Goal: Information Seeking & Learning: Stay updated

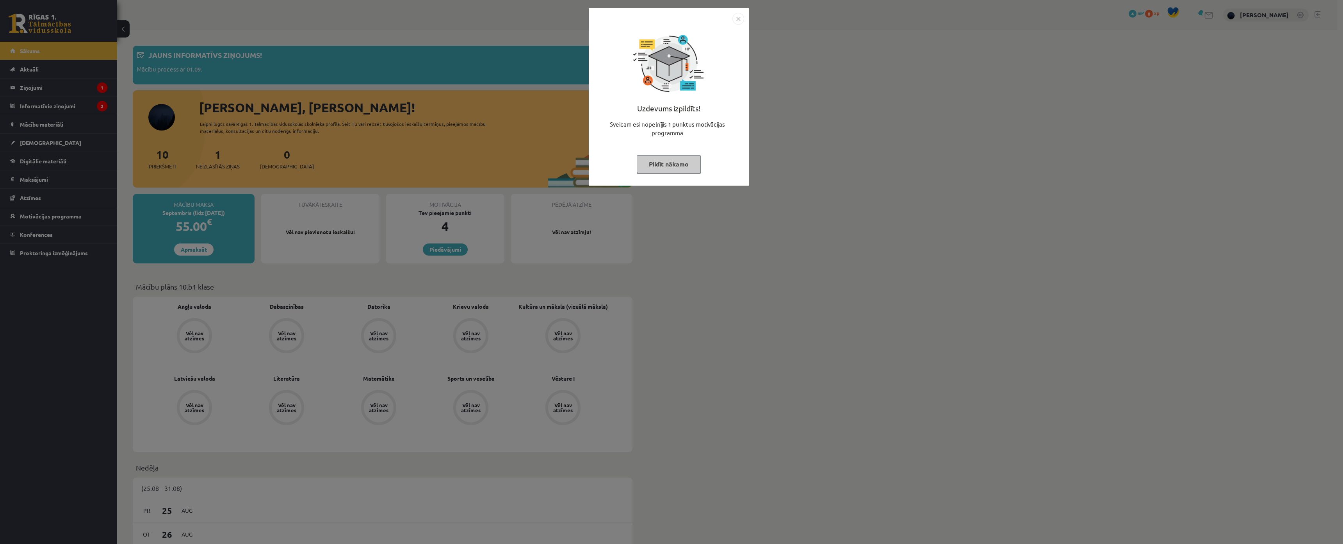
click at [665, 167] on button "Pildīt nākamo" at bounding box center [669, 164] width 64 height 18
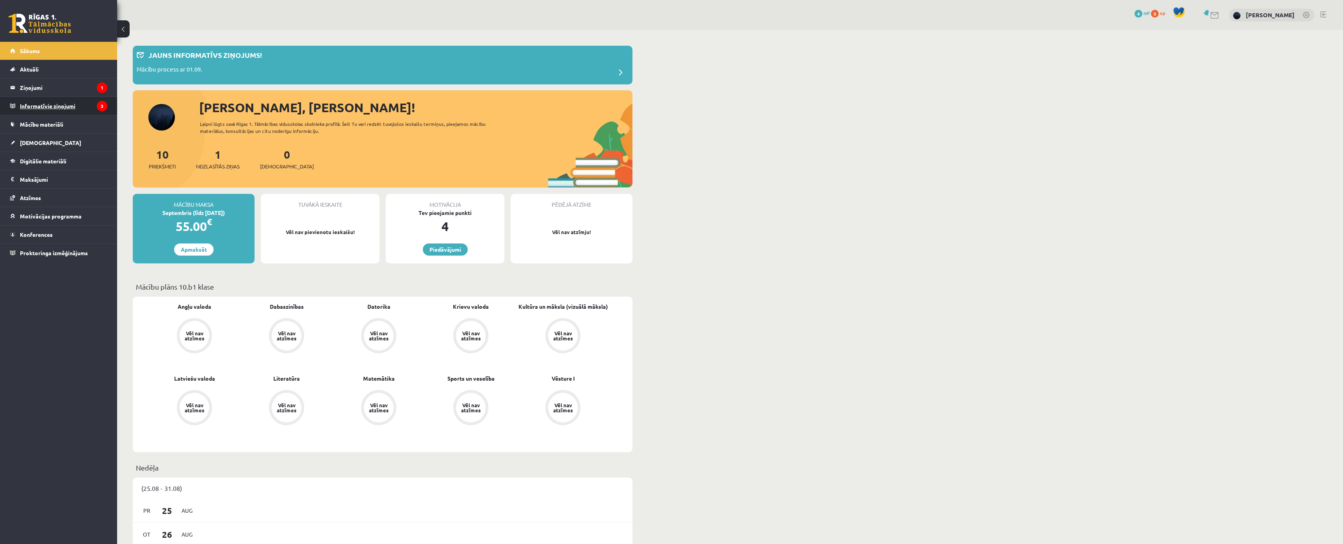
click at [42, 106] on legend "Informatīvie ziņojumi 3" at bounding box center [63, 106] width 87 height 18
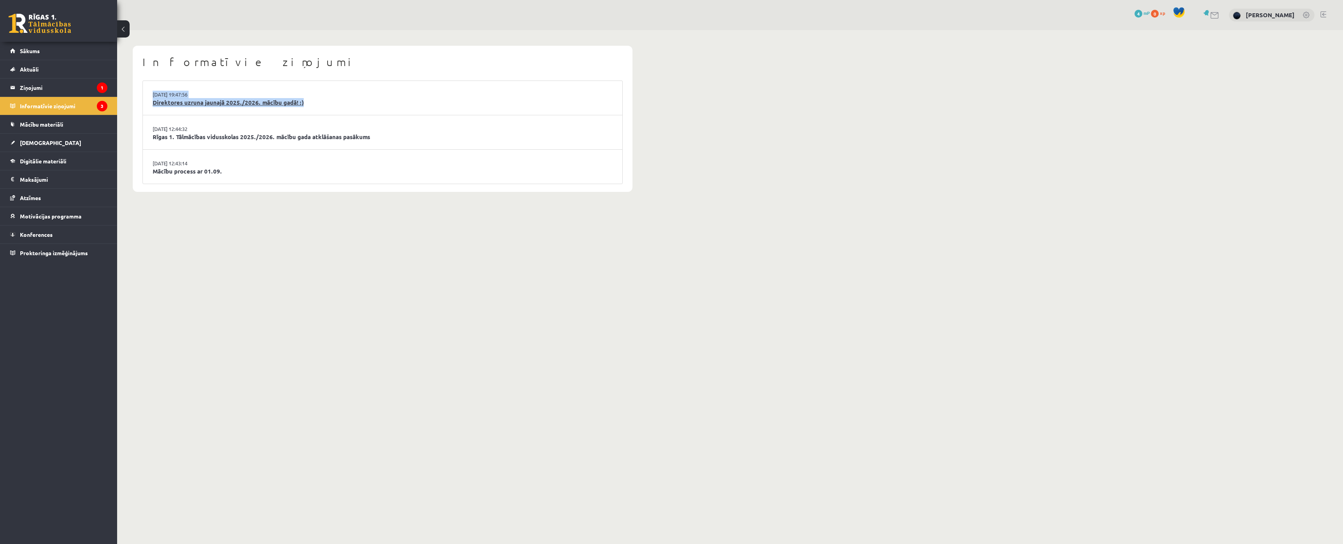
drag, startPoint x: 135, startPoint y: 94, endPoint x: 351, endPoint y: 105, distance: 216.2
click at [351, 105] on div "Informatīvie ziņojumi 29.08.2025 19:47:56 Direktores uzruna jaunajā 2025./2026.…" at bounding box center [383, 119] width 500 height 146
click at [674, 112] on div "Informatīvie ziņojumi 29.08.2025 19:47:56 Direktores uzruna jaunajā 2025./2026.…" at bounding box center [730, 118] width 1226 height 177
drag, startPoint x: 128, startPoint y: 134, endPoint x: 431, endPoint y: 143, distance: 303.1
click at [431, 143] on div "Informatīvie ziņojumi 29.08.2025 19:47:56 Direktores uzruna jaunajā 2025./2026.…" at bounding box center [382, 118] width 531 height 177
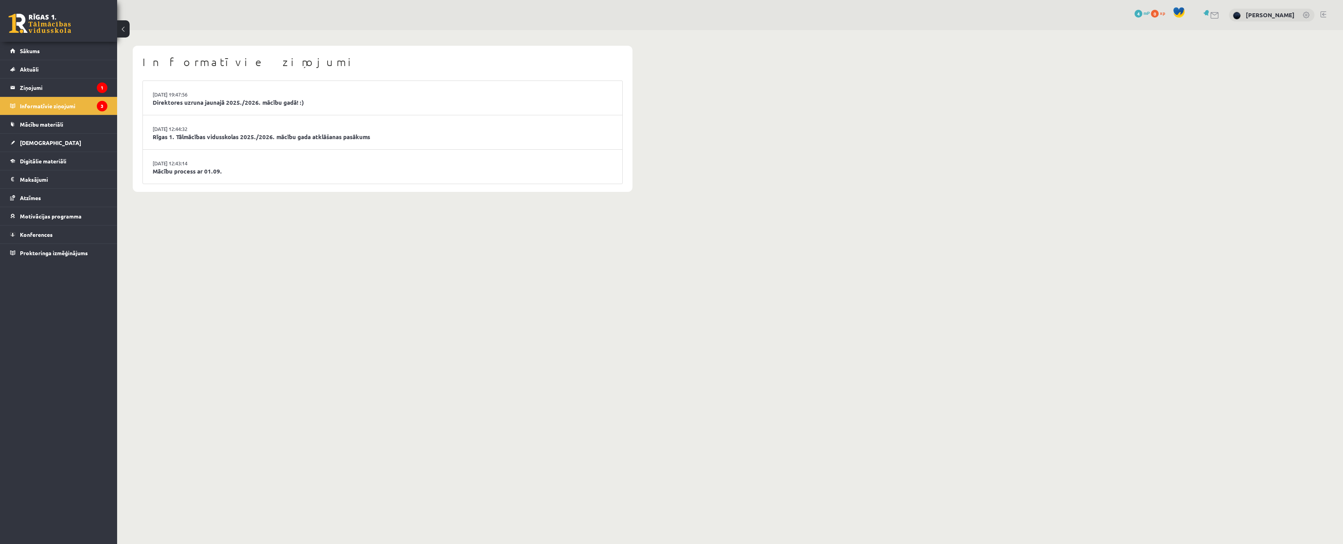
click at [394, 234] on body "0 Dāvanas 4 mP 0 xp Nikolass Karpjuks Sākums Aktuāli Kā mācīties eSKOLĀ Kontakt…" at bounding box center [671, 272] width 1343 height 544
drag, startPoint x: 144, startPoint y: 173, endPoint x: 241, endPoint y: 176, distance: 97.3
click at [241, 176] on li "29.08.2025 12:43:14 Mācību process ar 01.09." at bounding box center [383, 167] width 480 height 34
click at [313, 273] on body "0 Dāvanas 4 mP 0 xp Nikolass Karpjuks Sākums Aktuāli Kā mācīties eSKOLĀ Kontakt…" at bounding box center [671, 272] width 1343 height 544
click at [202, 100] on link "Direktores uzruna jaunajā 2025./2026. mācību gadā! :)" at bounding box center [383, 102] width 460 height 9
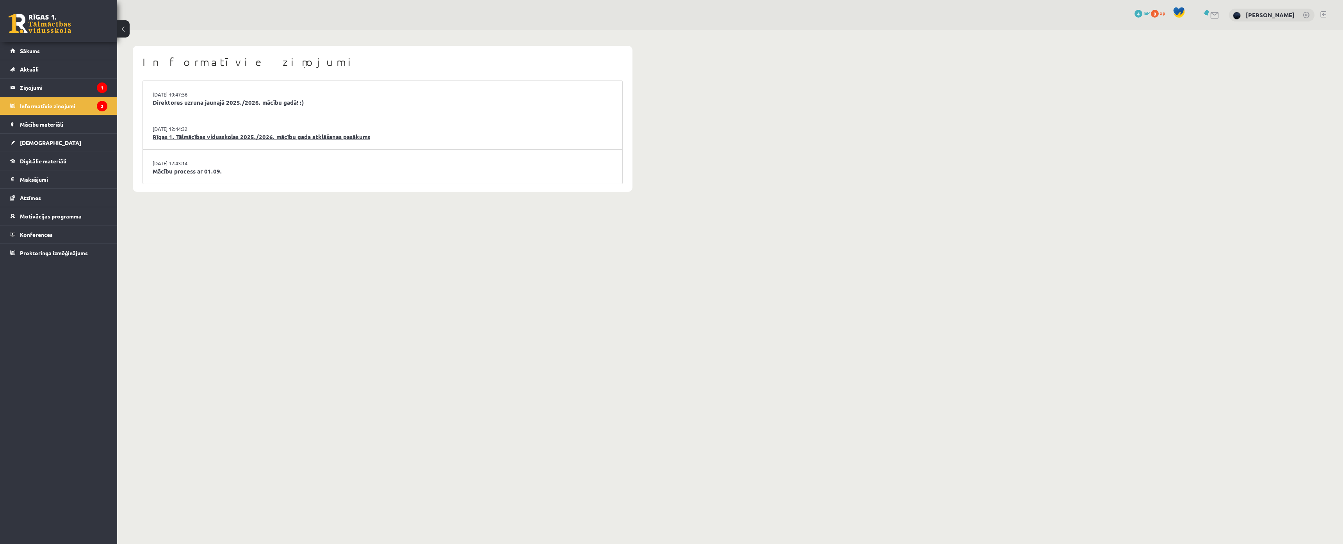
click at [179, 137] on link "Rīgas 1. Tālmācības vidusskolas 2025./2026. mācību gada atklāšanas pasākums" at bounding box center [383, 136] width 460 height 9
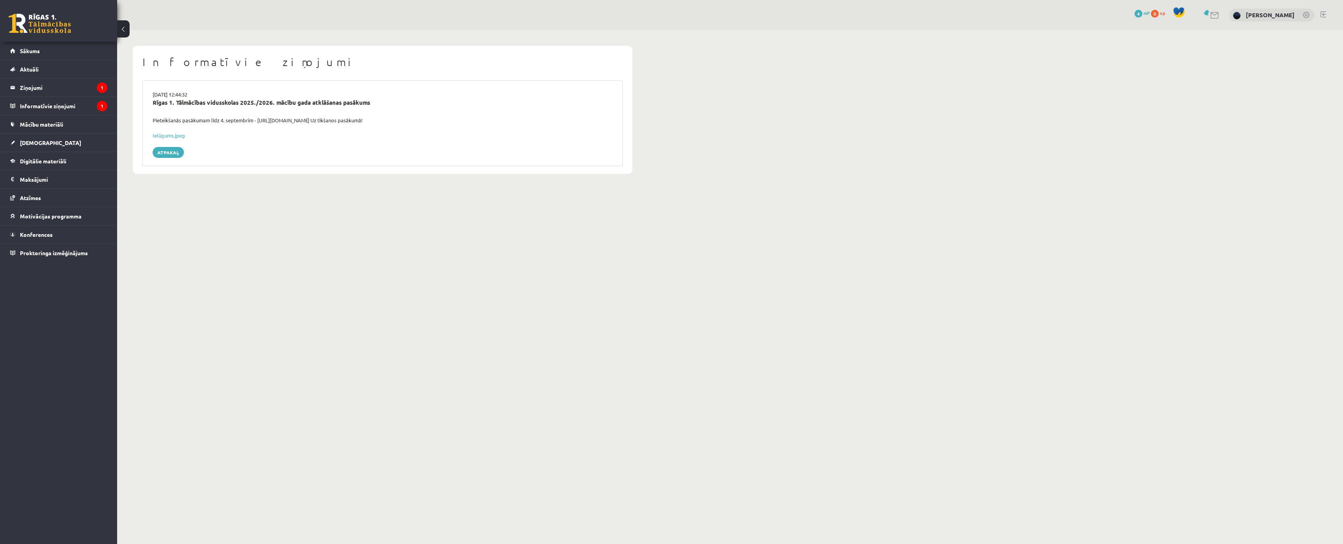
click at [162, 120] on div "Pieteikšanās pasākumam līdz 4. septembrim - [URL][DOMAIN_NAME] Uz tikšanos pasā…" at bounding box center [383, 120] width 472 height 8
drag, startPoint x: 295, startPoint y: 189, endPoint x: 263, endPoint y: 163, distance: 41.1
click at [287, 182] on body "0 Dāvanas 4 mP 0 xp Nikolass Karpjuks Sākums Aktuāli Kā mācīties eSKOLĀ Kontakt…" at bounding box center [671, 272] width 1343 height 544
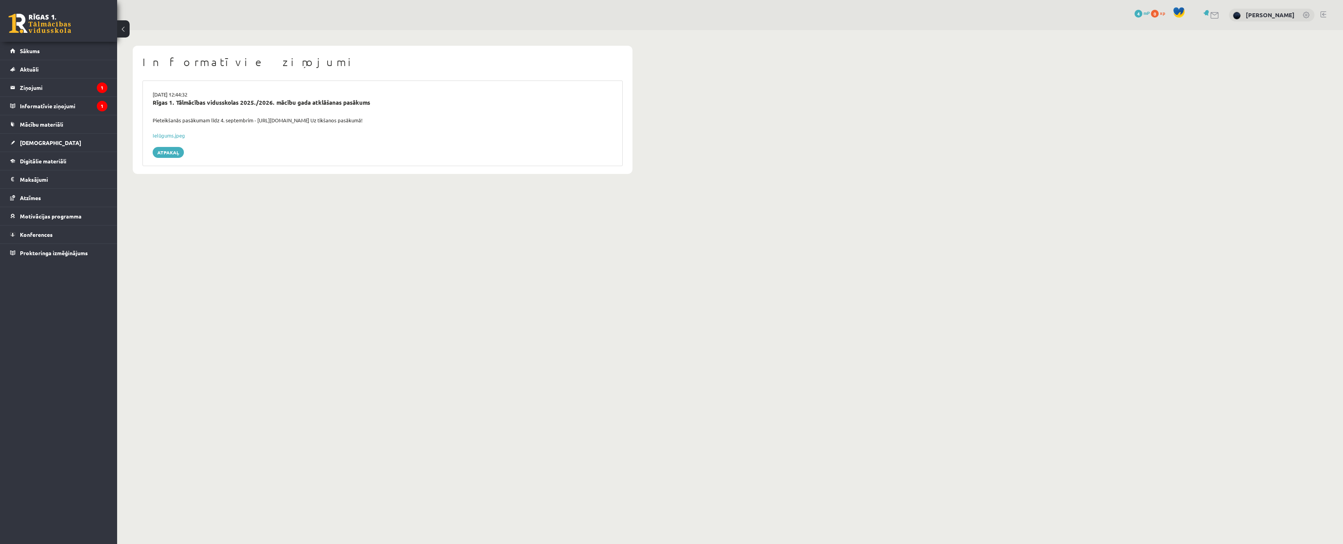
click at [172, 132] on div "Ielūgums.jpeg" at bounding box center [383, 136] width 460 height 8
click at [173, 133] on link "Ielūgums.jpeg" at bounding box center [169, 135] width 32 height 7
click at [168, 117] on div "Pieteikšanās pasākumam līdz 4. septembrim - https://forms.gle/3LWjJyadUWzknJDe9…" at bounding box center [383, 120] width 472 height 8
click at [169, 119] on div "Pieteikšanās pasākumam līdz 4. septembrim - https://forms.gle/3LWjJyadUWzknJDe9…" at bounding box center [383, 120] width 472 height 8
drag, startPoint x: 257, startPoint y: 120, endPoint x: 454, endPoint y: 122, distance: 196.4
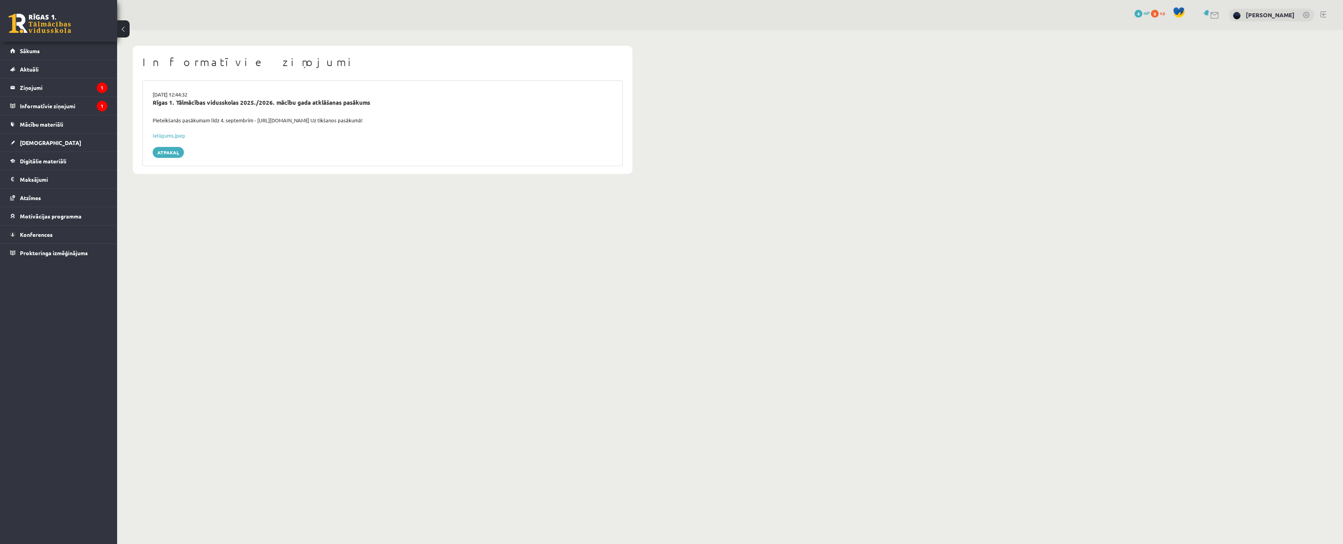
click at [454, 122] on div "Pieteikšanās pasākumam līdz 4. septembrim - https://forms.gle/3LWjJyadUWzknJDe9…" at bounding box center [383, 120] width 472 height 8
copy div "https://forms.gle/3LWjJyadUWzknJDe9 Uz tikšanos pasākumā!"
click at [332, 121] on div "Pieteikšanās pasākumam līdz 4. septembrim - https://forms.gle/3LWjJyadUWzknJDe9…" at bounding box center [383, 120] width 472 height 8
drag, startPoint x: 257, startPoint y: 121, endPoint x: 349, endPoint y: 119, distance: 91.8
click at [349, 119] on div "Pieteikšanās pasākumam līdz 4. septembrim - https://forms.gle/3LWjJyadUWzknJDe9…" at bounding box center [383, 120] width 472 height 8
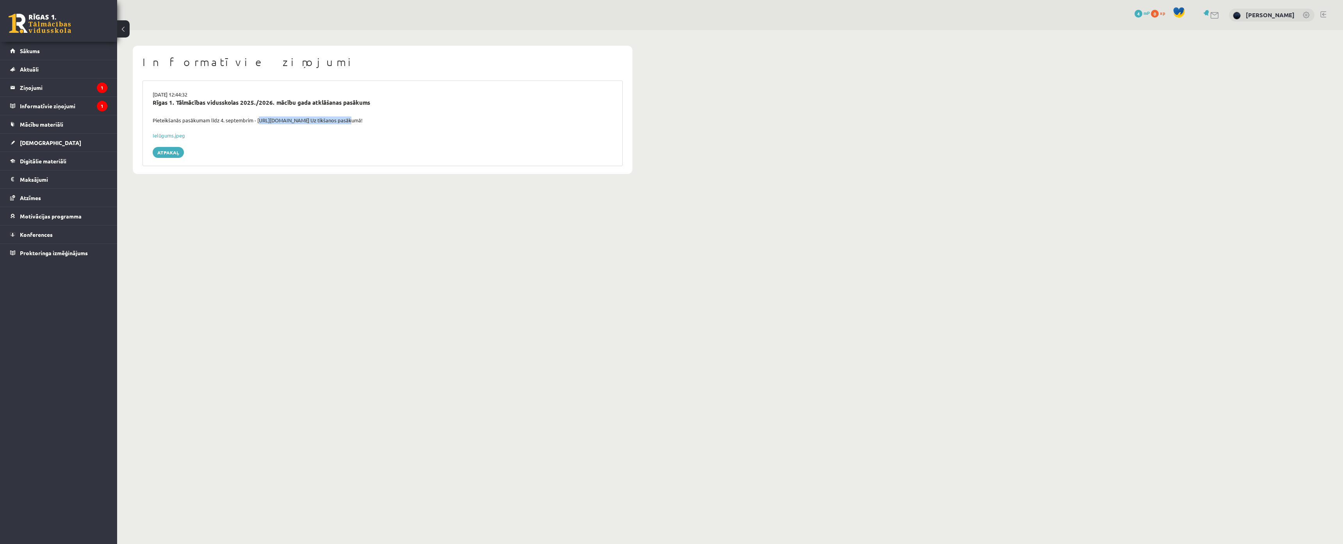
copy div "https://forms.gle/3LWjJyadUWzknJDe9"
click at [388, 121] on div "Pieteikšanās pasākumam līdz 4. septembrim - https://forms.gle/3LWjJyadUWzknJDe9…" at bounding box center [383, 120] width 472 height 8
click at [471, 193] on body "0 Dāvanas 4 mP 0 xp Nikolass Karpjuks Sākums Aktuāli Kā mācīties eSKOLĀ Kontakt…" at bounding box center [671, 272] width 1343 height 544
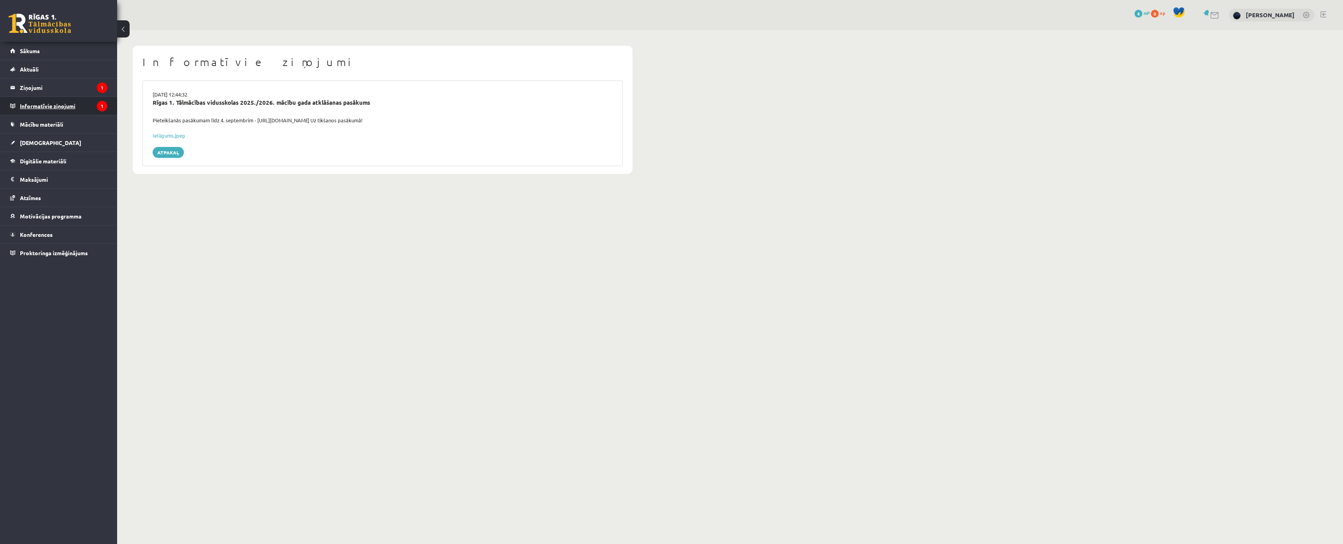
click at [46, 109] on legend "Informatīvie ziņojumi 1" at bounding box center [63, 106] width 87 height 18
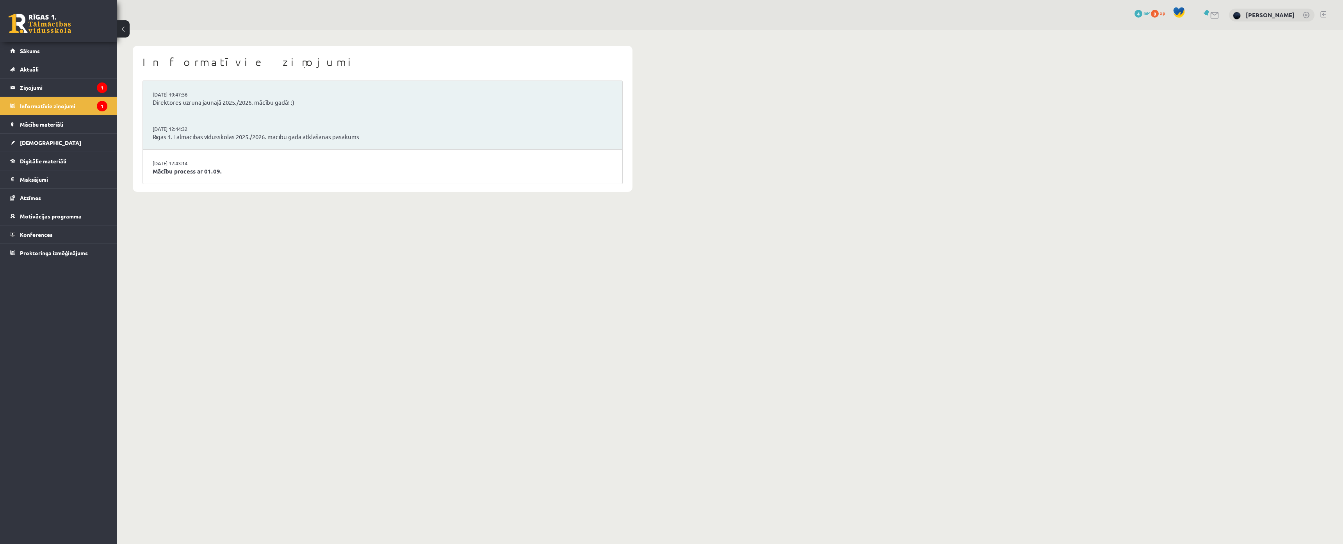
click at [171, 165] on link "[DATE] 12:43:14" at bounding box center [182, 163] width 59 height 8
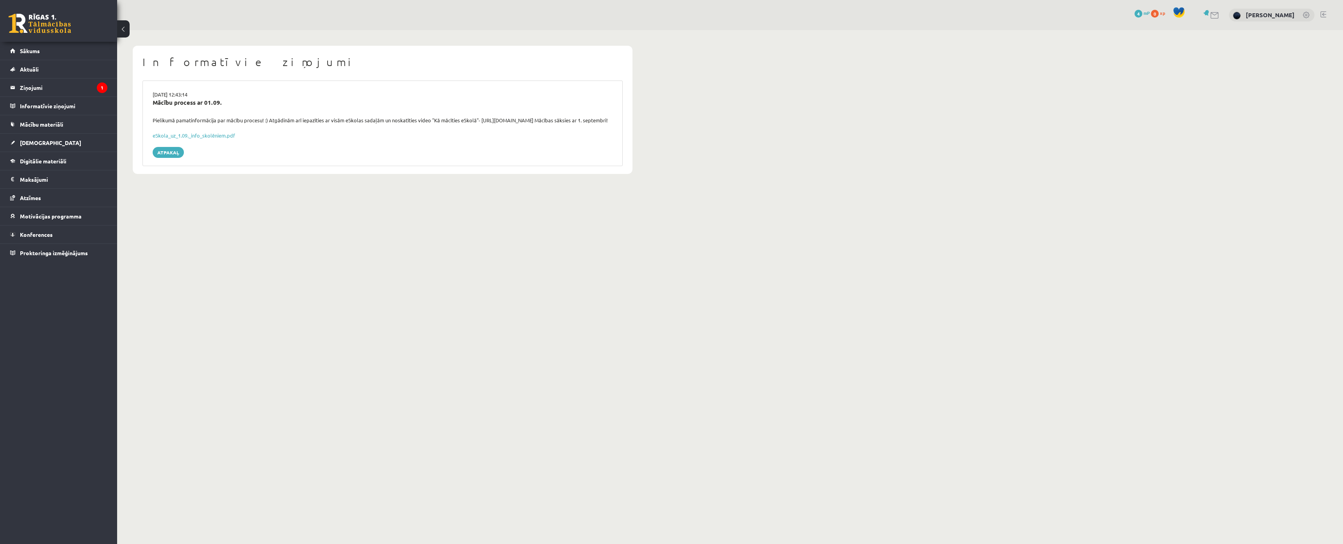
click at [155, 122] on div "Pielikumā pamatinformācija par mācību procesu! :) Atgādinām arī iepazīties ar v…" at bounding box center [383, 120] width 472 height 8
click at [468, 166] on div "[DATE] 12:43:14 Mācību process ar 01.09. Pielikumā pamatinformācija par mācību …" at bounding box center [383, 123] width 480 height 86
click at [198, 139] on link "eSkola_uz_1.09._info_skolēniem.pdf" at bounding box center [194, 135] width 82 height 7
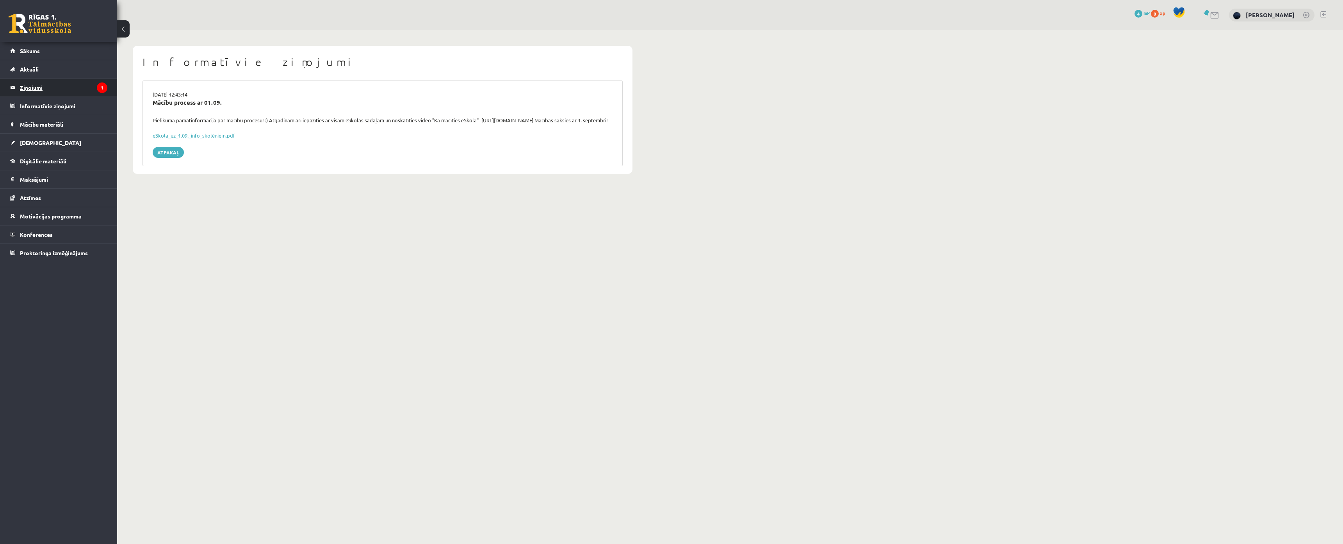
click at [79, 87] on legend "Ziņojumi 1" at bounding box center [63, 87] width 87 height 18
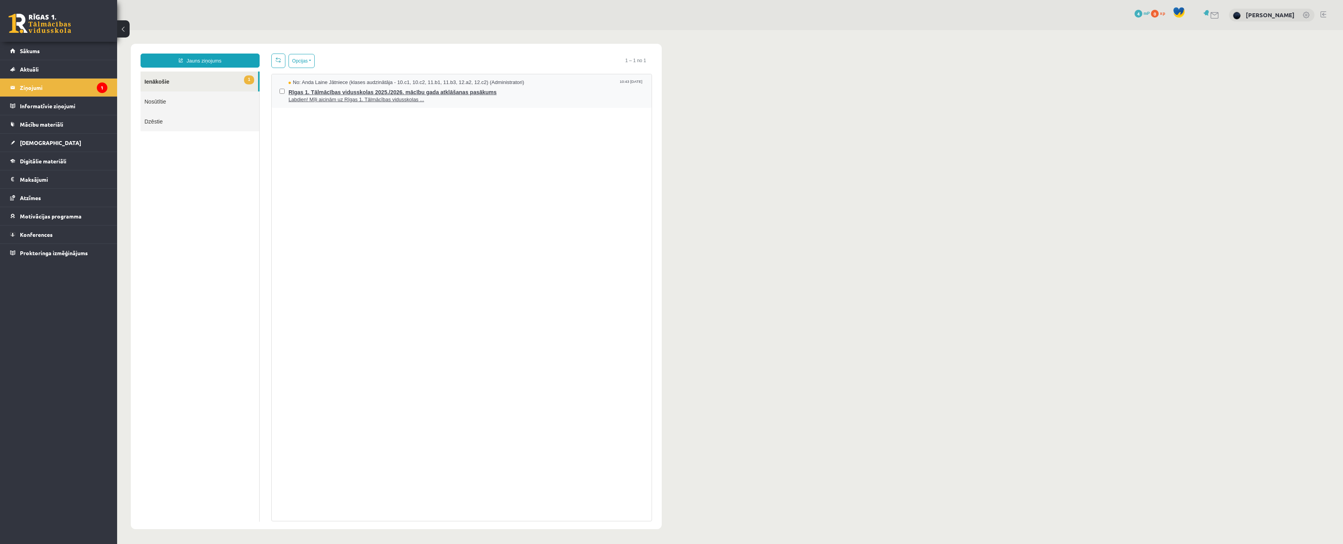
click at [312, 96] on span "Labdien! Mīļi aicinām uz Rīgas 1. Tālmācības vidusskolas ..." at bounding box center [466, 99] width 355 height 7
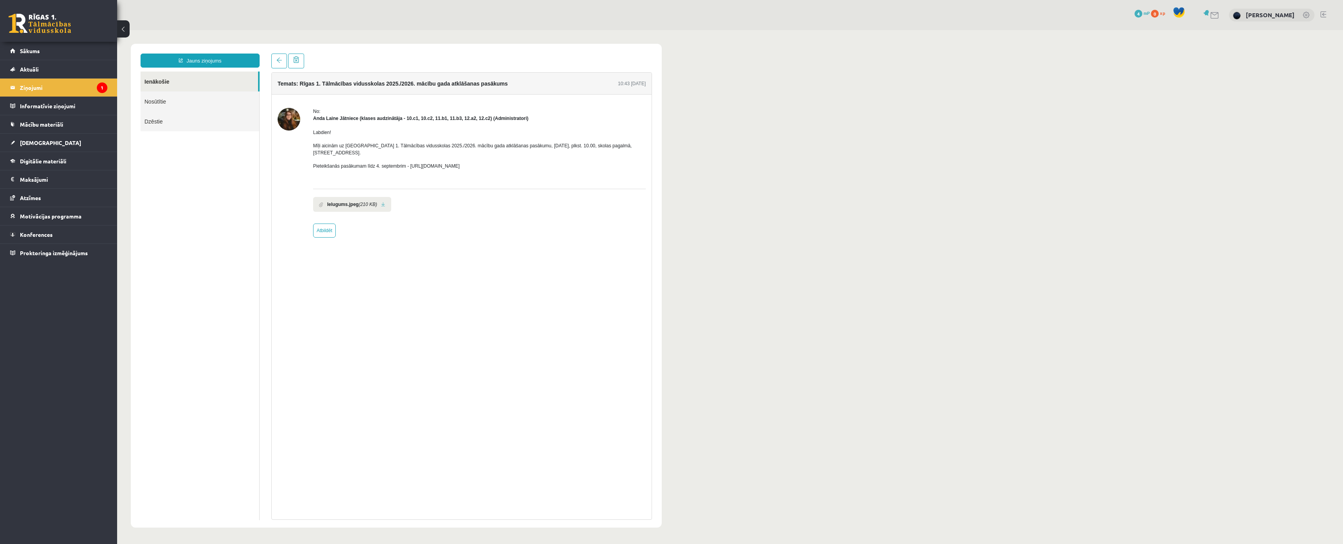
click at [316, 119] on strong "Anda Laine Jātniece (klases audzinātāja - 10.c1, 10.c2, 11.b1, 11.b3, 12.a2, 12…" at bounding box center [421, 118] width 216 height 5
drag, startPoint x: 316, startPoint y: 119, endPoint x: 287, endPoint y: 136, distance: 34.0
click at [287, 136] on div at bounding box center [289, 173] width 23 height 130
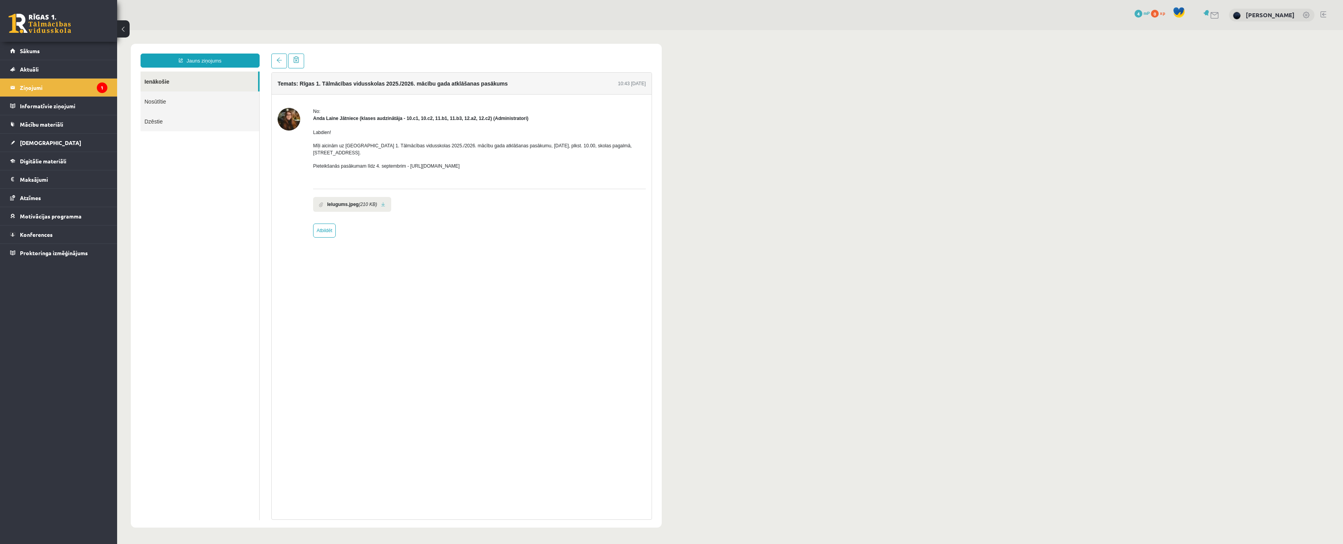
drag, startPoint x: 305, startPoint y: 145, endPoint x: 463, endPoint y: 156, distance: 158.5
click at [463, 156] on div "No: [PERSON_NAME] Jātniece (klases audzinātāja - 10.c1, 10.c2, 11.b1, 11.b3, 12…" at bounding box center [462, 173] width 368 height 130
click at [419, 144] on p "Mīļi aicinām uz [GEOGRAPHIC_DATA] 1. Tālmācības vidusskolas 2025./2026. mācību …" at bounding box center [479, 149] width 333 height 14
click at [355, 148] on p "Mīļi aicinām uz [GEOGRAPHIC_DATA] 1. Tālmācības vidusskolas 2025./2026. mācību …" at bounding box center [479, 149] width 333 height 14
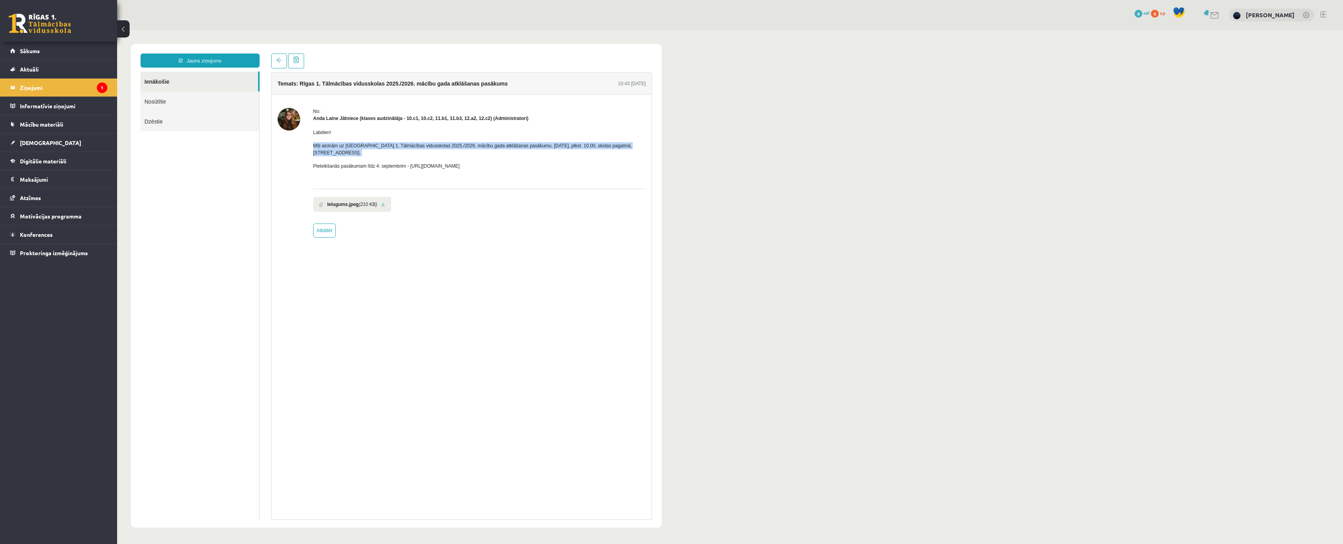
click at [355, 148] on p "Mīļi aicinām uz [GEOGRAPHIC_DATA] 1. Tālmācības vidusskolas 2025./2026. mācību …" at bounding box center [479, 149] width 333 height 14
click at [607, 199] on ul "Ielugums.jpeg (210 KB)" at bounding box center [479, 202] width 333 height 19
click at [432, 162] on p "Pieteikšanās pasākumam līdz 4. septembrim - [URL][DOMAIN_NAME]" at bounding box center [479, 165] width 333 height 7
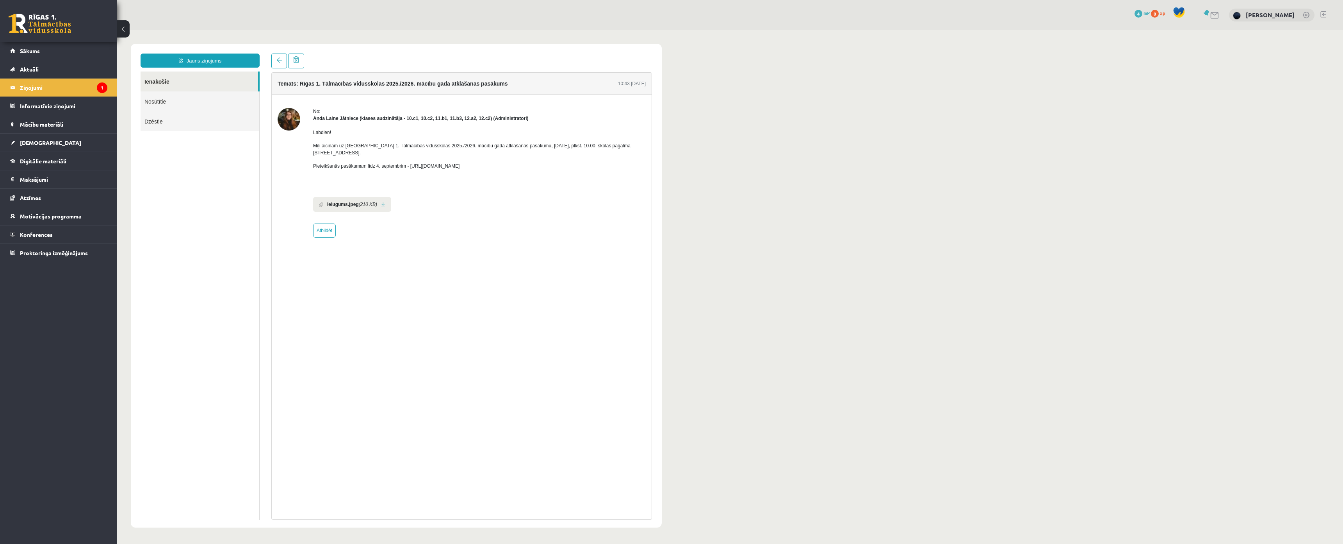
click at [464, 221] on div "No: [PERSON_NAME] Jātniece (klases audzinātāja - 10.c1, 10.c2, 11.b1, 11.b3, 12…" at bounding box center [479, 173] width 333 height 130
click at [335, 116] on strong "Anda Laine Jātniece (klases audzinātāja - 10.c1, 10.c2, 11.b1, 11.b3, 12.a2, 12…" at bounding box center [421, 118] width 216 height 5
click at [71, 99] on legend "Informatīvie ziņojumi 0" at bounding box center [63, 106] width 87 height 18
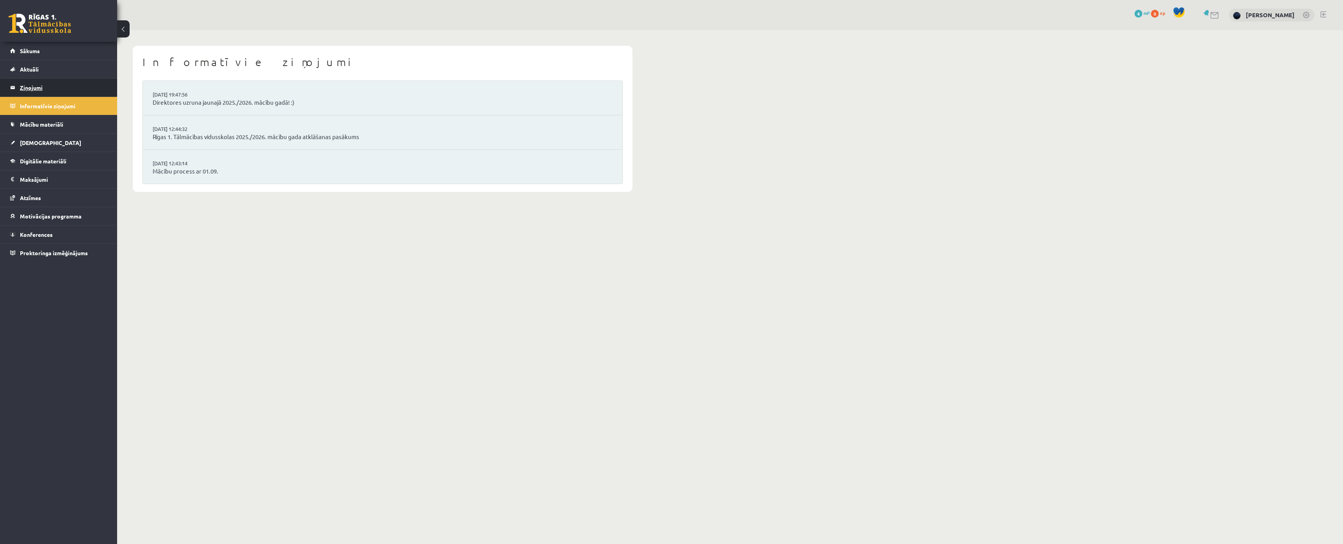
click at [70, 87] on legend "Ziņojumi 1" at bounding box center [63, 87] width 87 height 18
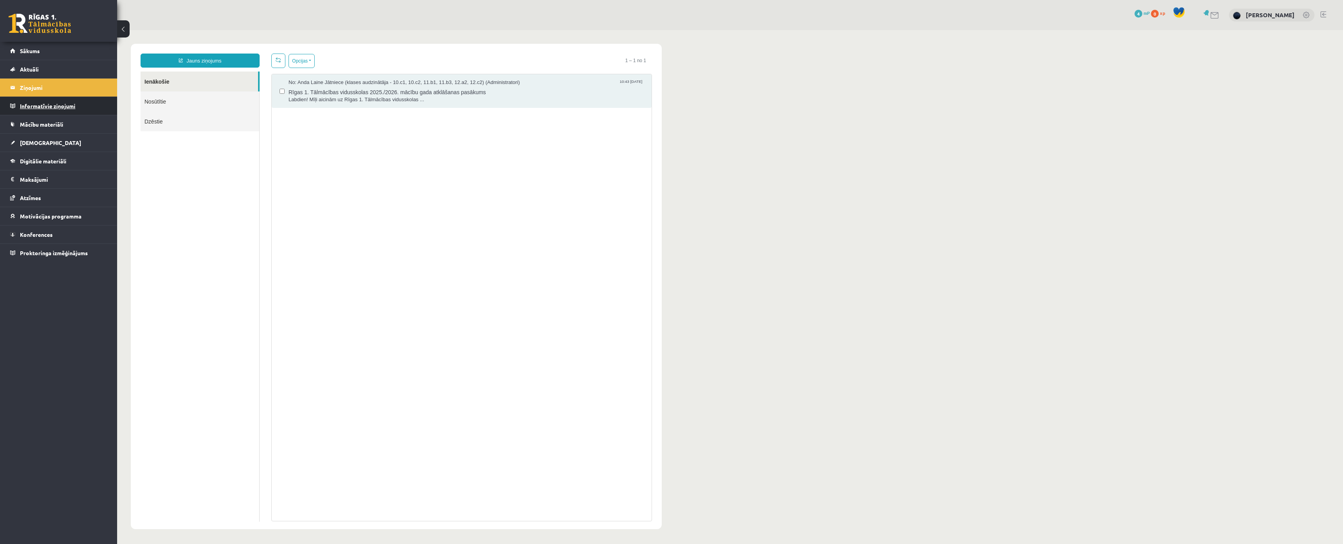
click at [52, 100] on legend "Informatīvie ziņojumi 0" at bounding box center [63, 106] width 87 height 18
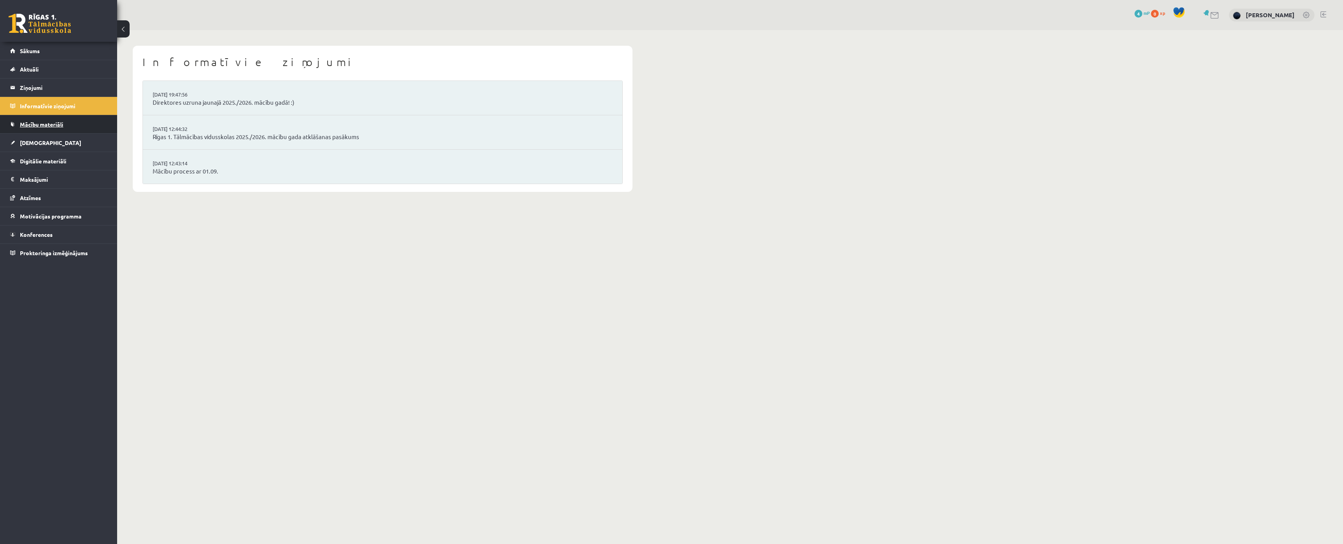
click at [62, 123] on span "Mācību materiāli" at bounding box center [41, 124] width 43 height 7
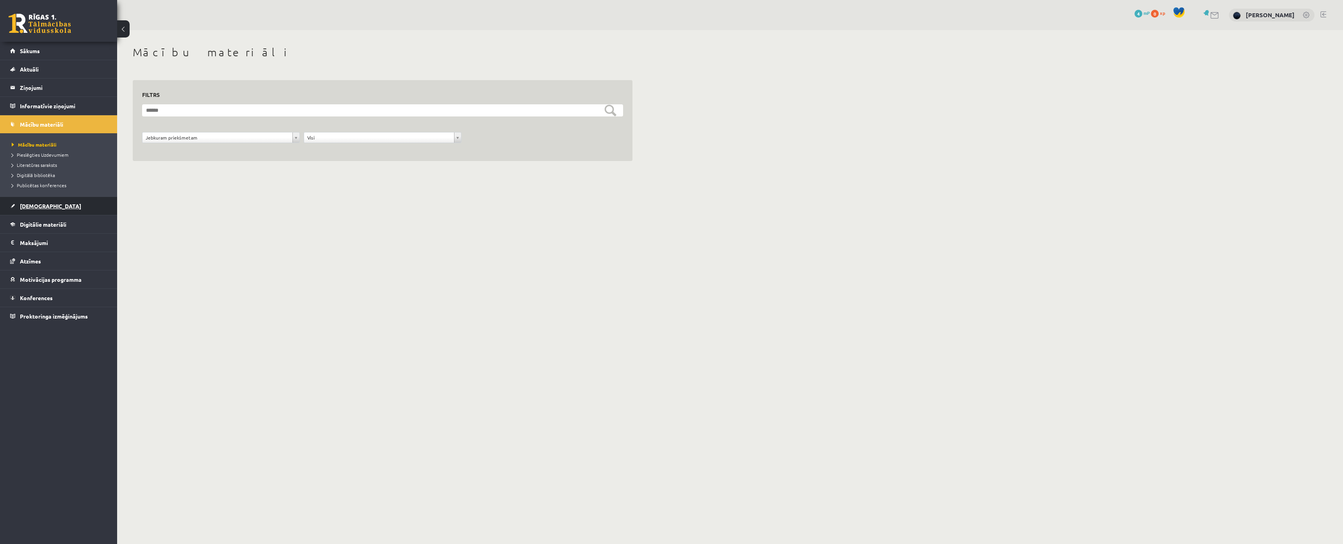
click at [68, 208] on link "[DEMOGRAPHIC_DATA]" at bounding box center [58, 206] width 97 height 18
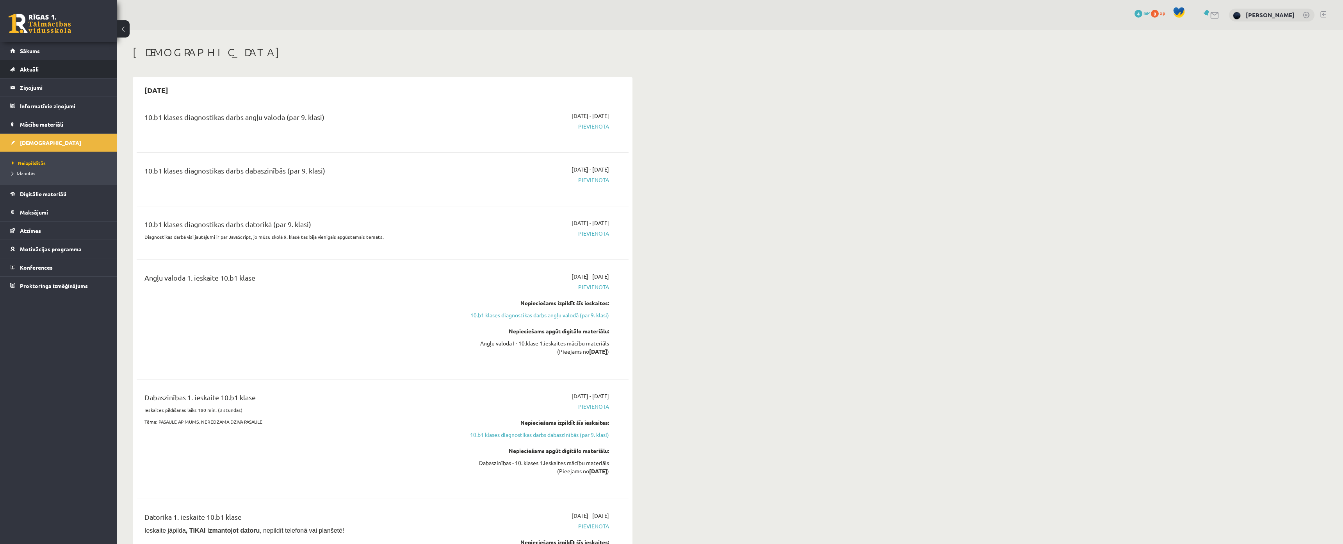
click at [53, 73] on link "Aktuāli" at bounding box center [58, 69] width 97 height 18
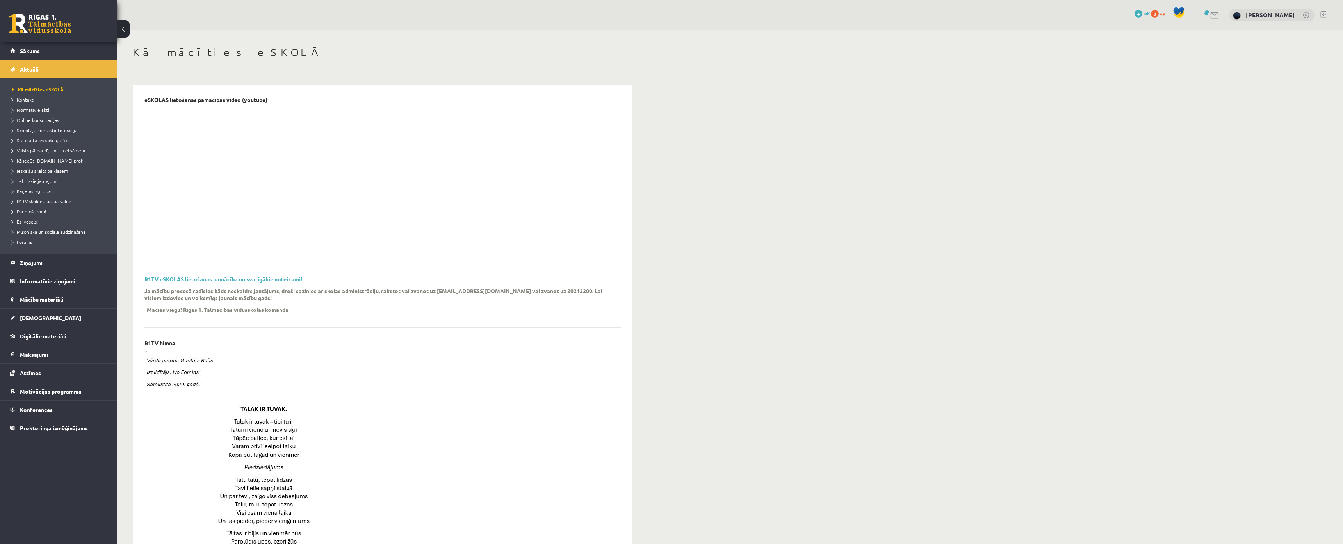
click at [42, 66] on link "Aktuāli" at bounding box center [58, 69] width 97 height 18
click at [37, 285] on legend "Informatīvie ziņojumi 0" at bounding box center [63, 281] width 87 height 18
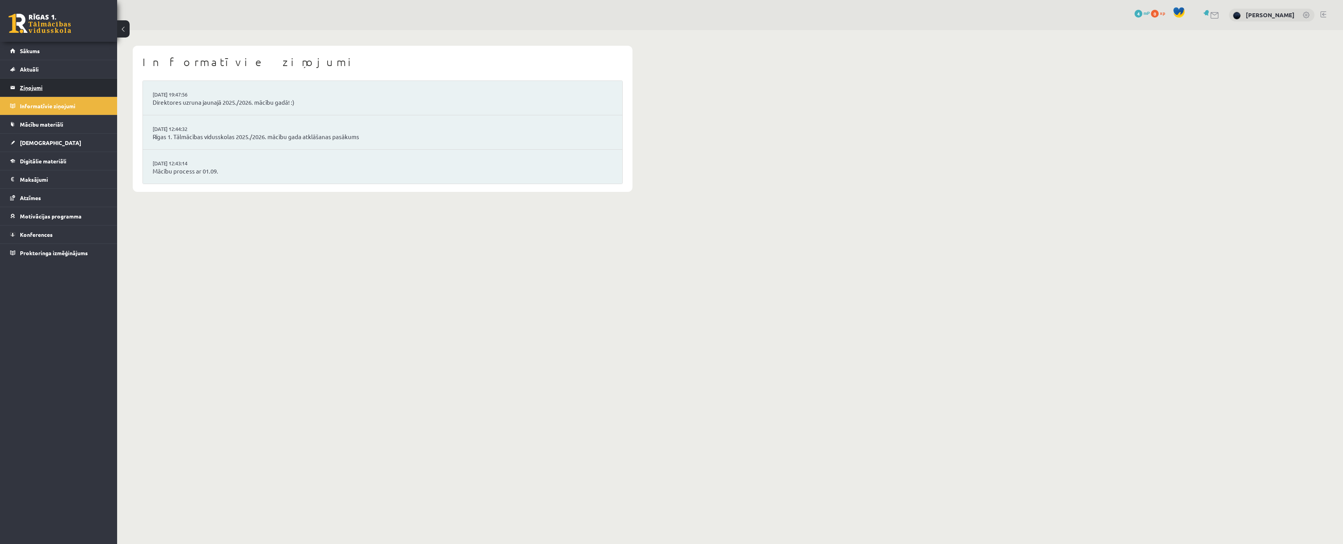
click at [30, 89] on legend "Ziņojumi 1" at bounding box center [63, 87] width 87 height 18
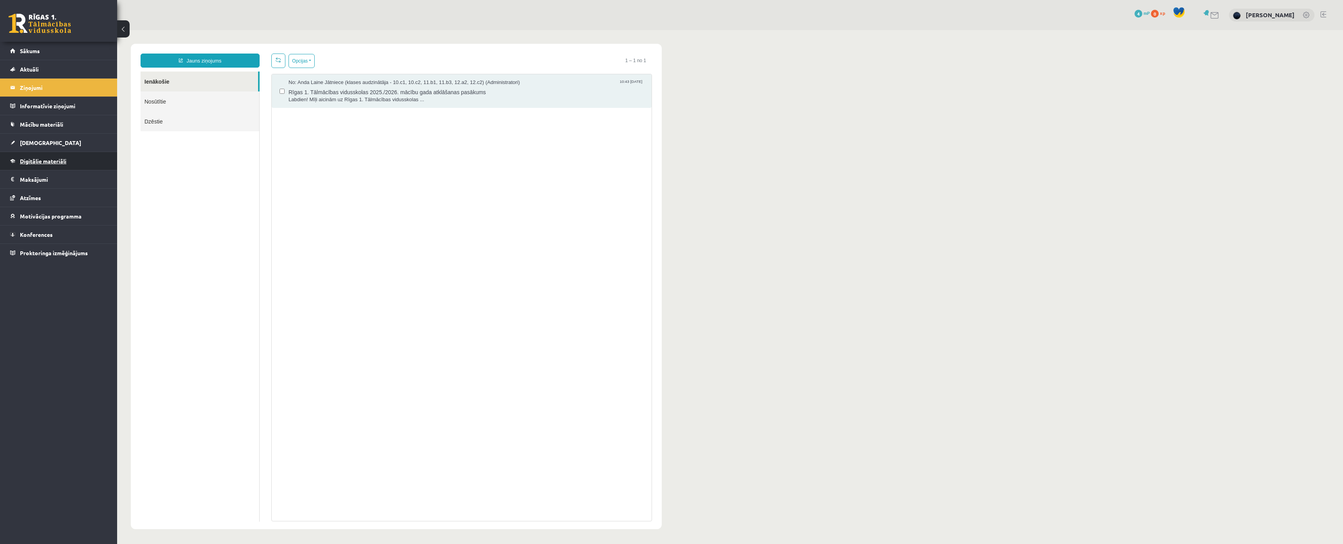
click at [36, 166] on link "Digitālie materiāli" at bounding box center [58, 161] width 97 height 18
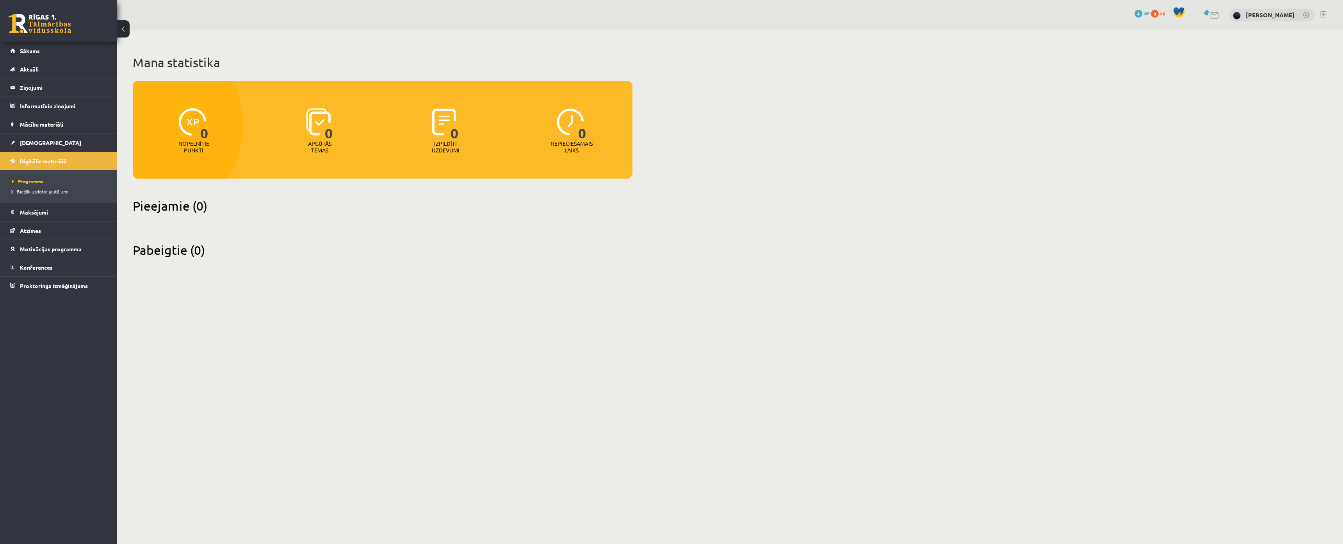
click at [40, 189] on span "Biežāk uzdotie jautājumi" at bounding box center [40, 191] width 57 height 6
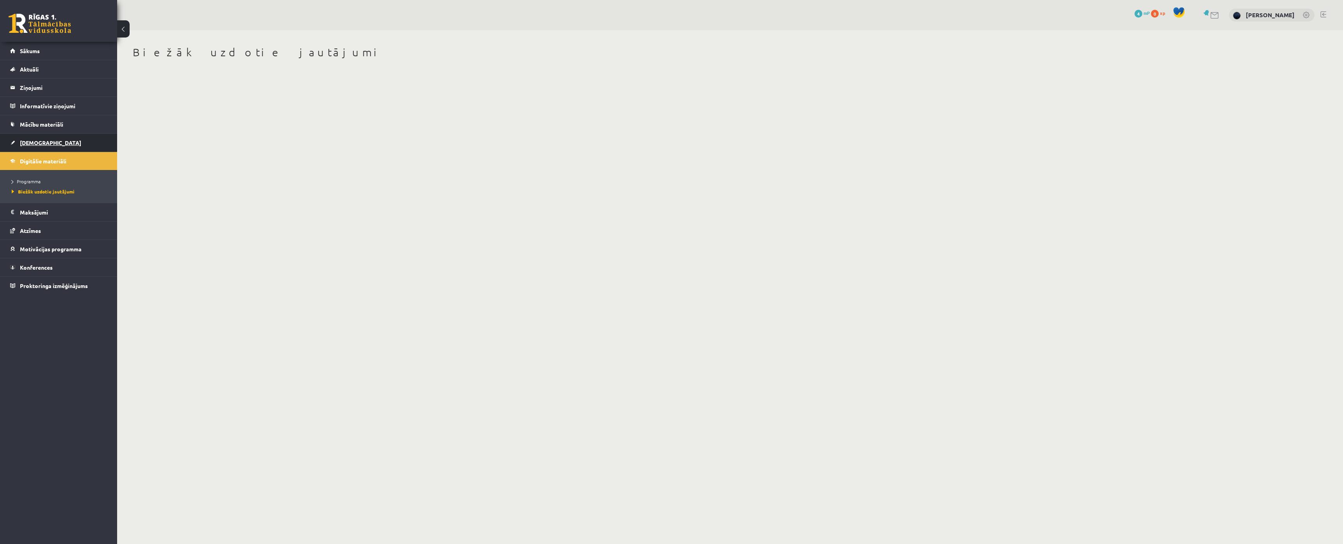
click at [24, 141] on span "[DEMOGRAPHIC_DATA]" at bounding box center [50, 142] width 61 height 7
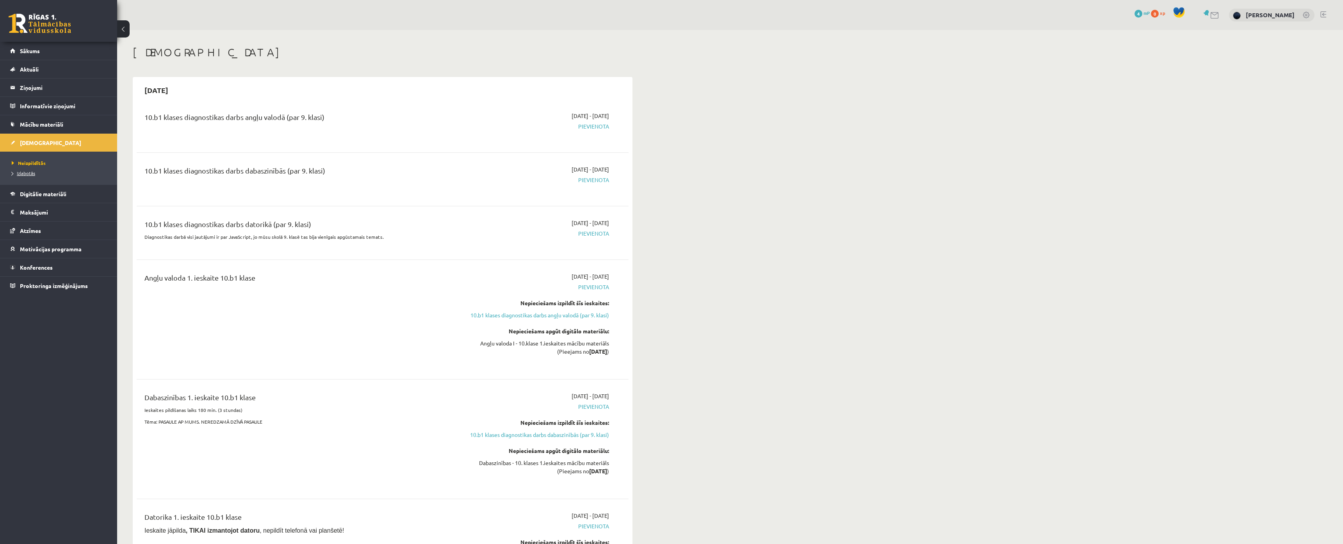
click at [27, 174] on span "Izlabotās" at bounding box center [23, 173] width 23 height 6
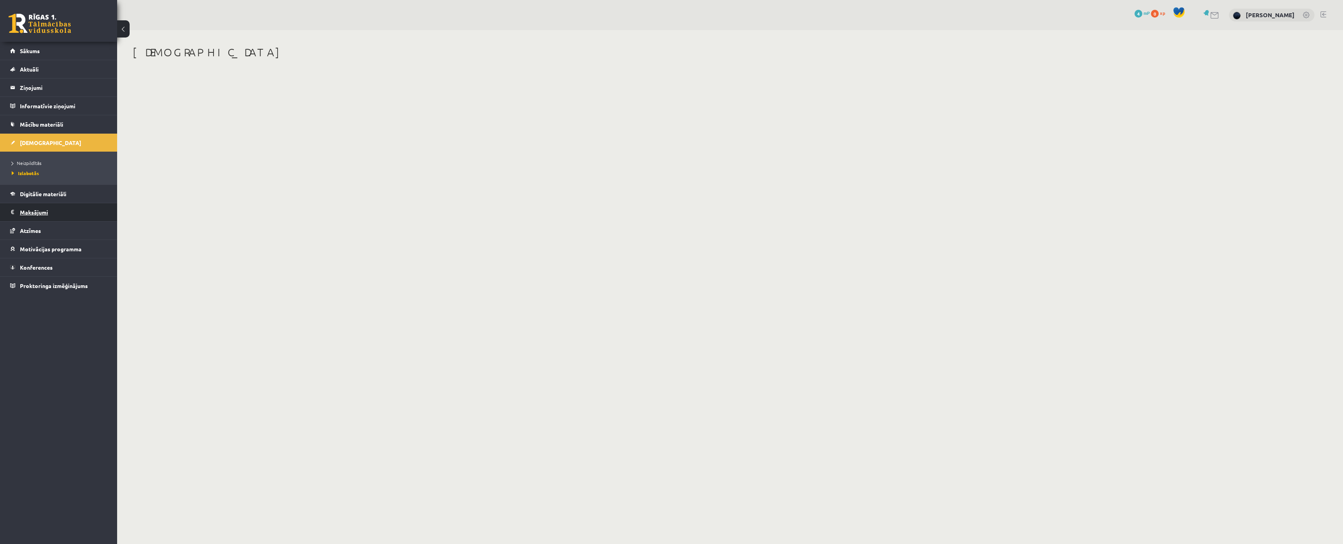
click at [37, 216] on legend "Maksājumi 0" at bounding box center [63, 212] width 87 height 18
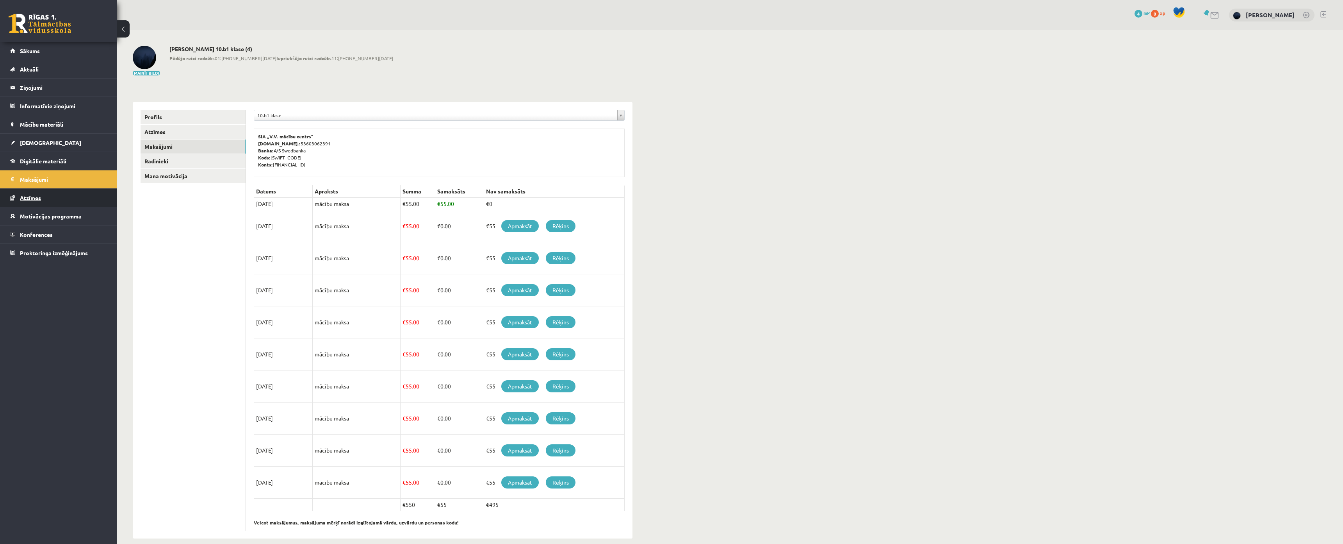
click at [55, 193] on link "Atzīmes" at bounding box center [58, 198] width 97 height 18
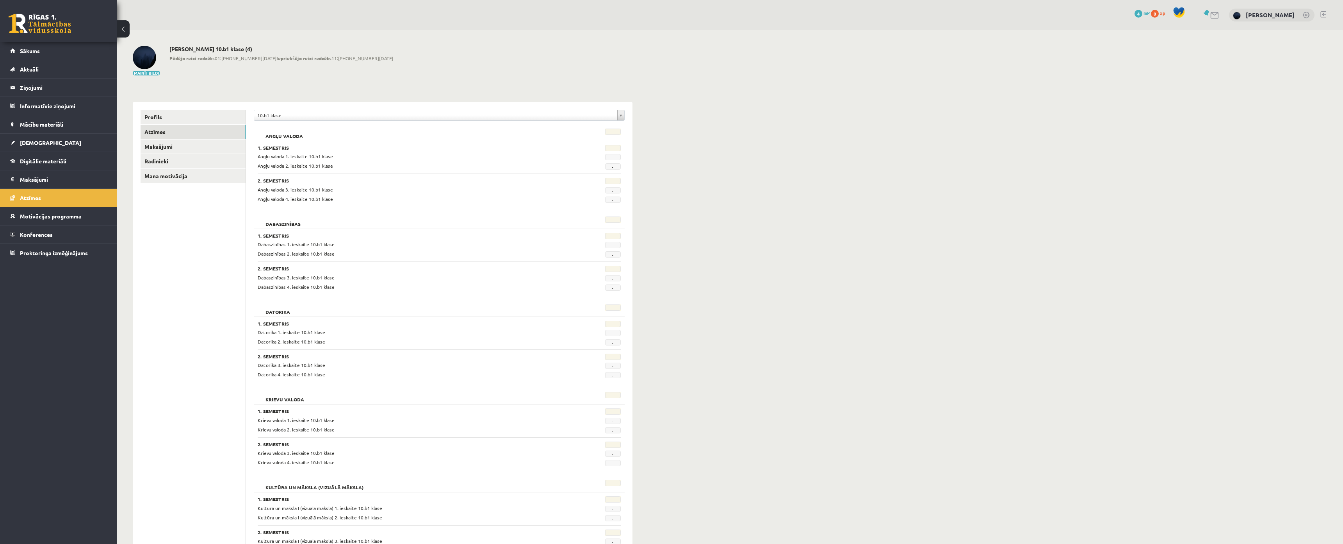
drag, startPoint x: 252, startPoint y: 158, endPoint x: 381, endPoint y: 154, distance: 129.3
click at [381, 154] on div "Angļu valoda 1. ieskaite 10.b1 klase" at bounding box center [408, 156] width 312 height 7
drag, startPoint x: 254, startPoint y: 167, endPoint x: 378, endPoint y: 164, distance: 123.8
click at [378, 164] on div "Angļu valoda 2. ieskaite 10.b1 klase" at bounding box center [408, 165] width 312 height 7
click at [156, 129] on link "Atzīmes" at bounding box center [193, 132] width 105 height 14
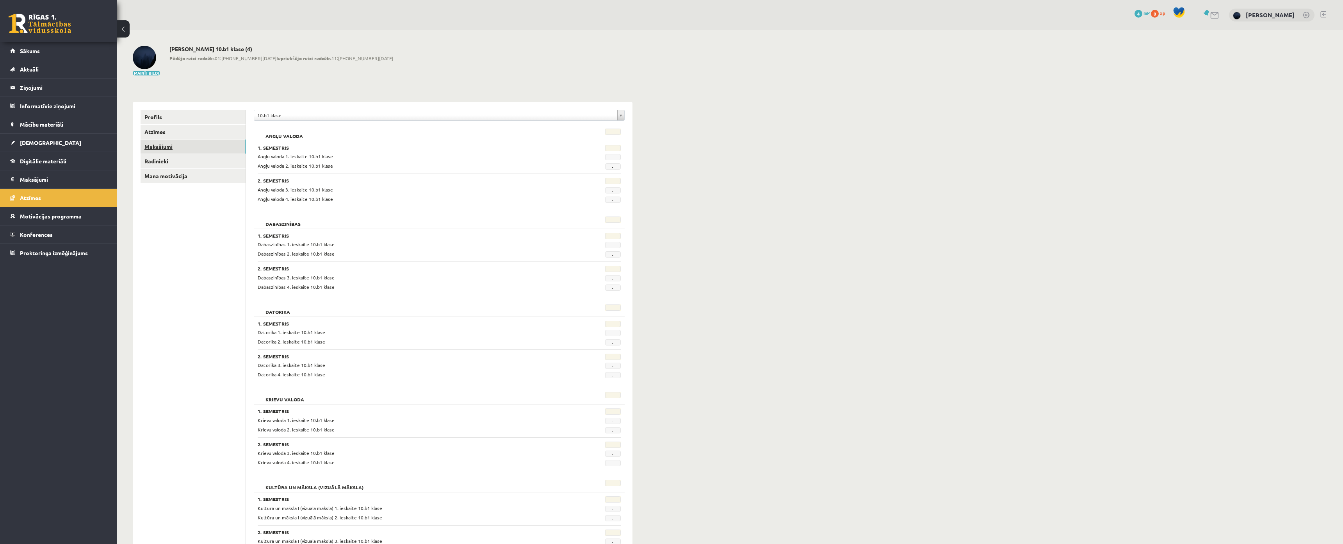
click at [170, 148] on link "Maksājumi" at bounding box center [193, 146] width 105 height 14
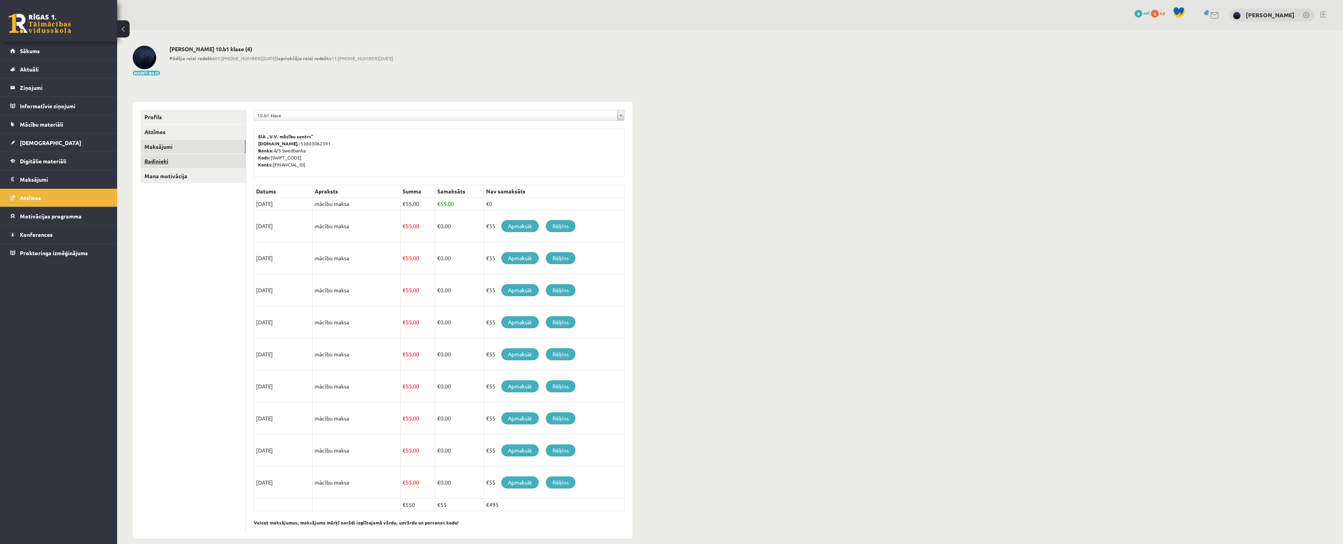
click at [173, 162] on link "Radinieki" at bounding box center [193, 161] width 105 height 14
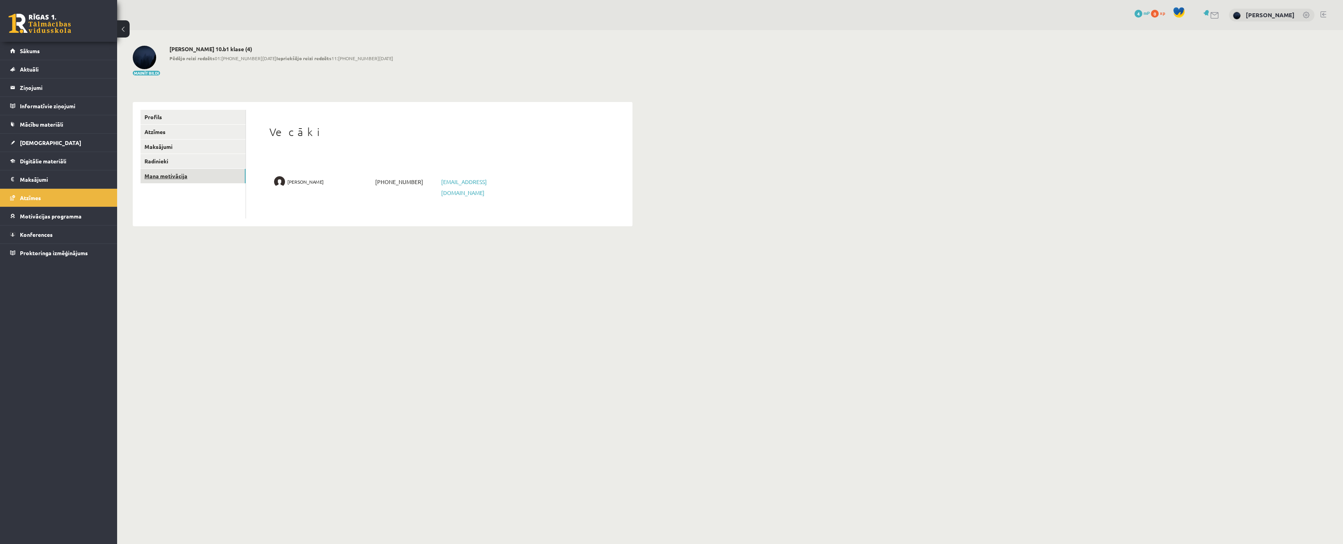
click at [169, 174] on link "Mana motivācija" at bounding box center [193, 176] width 105 height 14
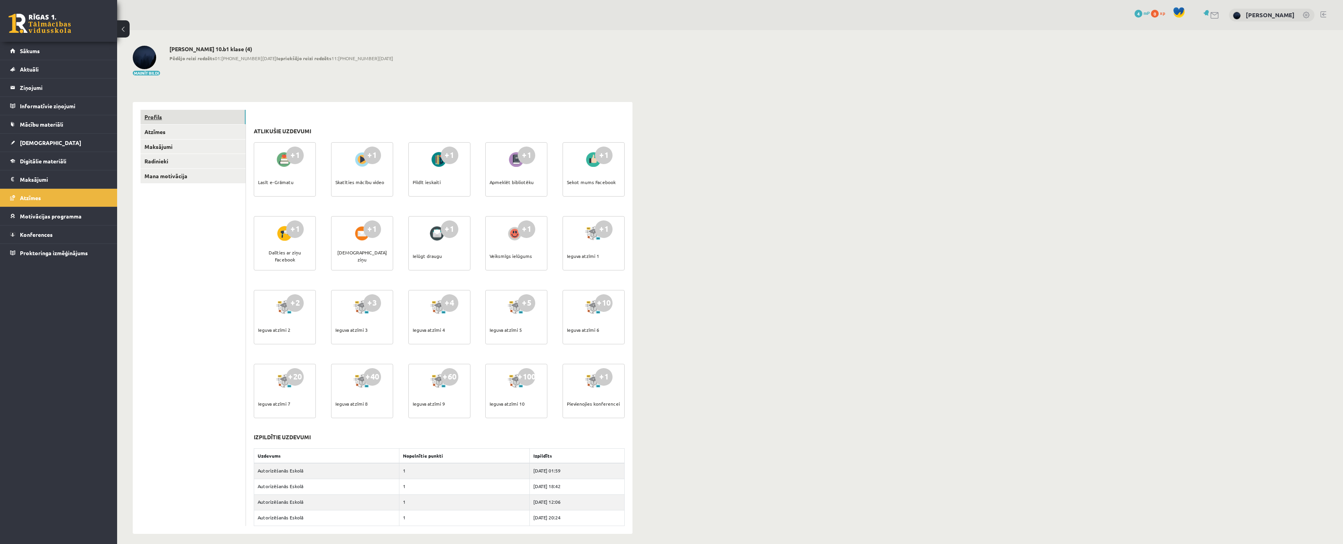
click at [172, 120] on link "Profils" at bounding box center [193, 117] width 105 height 14
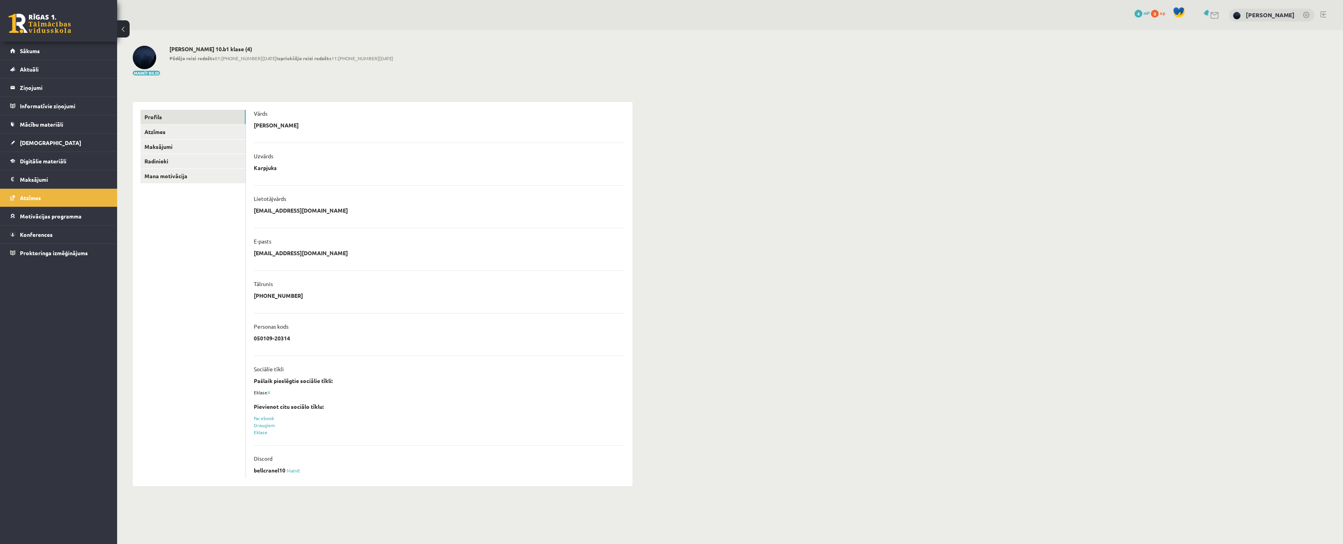
scroll to position [5, 0]
click at [52, 216] on span "Motivācijas programma" at bounding box center [51, 215] width 62 height 7
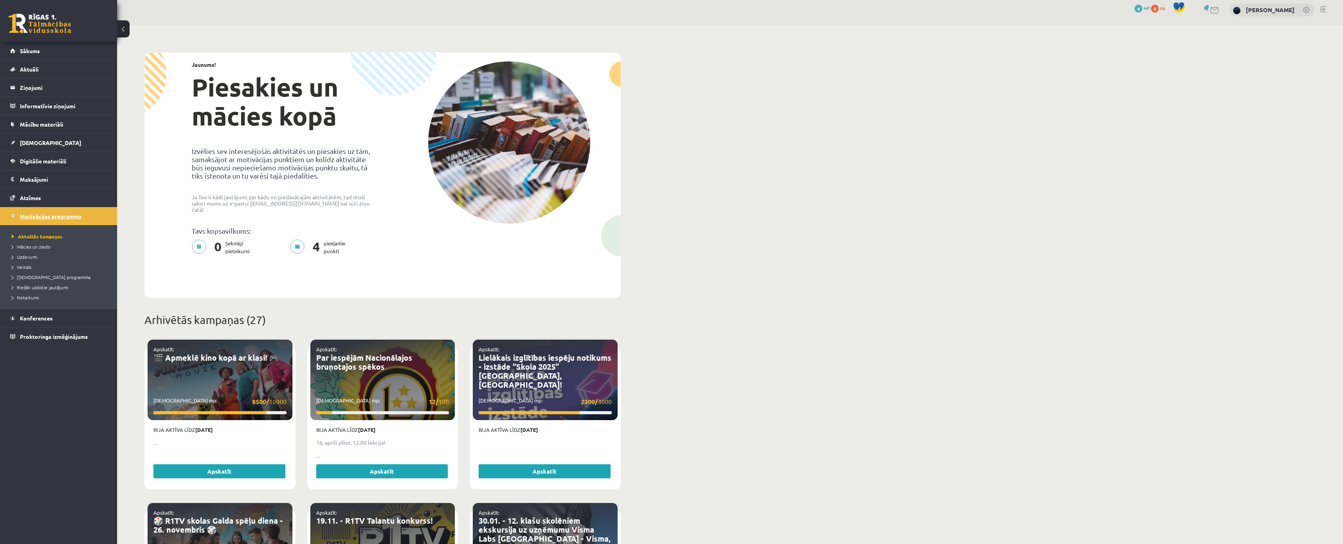
click at [54, 219] on link "Motivācijas programma" at bounding box center [58, 216] width 97 height 18
click at [50, 316] on span "Konferences" at bounding box center [36, 317] width 33 height 7
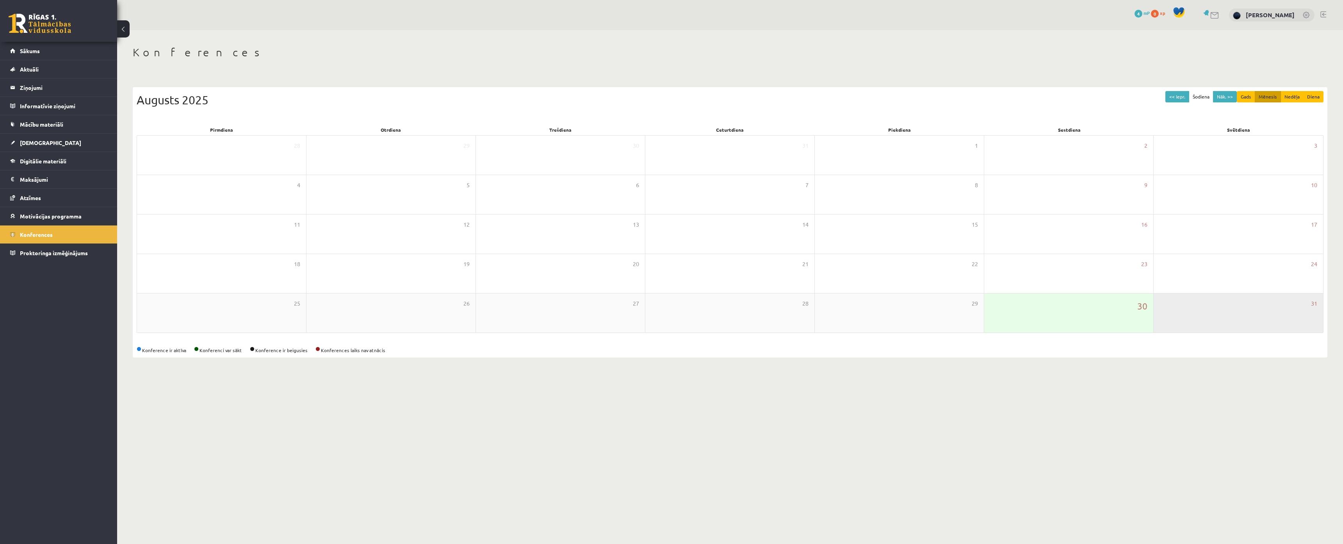
click at [1207, 319] on div "31" at bounding box center [1238, 312] width 169 height 39
click at [1232, 97] on button "Nāk. >>" at bounding box center [1225, 96] width 24 height 11
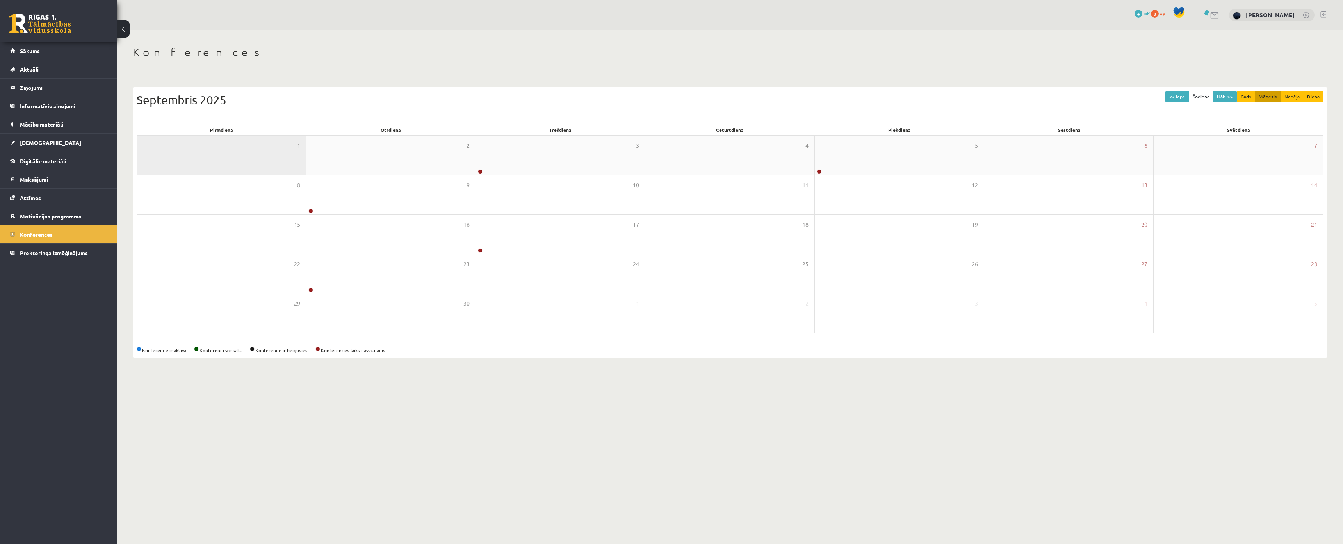
click at [250, 155] on div "1" at bounding box center [221, 154] width 169 height 39
click at [366, 165] on div "2" at bounding box center [391, 154] width 169 height 39
click at [526, 169] on div "3" at bounding box center [560, 154] width 169 height 39
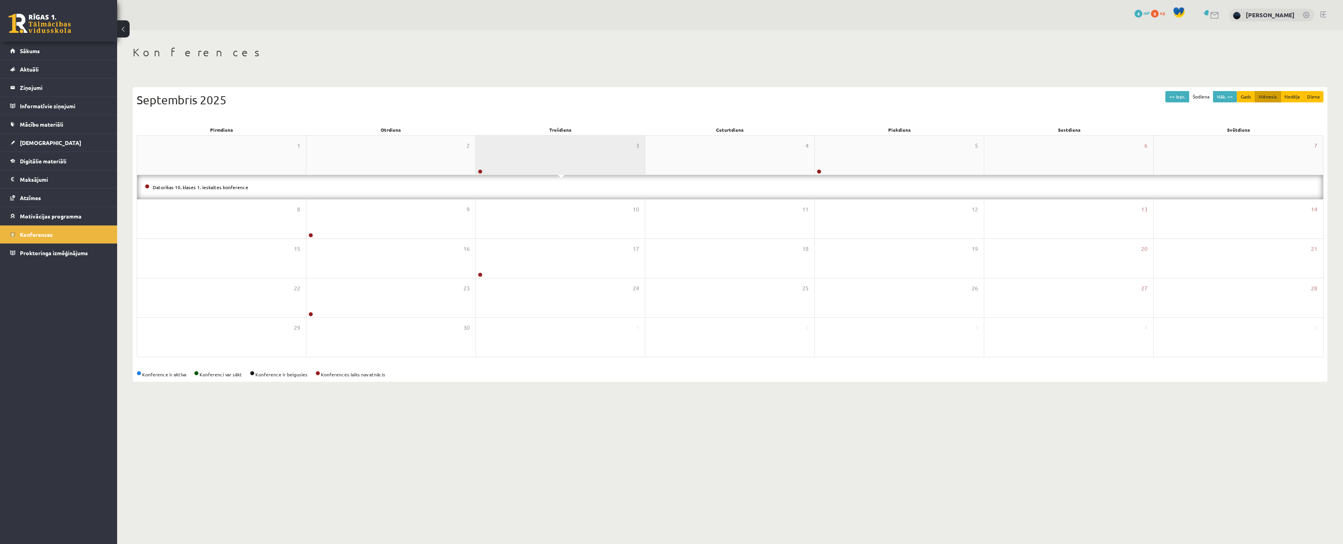
click at [551, 160] on div "3" at bounding box center [560, 154] width 169 height 39
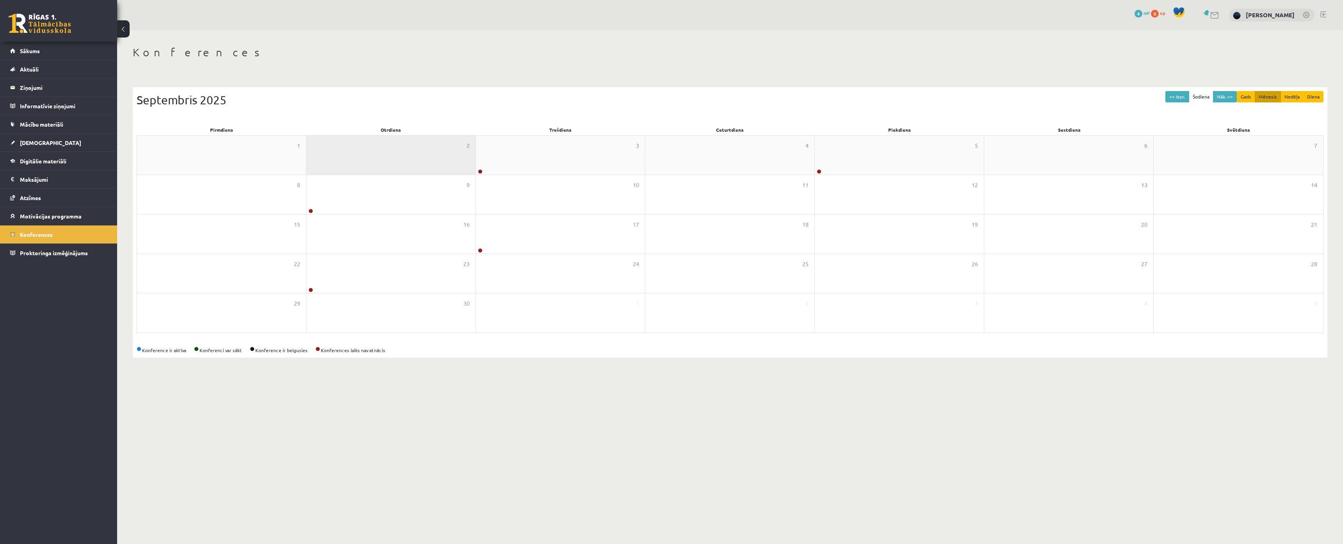
click at [393, 151] on div "2" at bounding box center [391, 154] width 169 height 39
click at [239, 153] on div "1" at bounding box center [221, 154] width 169 height 39
click at [851, 165] on div "5" at bounding box center [899, 154] width 169 height 39
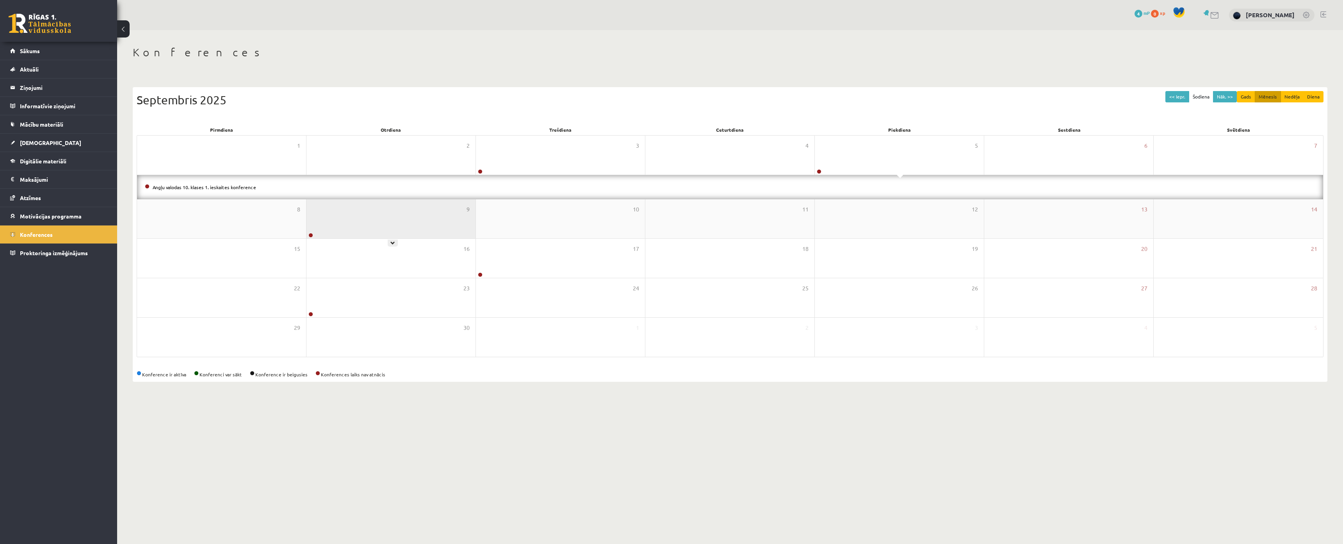
click at [358, 221] on div "9" at bounding box center [391, 218] width 169 height 39
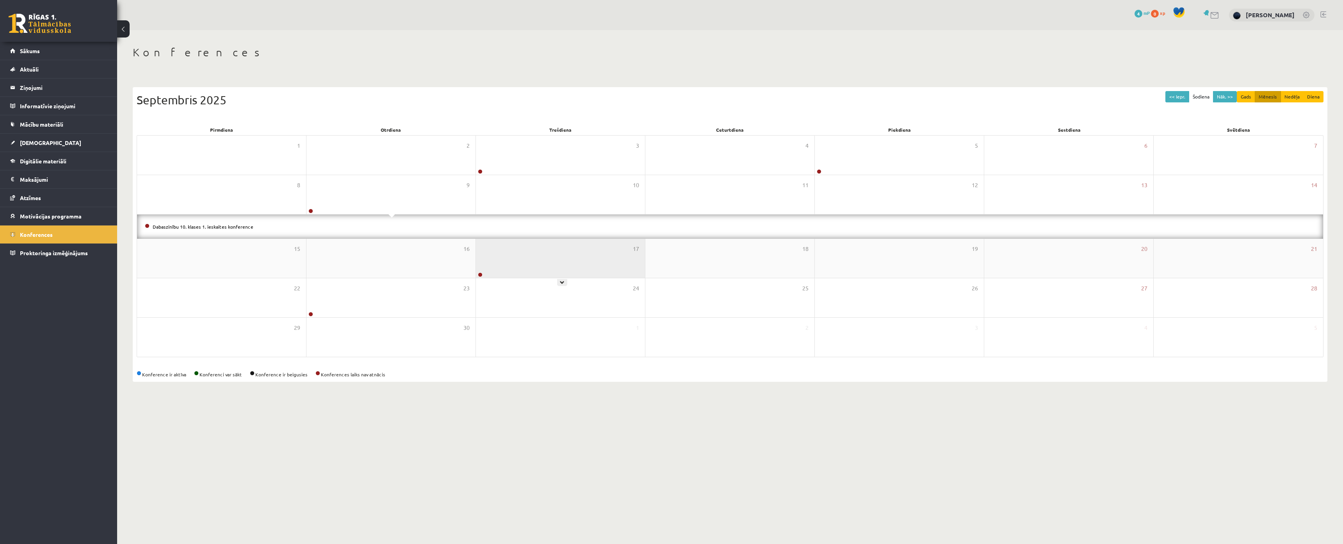
click at [499, 260] on div "17" at bounding box center [560, 258] width 169 height 39
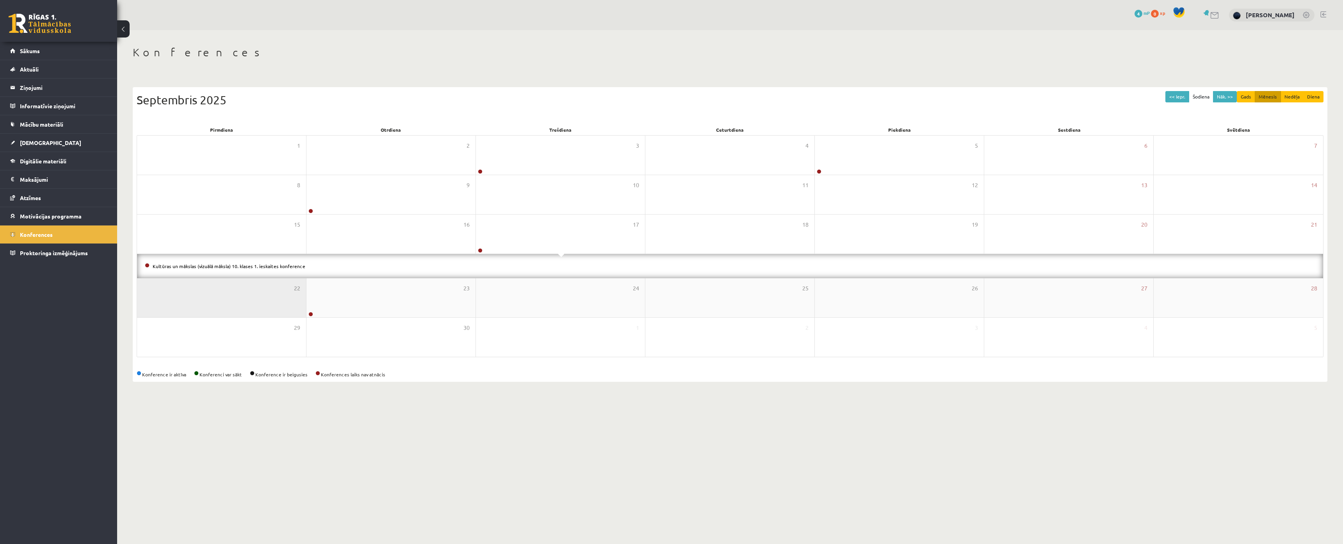
click at [201, 300] on div "22" at bounding box center [221, 297] width 169 height 39
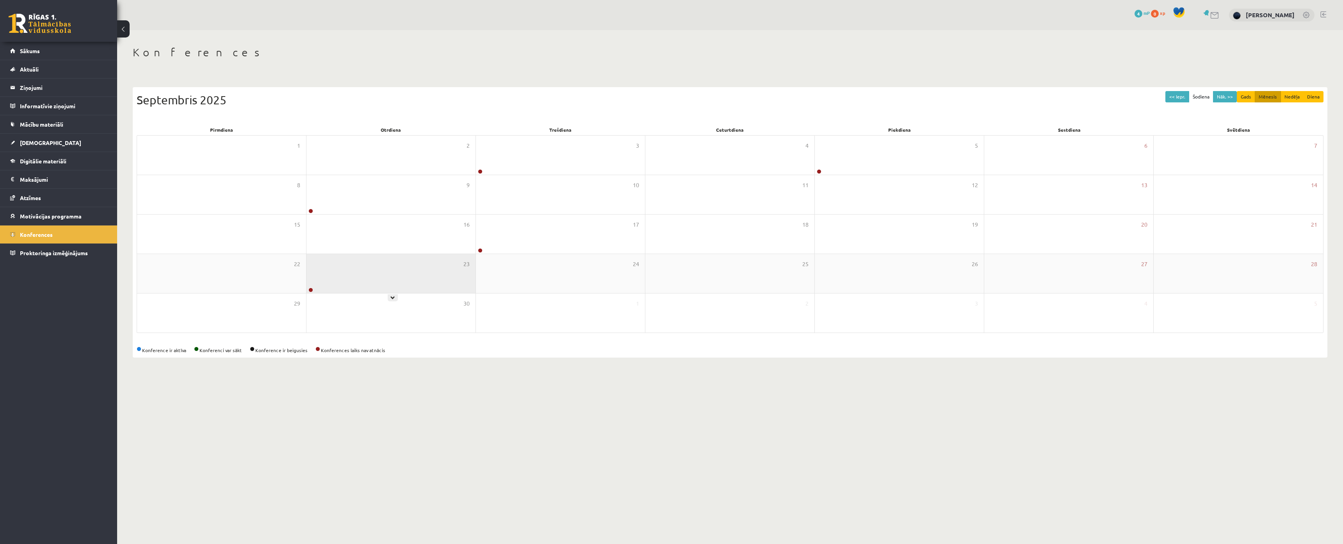
click at [336, 282] on div "23" at bounding box center [391, 273] width 169 height 39
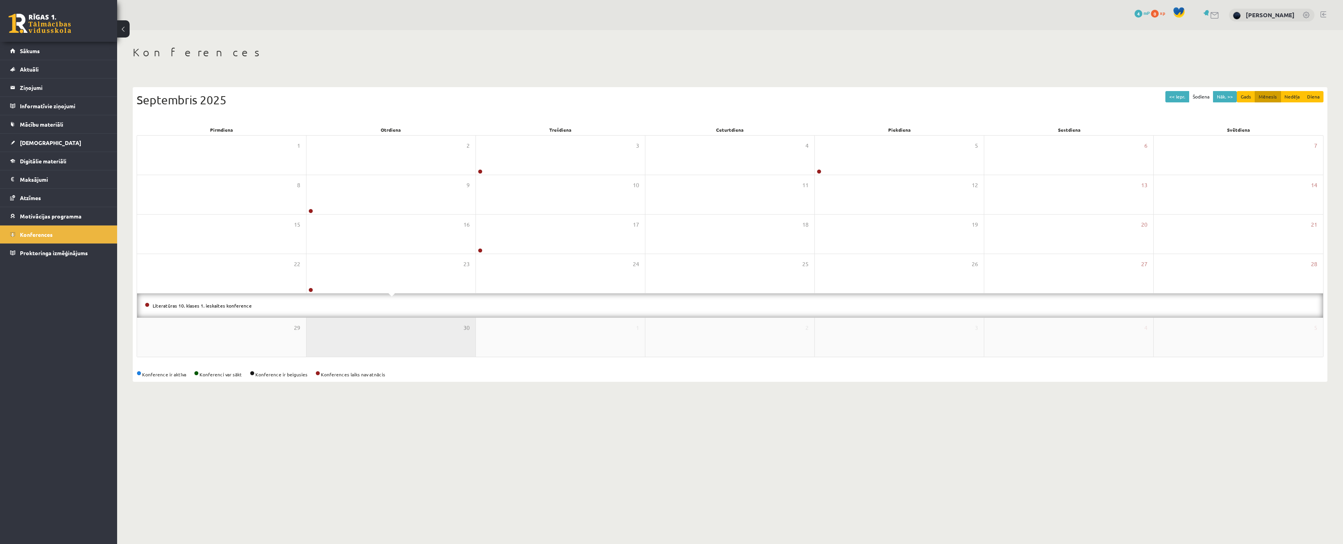
click at [360, 326] on div "30" at bounding box center [391, 336] width 169 height 39
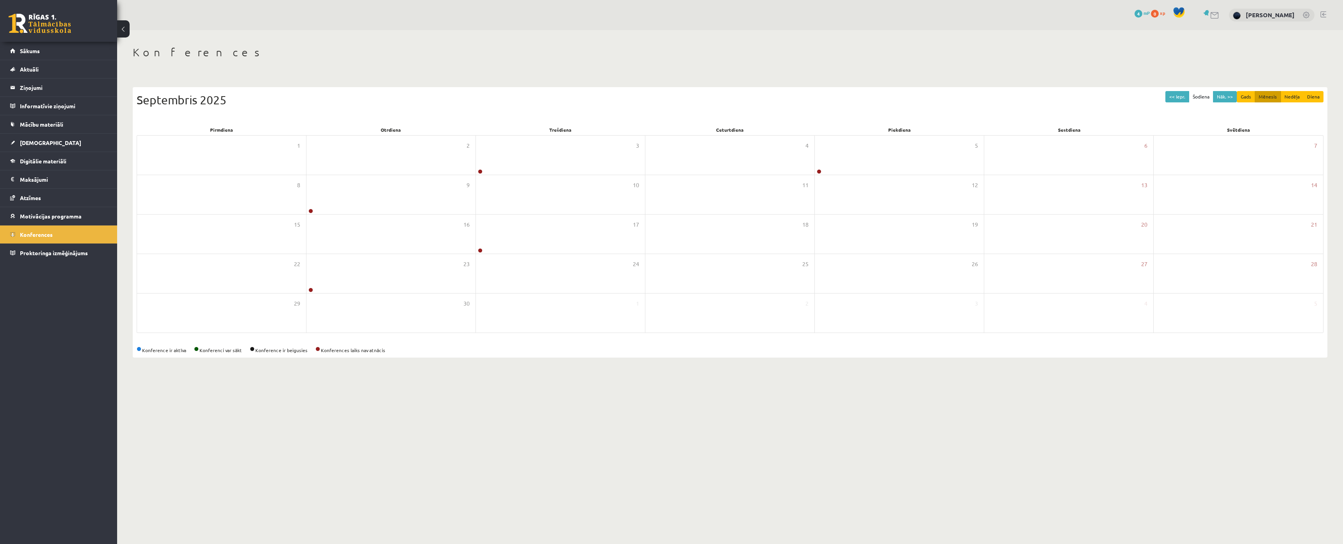
drag, startPoint x: 140, startPoint y: 351, endPoint x: 243, endPoint y: 351, distance: 103.1
click at [243, 351] on div "Konference ir aktīva Konferenci var sākt Konference ir beigusies Konferences la…" at bounding box center [730, 349] width 1187 height 7
click at [238, 353] on div at bounding box center [238, 353] width 0 height 0
click at [292, 385] on body "0 Dāvanas 4 mP 0 xp [PERSON_NAME] Sākums Aktuāli Kā mācīties eSKOLĀ Kontakti No…" at bounding box center [671, 272] width 1343 height 544
click at [342, 344] on div "<< Iepr. Šodiena Nāk. >> Gads Mēnesis Nedēļa Diena [DATE] Pirmdiena Otrdiena Tr…" at bounding box center [730, 222] width 1195 height 270
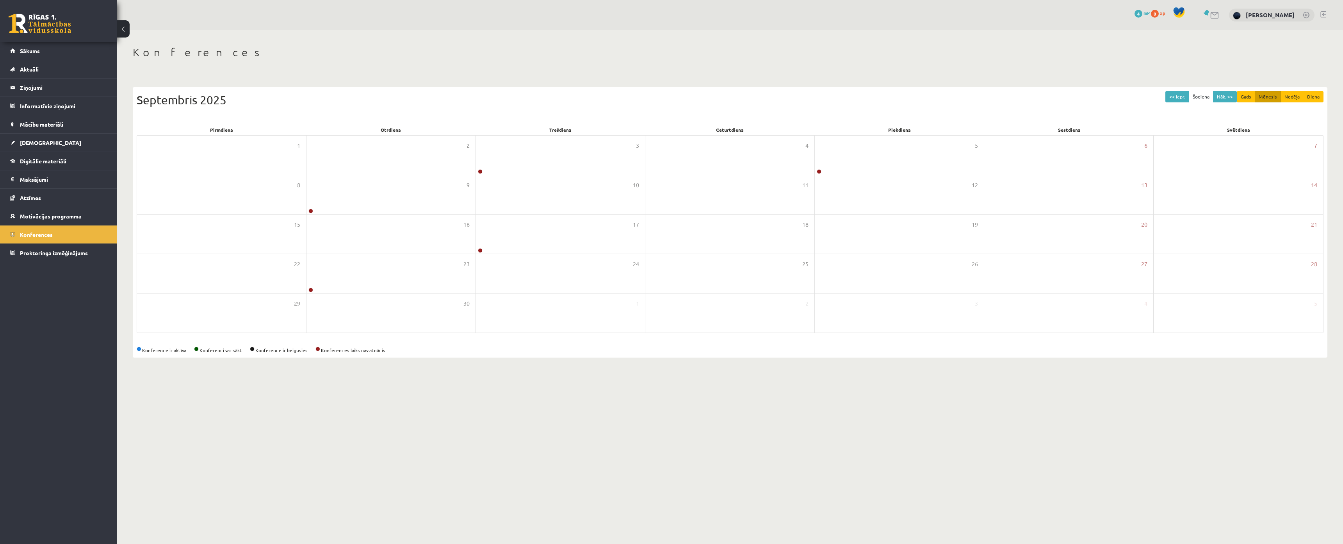
click at [346, 348] on div "Konference ir aktīva Konferenci var sākt Konference ir beigusies Konferences la…" at bounding box center [730, 349] width 1187 height 7
drag, startPoint x: 346, startPoint y: 348, endPoint x: 334, endPoint y: 349, distance: 11.4
click at [334, 349] on div "Konference ir aktīva Konferenci var sākt Konference ir beigusies Konferences la…" at bounding box center [730, 349] width 1187 height 7
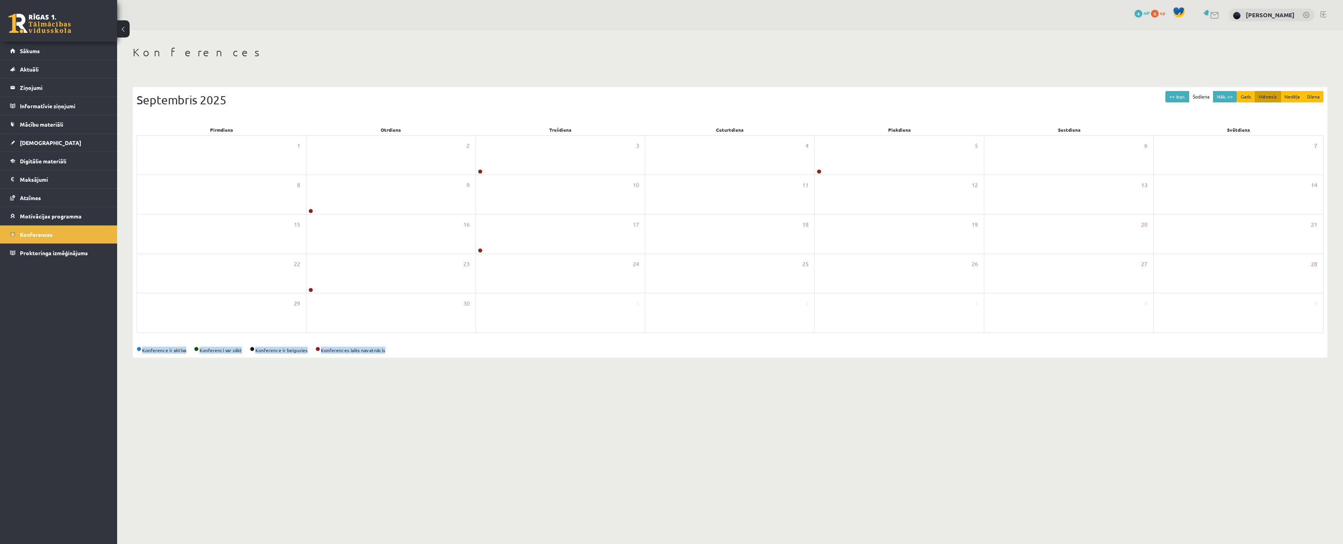
click at [334, 349] on div "Konference ir aktīva Konferenci var sākt Konference ir beigusies Konferences la…" at bounding box center [730, 349] width 1187 height 7
drag, startPoint x: 334, startPoint y: 349, endPoint x: 304, endPoint y: 383, distance: 44.8
click at [304, 383] on body "0 Dāvanas 4 mP 0 xp [PERSON_NAME] Sākums Aktuāli Kā mācīties eSKOLĀ Kontakti No…" at bounding box center [671, 272] width 1343 height 544
drag, startPoint x: 321, startPoint y: 346, endPoint x: 387, endPoint y: 348, distance: 66.8
click at [387, 348] on div "Konference ir aktīva Konferenci var sākt Konference ir beigusies Konferences la…" at bounding box center [730, 349] width 1187 height 7
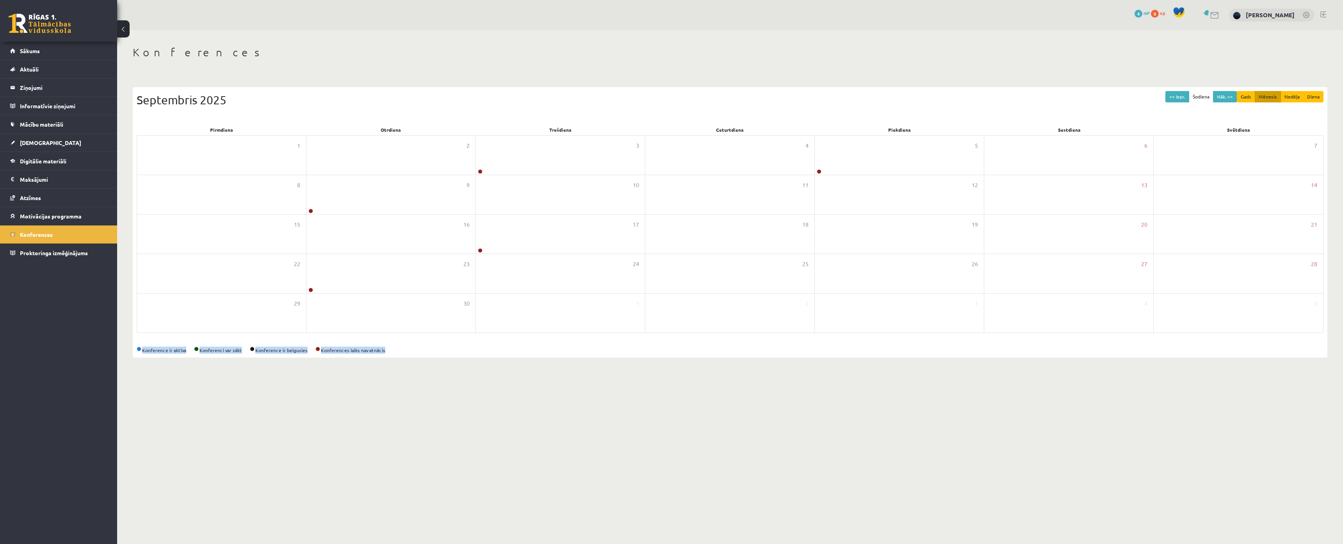
click at [389, 406] on body "0 Dāvanas 4 mP 0 xp [PERSON_NAME] Sākums Aktuāli Kā mācīties eSKOLĀ Kontakti No…" at bounding box center [671, 272] width 1343 height 544
click at [272, 355] on div "<< Iepr. Šodiena Nāk. >> Gads Mēnesis Nedēļa Diena [DATE] Pirmdiena Otrdiena Tr…" at bounding box center [730, 222] width 1195 height 270
click at [272, 350] on div "Konference ir aktīva Konferenci var sākt Konference ir beigusies Konferences la…" at bounding box center [730, 349] width 1187 height 7
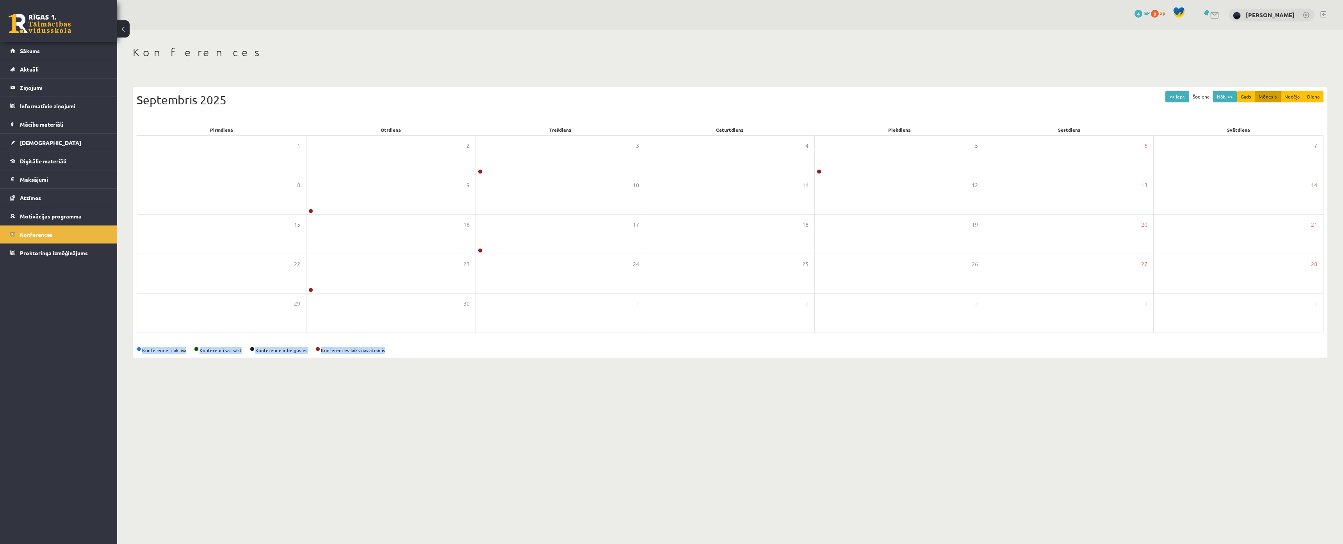
drag, startPoint x: 272, startPoint y: 350, endPoint x: 257, endPoint y: 352, distance: 15.7
click at [257, 352] on div "Konference ir aktīva Konferenci var sākt Konference ir beigusies Konferences la…" at bounding box center [730, 349] width 1187 height 7
drag, startPoint x: 264, startPoint y: 351, endPoint x: 307, endPoint y: 348, distance: 43.5
click at [307, 348] on div "Konference ir aktīva Konferenci var sākt Konference ir beigusies Konferences la…" at bounding box center [730, 349] width 1187 height 7
click at [309, 398] on body "0 Dāvanas 4 mP 0 xp [PERSON_NAME] Sākums Aktuāli Kā mācīties eSKOLĀ Kontakti No…" at bounding box center [671, 272] width 1343 height 544
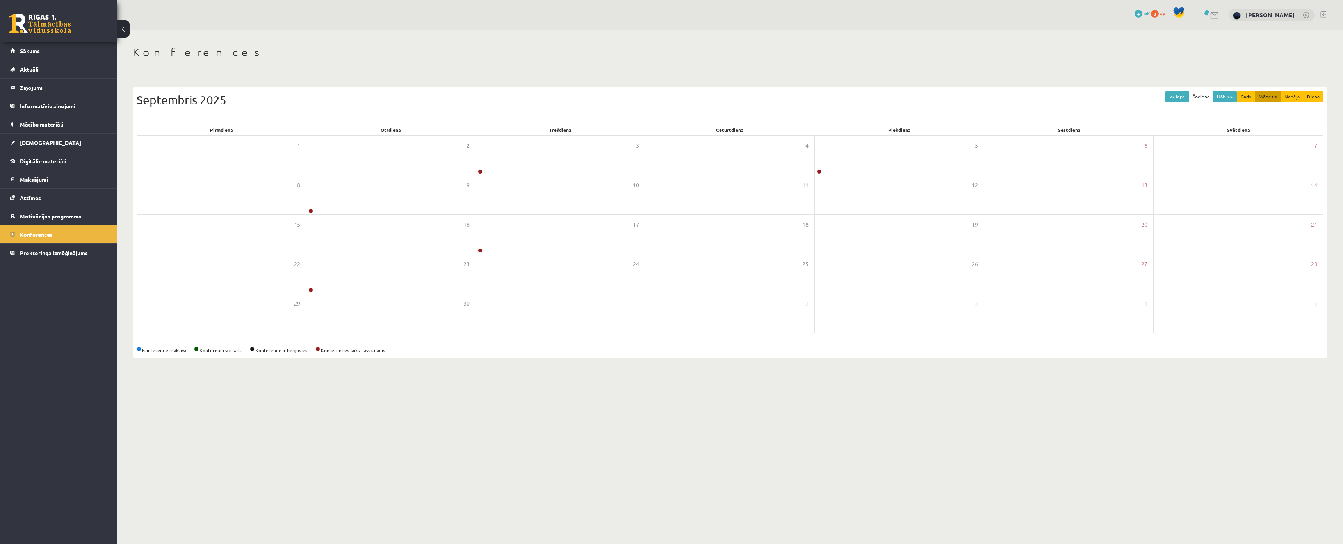
click at [204, 348] on div "Konference ir aktīva Konferenci var sākt Konference ir beigusies Konferences la…" at bounding box center [730, 349] width 1187 height 7
drag, startPoint x: 202, startPoint y: 351, endPoint x: 236, endPoint y: 351, distance: 34.4
click at [245, 352] on div "Konference ir aktīva Konferenci var sākt Konference ir beigusies Konferences la…" at bounding box center [730, 349] width 1187 height 7
click at [260, 414] on body "0 Dāvanas 4 mP 0 xp [PERSON_NAME] Sākums Aktuāli Kā mācīties eSKOLĀ Kontakti No…" at bounding box center [671, 272] width 1343 height 544
click at [1228, 98] on button "Nāk. >>" at bounding box center [1225, 96] width 24 height 11
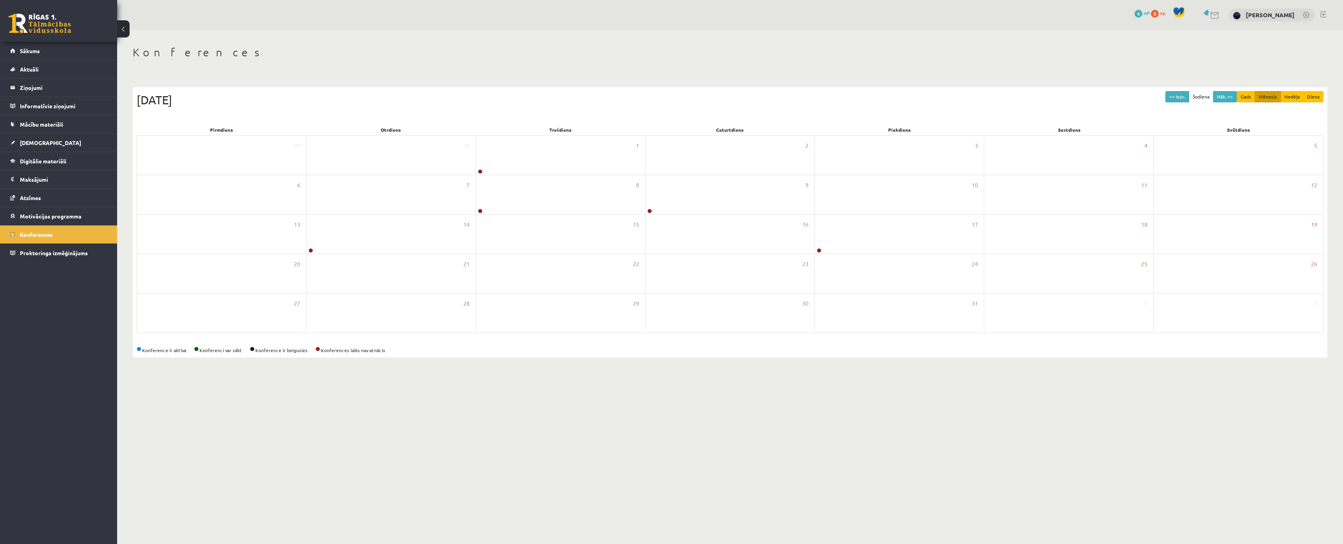
click at [1205, 78] on div "Konferences << Iepr. Šodiena Nāk. >> Gads Mēnesis Nedēļa Diena [DATE] Pirmdiena…" at bounding box center [730, 201] width 1226 height 343
click at [1250, 95] on button "Gads" at bounding box center [1246, 96] width 18 height 11
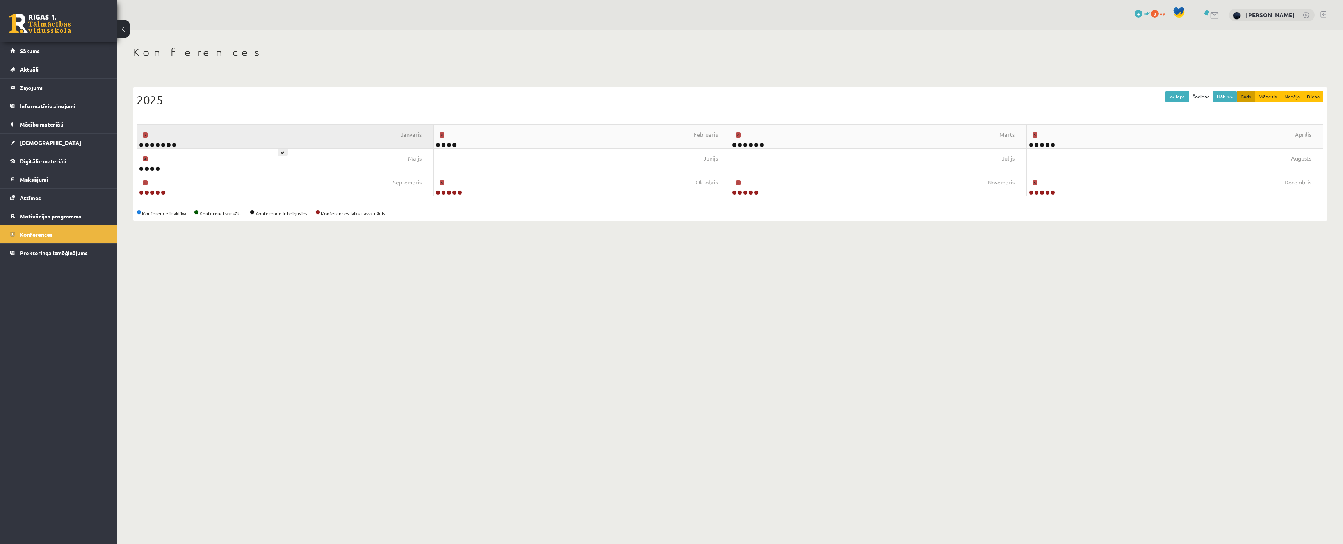
click at [350, 139] on div "[DATE]" at bounding box center [285, 136] width 297 height 23
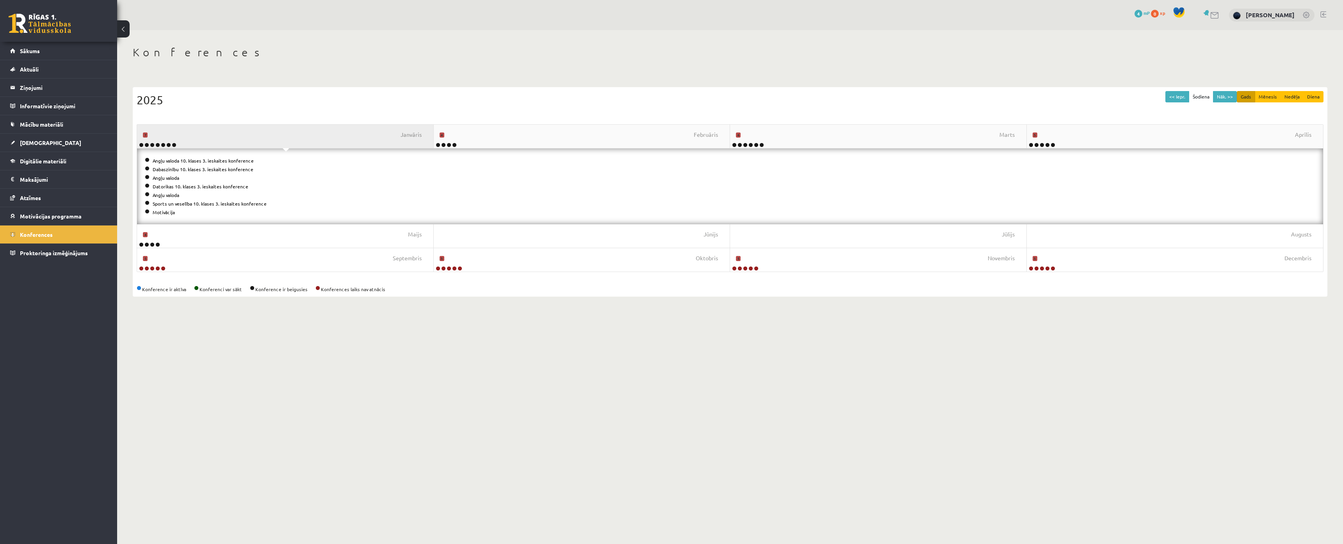
click at [350, 139] on div "[DATE]" at bounding box center [285, 136] width 297 height 23
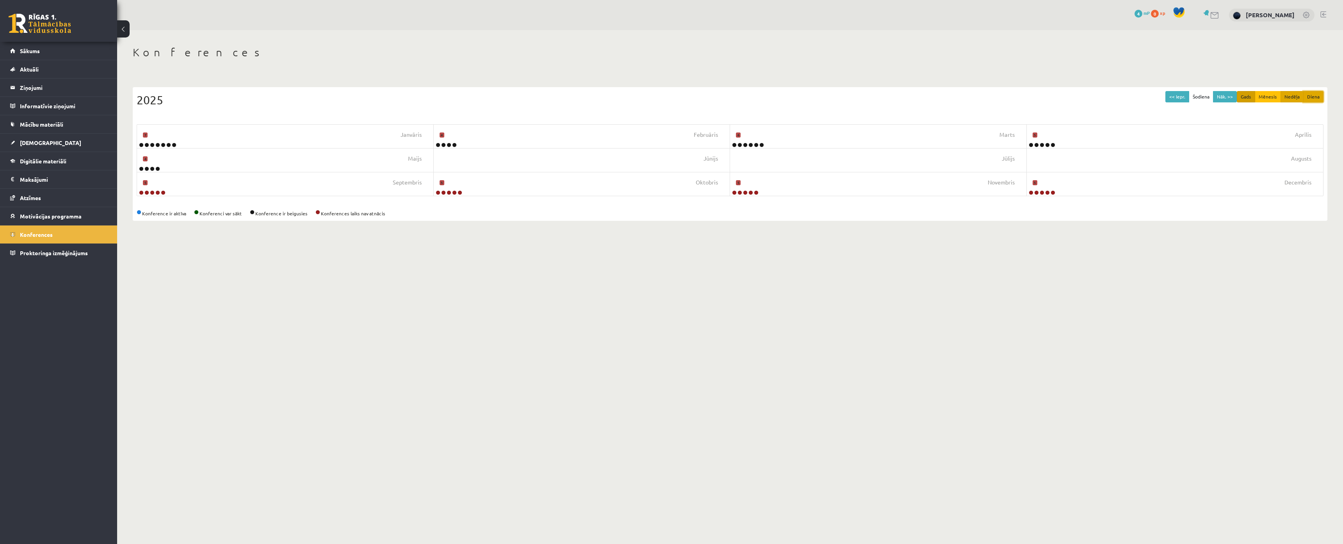
drag, startPoint x: 1311, startPoint y: 98, endPoint x: 1296, endPoint y: 97, distance: 14.9
click at [1296, 97] on div "Gads Mēnesis Nedēļa Diena" at bounding box center [1280, 96] width 87 height 11
click at [1295, 97] on button "Nedēļa" at bounding box center [1292, 96] width 23 height 11
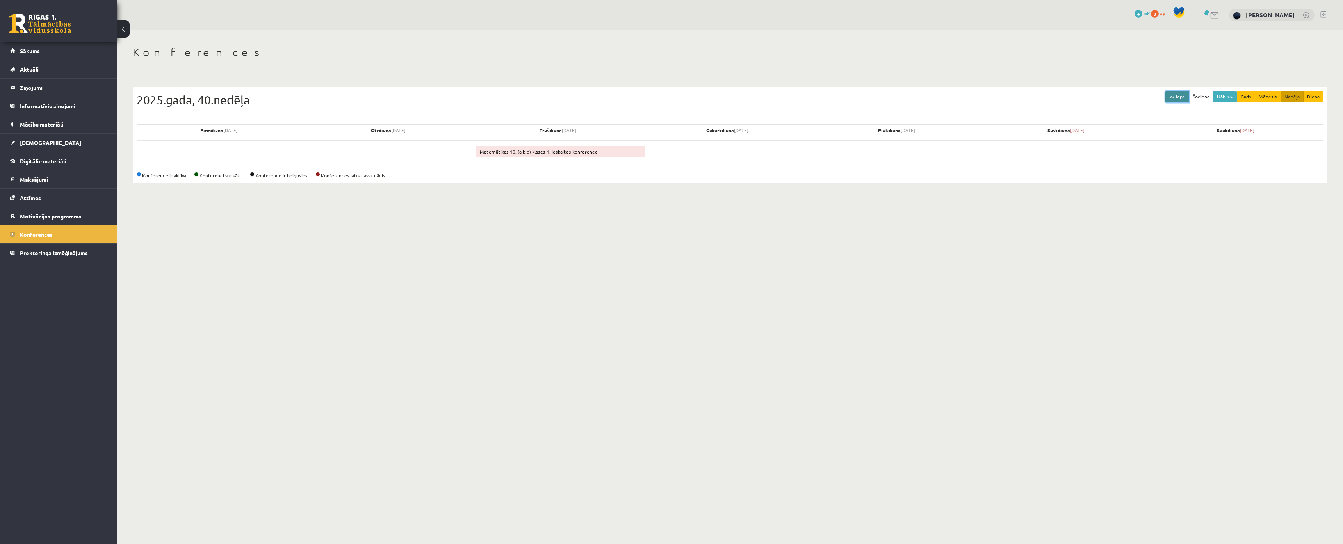
click at [1177, 96] on button "<< Iepr." at bounding box center [1178, 96] width 24 height 11
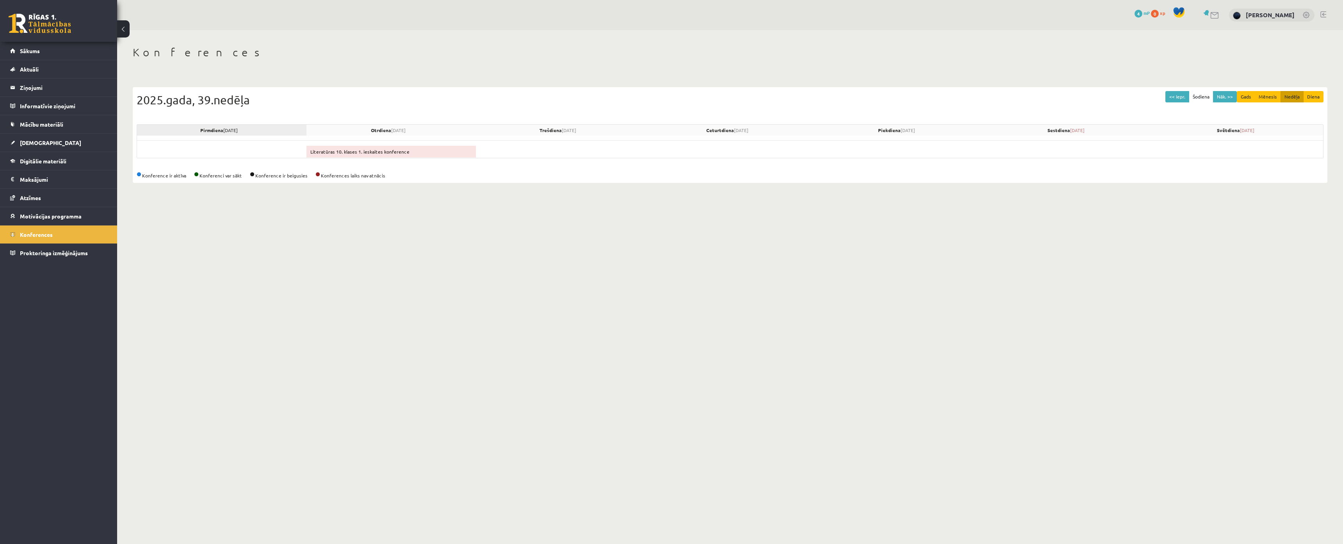
click at [226, 132] on span "[DATE]" at bounding box center [230, 130] width 14 height 6
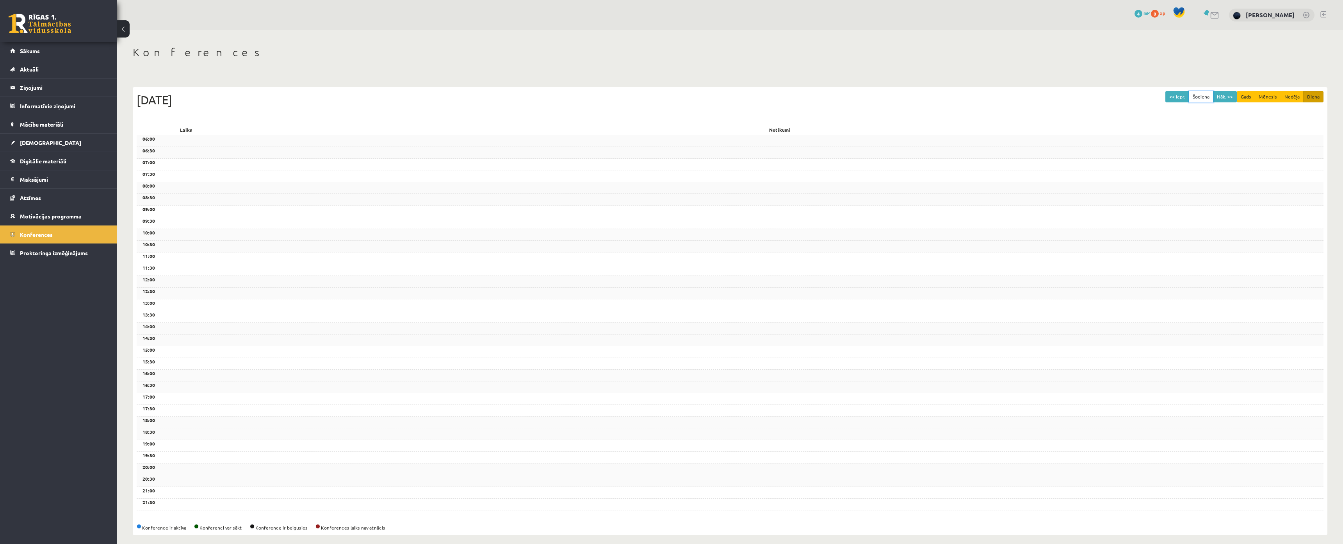
click at [1197, 95] on button "Šodiena" at bounding box center [1201, 96] width 25 height 11
click at [1194, 100] on button "Šodiena" at bounding box center [1201, 96] width 25 height 11
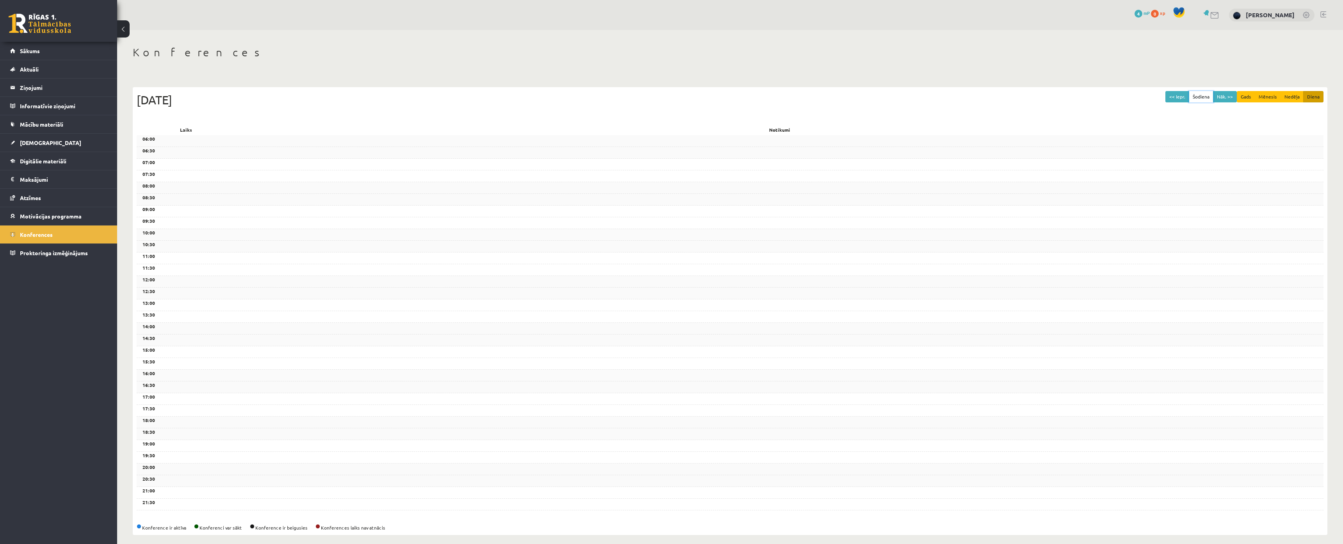
click at [1194, 100] on button "Šodiena" at bounding box center [1201, 96] width 25 height 11
click at [1284, 98] on button "Nedēļa" at bounding box center [1292, 96] width 23 height 11
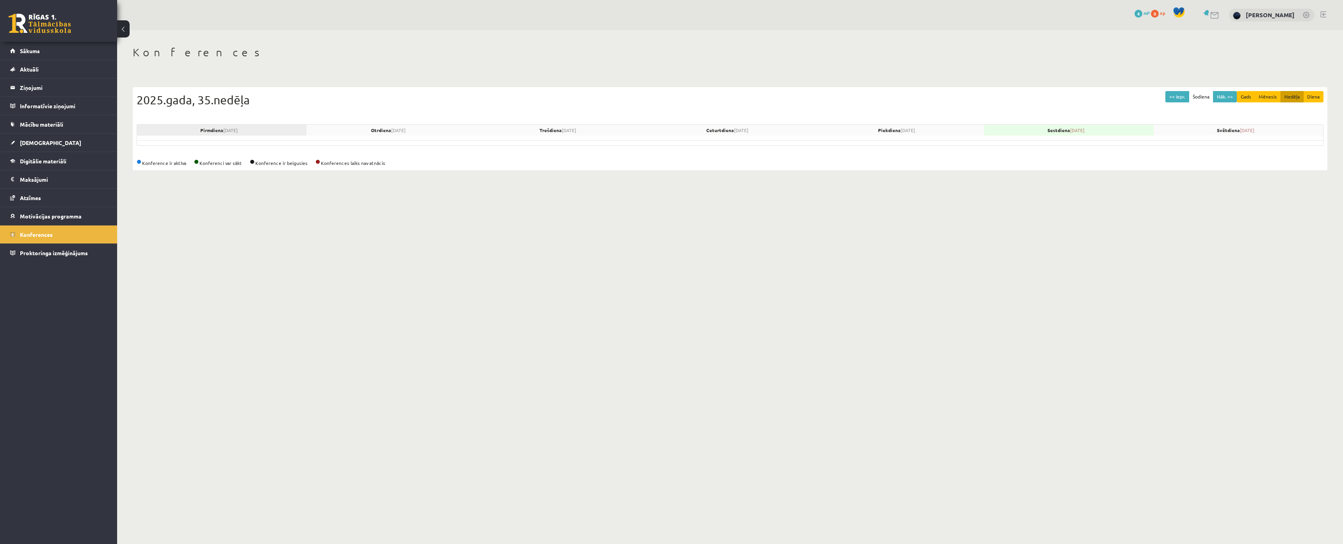
click at [202, 130] on div "[DATE]" at bounding box center [221, 130] width 169 height 11
click at [203, 136] on div "[DATE] [DATE] [DATE] [DATE] Piekdiena [DATE] [DATE] [DATE]" at bounding box center [730, 134] width 1187 height 21
click at [1231, 93] on button "Nāk. >>" at bounding box center [1225, 96] width 24 height 11
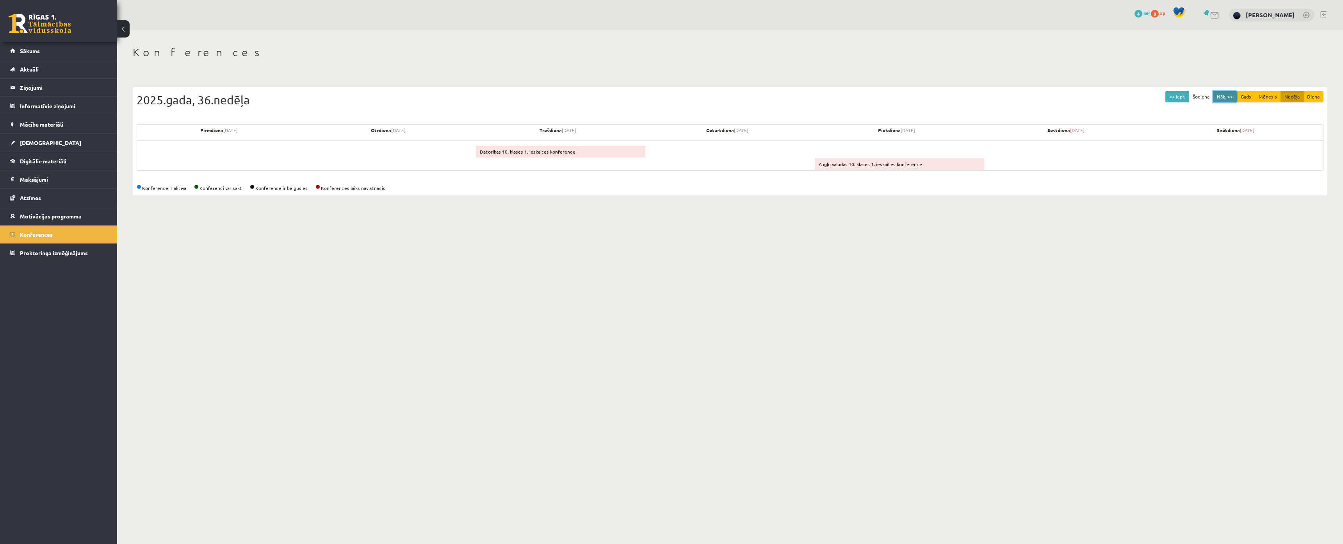
click at [1231, 93] on button "Nāk. >>" at bounding box center [1225, 96] width 24 height 11
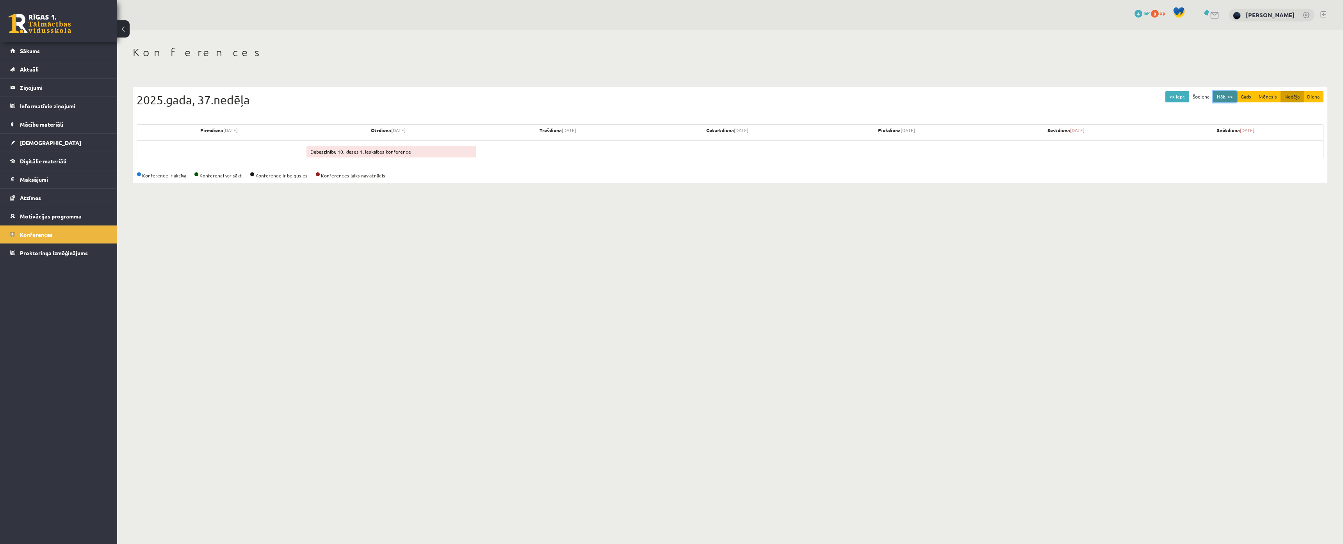
click at [1221, 93] on button "Nāk. >>" at bounding box center [1225, 96] width 24 height 11
click at [1182, 96] on button "<< Iepr." at bounding box center [1178, 96] width 24 height 11
click at [1175, 97] on button "<< Iepr." at bounding box center [1178, 96] width 24 height 11
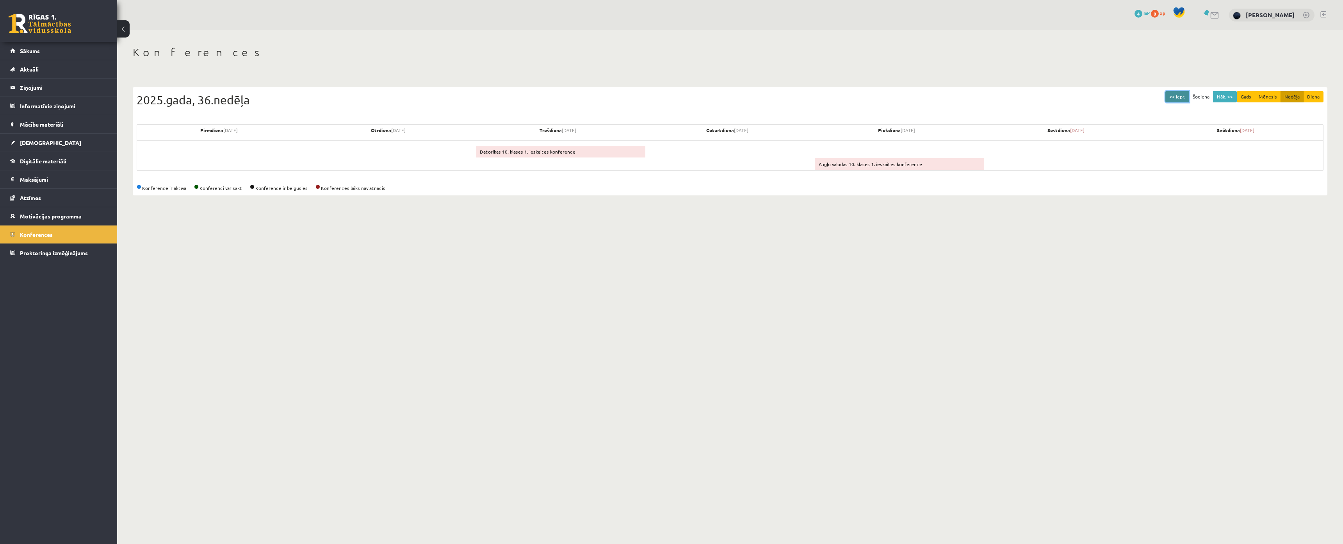
click at [1175, 97] on button "<< Iepr." at bounding box center [1178, 96] width 24 height 11
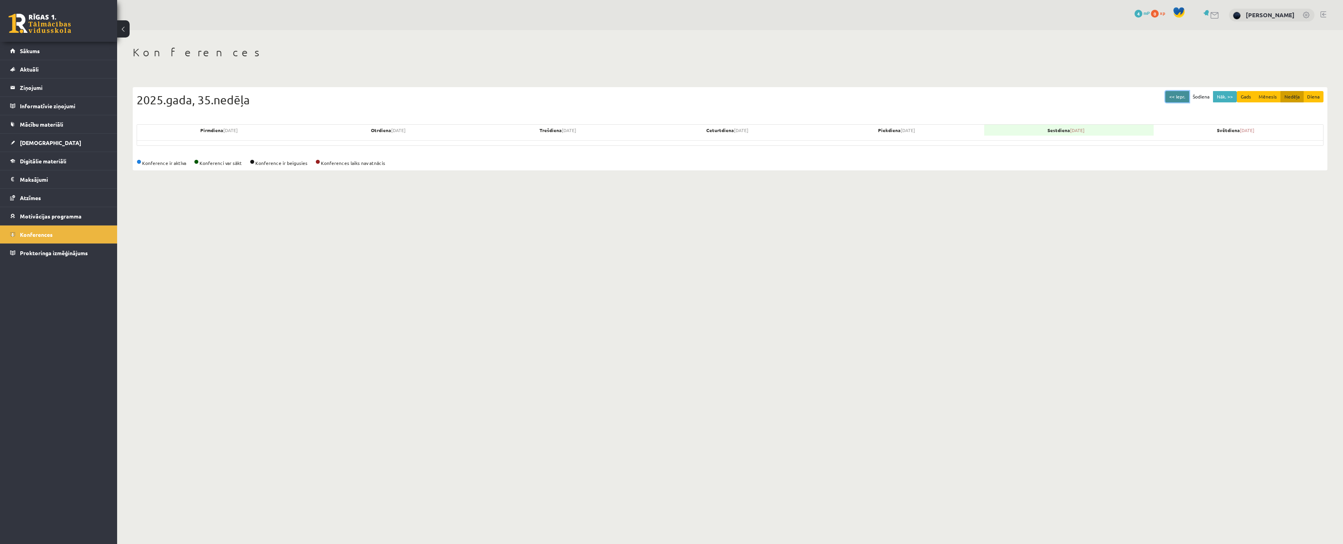
click at [1168, 96] on button "<< Iepr." at bounding box center [1178, 96] width 24 height 11
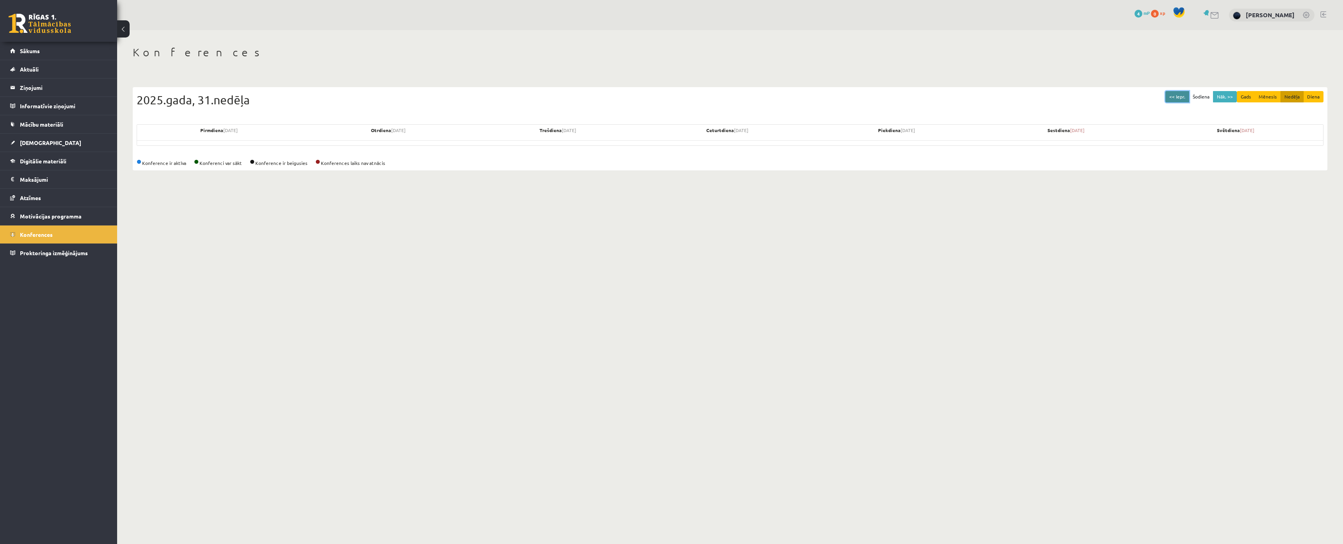
click at [1168, 96] on button "<< Iepr." at bounding box center [1178, 96] width 24 height 11
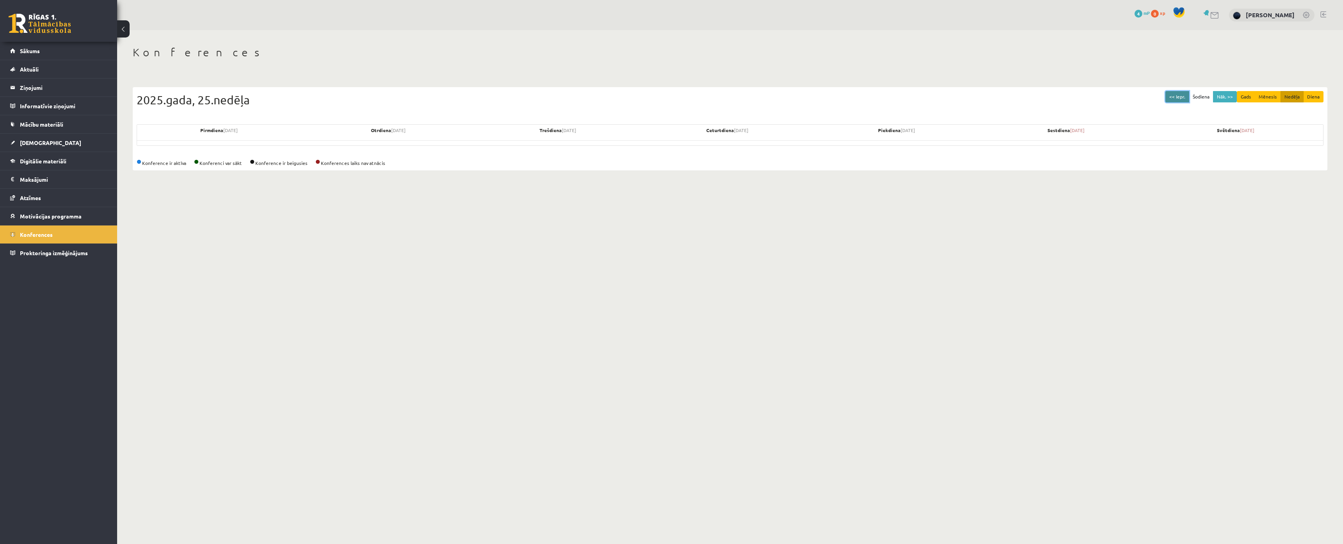
click at [1168, 96] on button "<< Iepr." at bounding box center [1178, 96] width 24 height 11
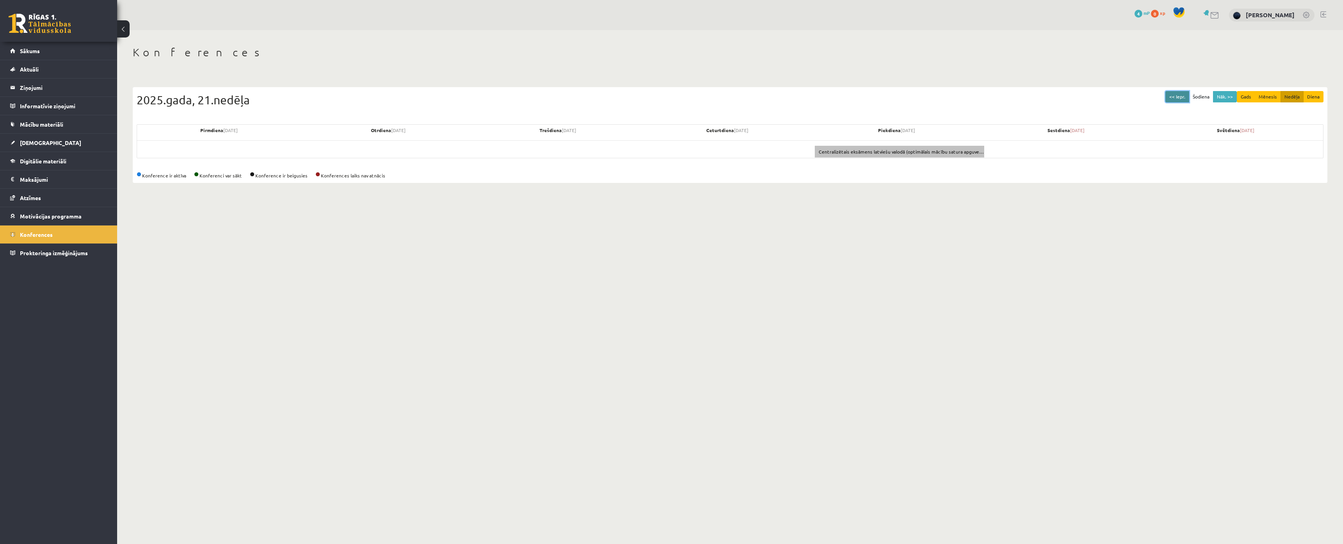
click at [1168, 96] on button "<< Iepr." at bounding box center [1178, 96] width 24 height 11
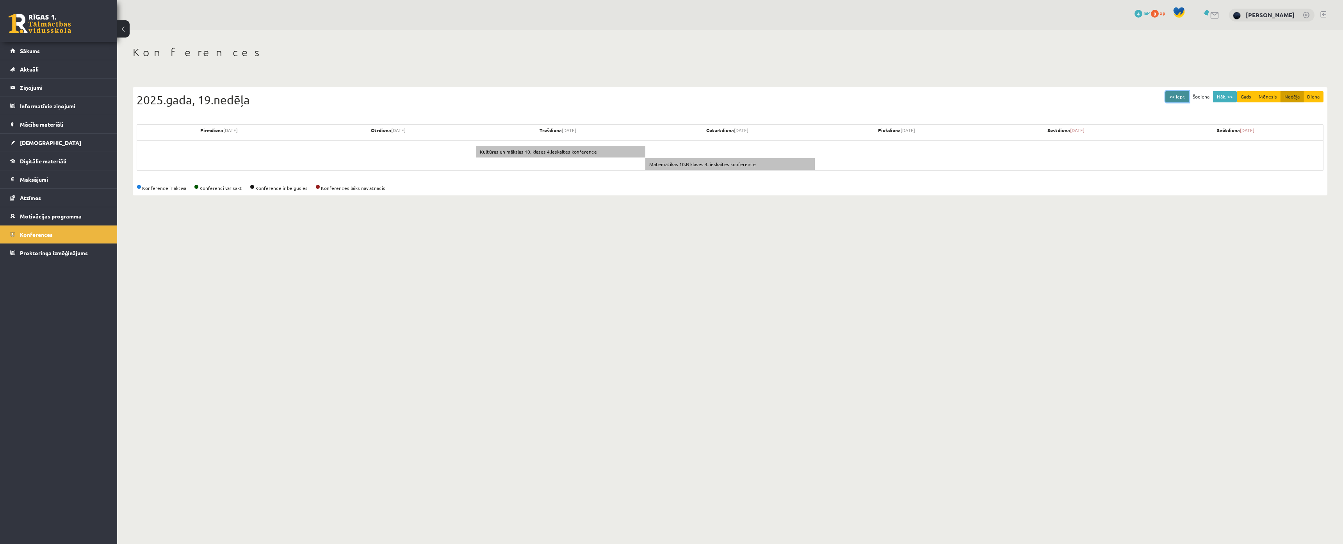
click at [1168, 96] on button "<< Iepr." at bounding box center [1178, 96] width 24 height 11
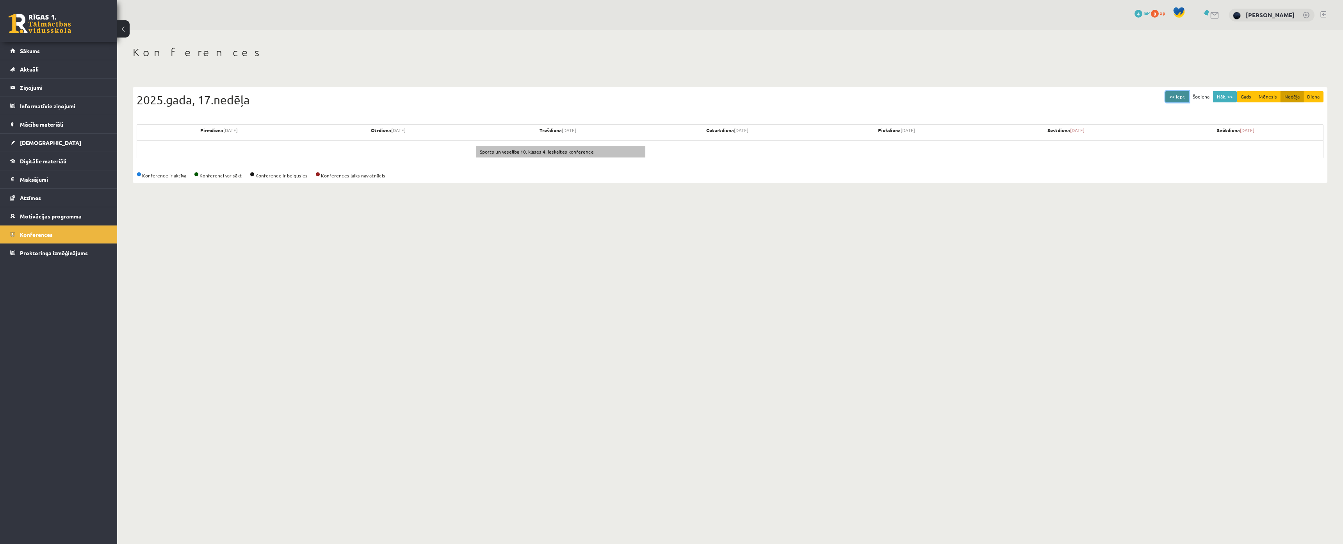
click at [1168, 96] on button "<< Iepr." at bounding box center [1178, 96] width 24 height 11
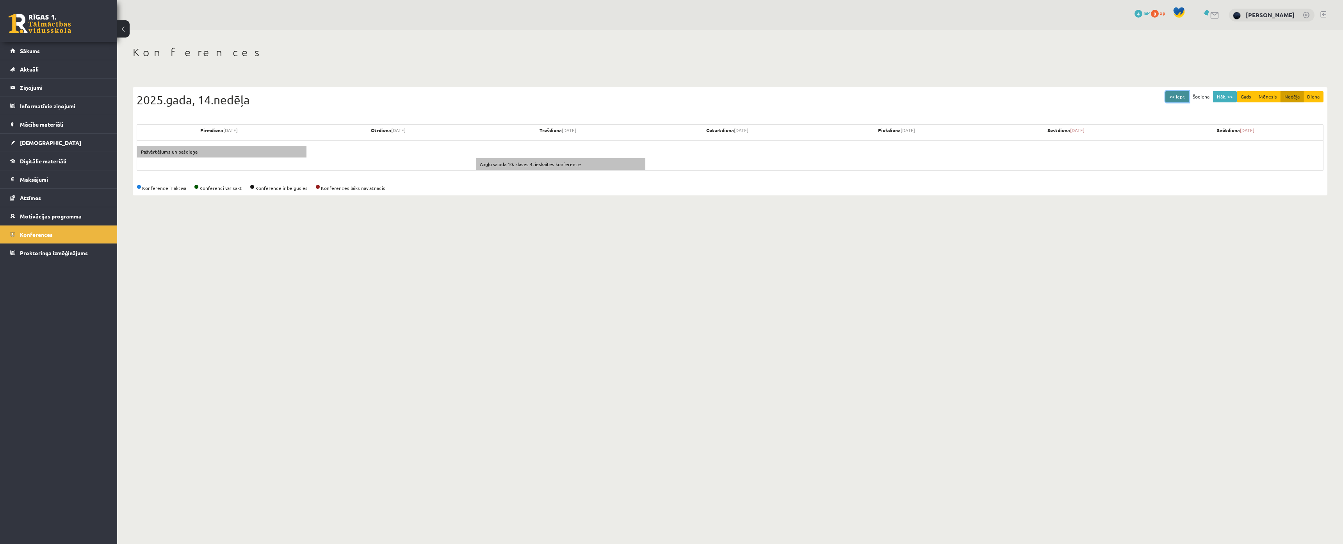
click at [1168, 96] on button "<< Iepr." at bounding box center [1178, 96] width 24 height 11
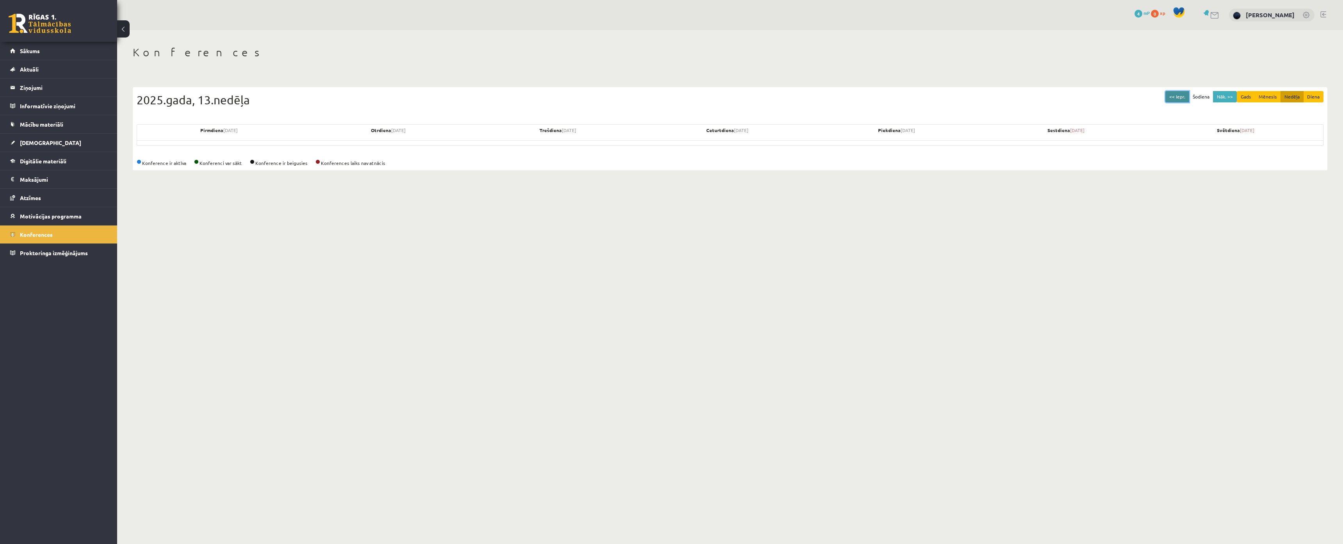
click at [1168, 96] on button "<< Iepr." at bounding box center [1178, 96] width 24 height 11
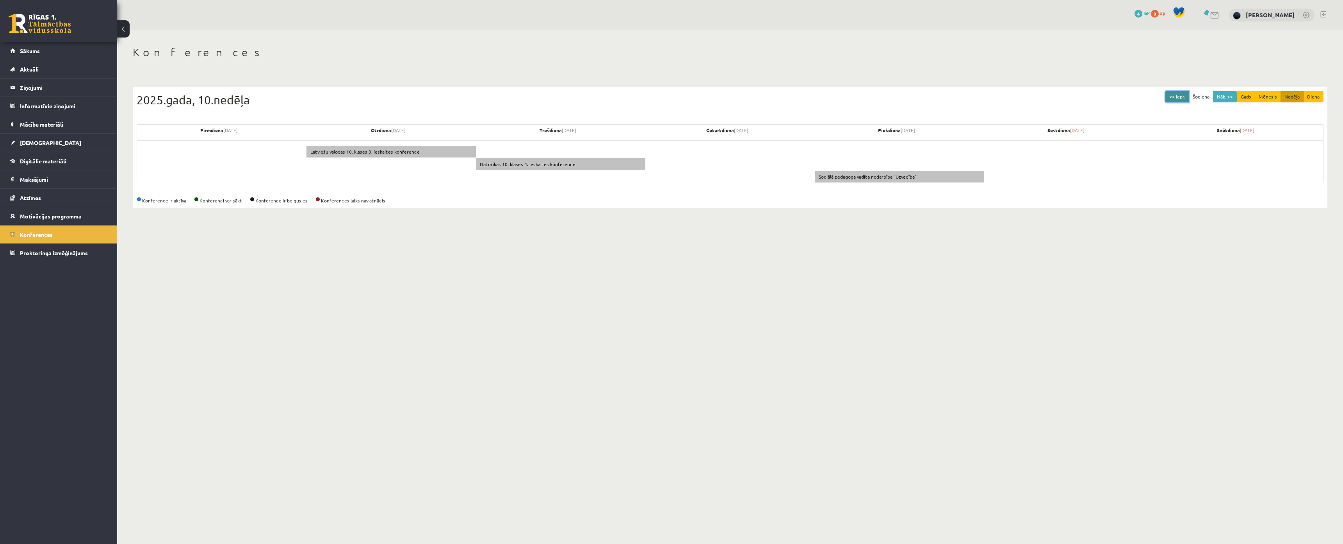
click at [1168, 96] on button "<< Iepr." at bounding box center [1178, 96] width 24 height 11
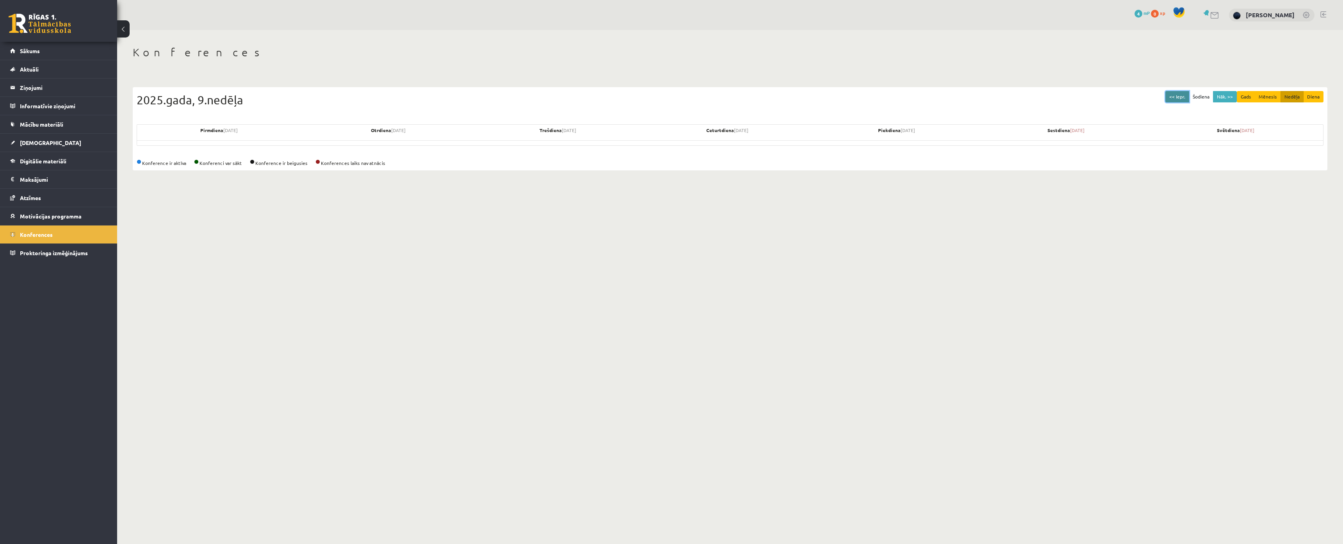
click at [1168, 96] on button "<< Iepr." at bounding box center [1178, 96] width 24 height 11
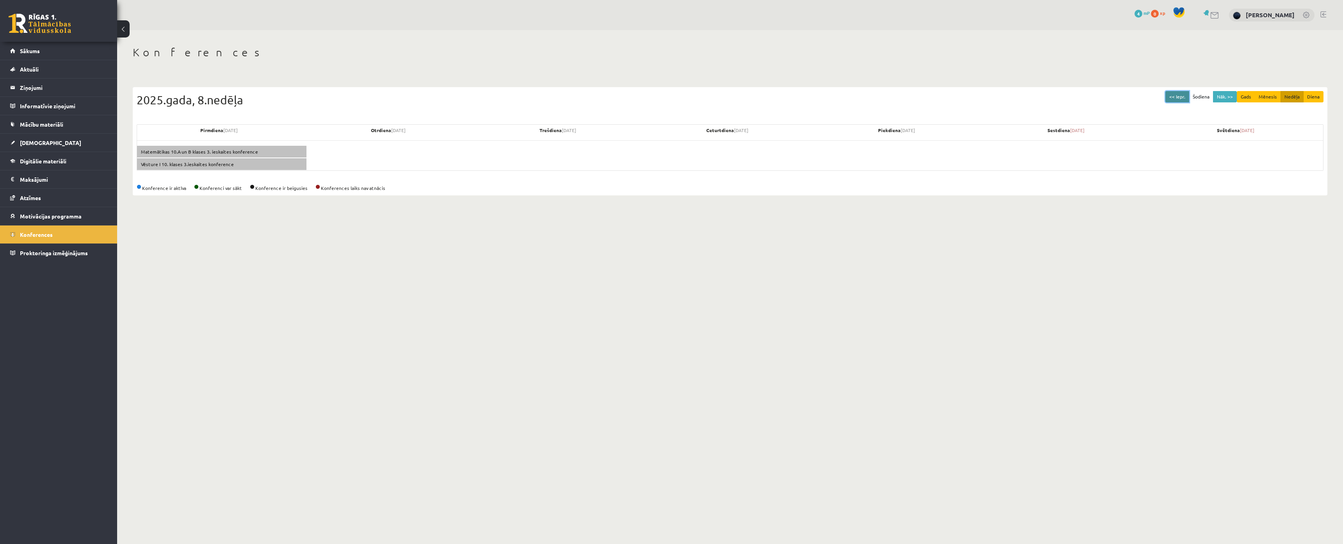
click at [1168, 96] on button "<< Iepr." at bounding box center [1178, 96] width 24 height 11
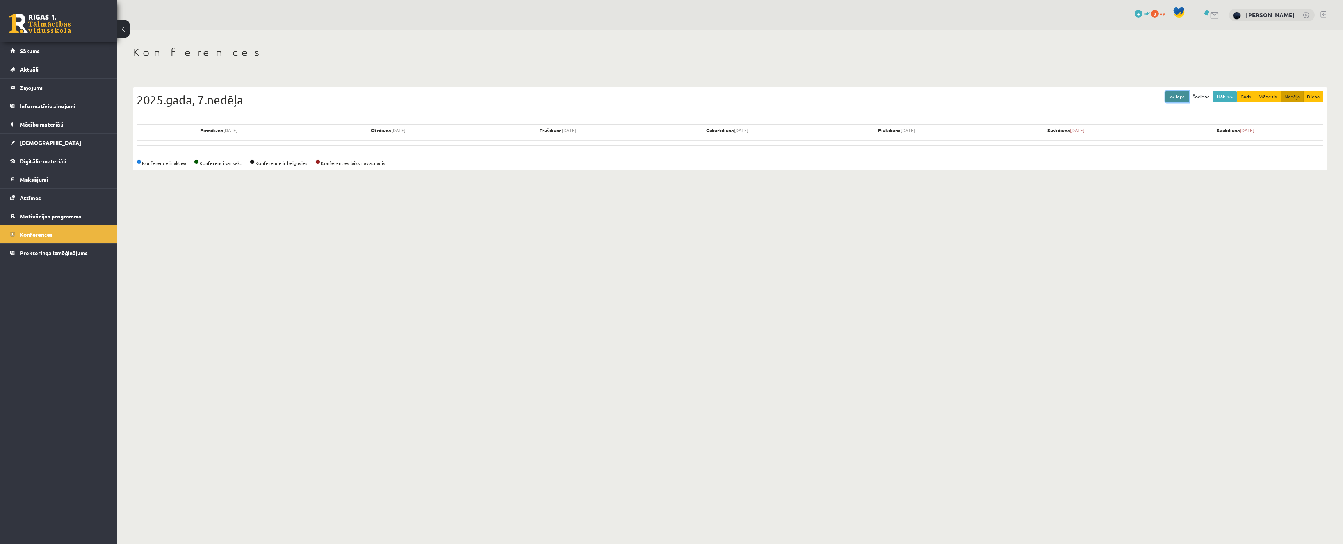
click at [1168, 96] on button "<< Iepr." at bounding box center [1178, 96] width 24 height 11
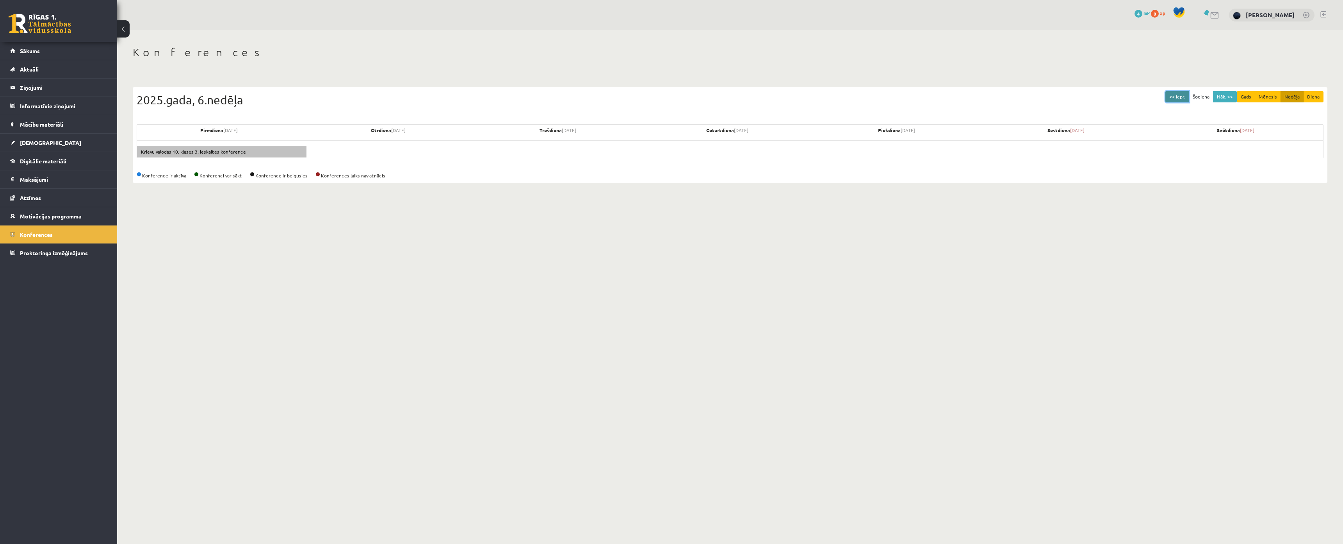
click at [1168, 96] on button "<< Iepr." at bounding box center [1178, 96] width 24 height 11
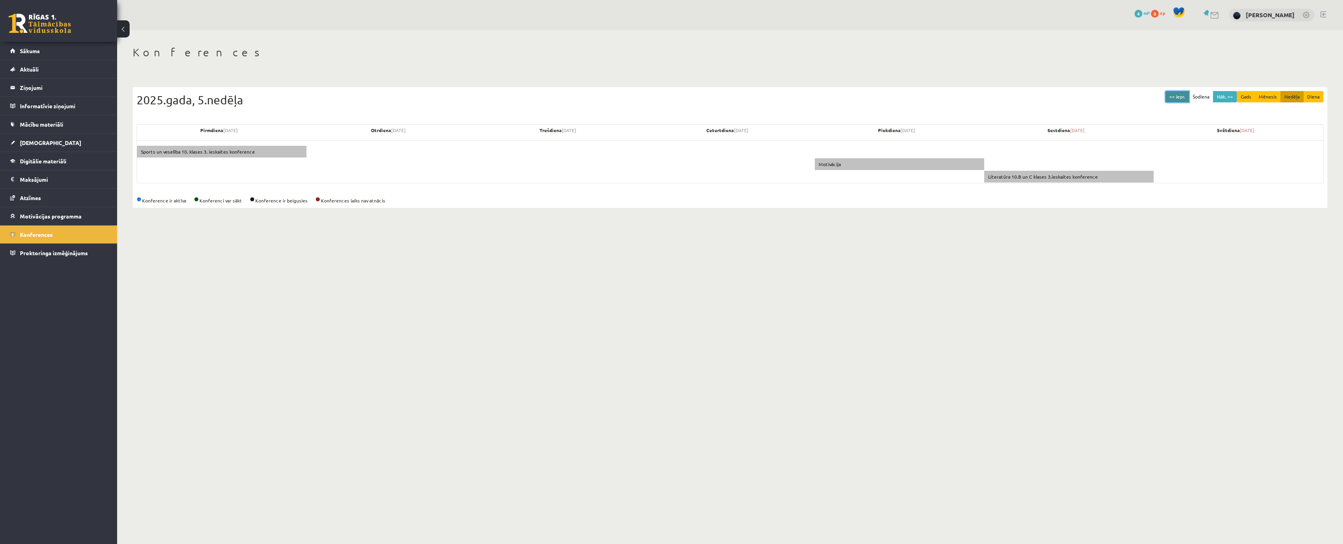
click at [1168, 96] on button "<< Iepr." at bounding box center [1178, 96] width 24 height 11
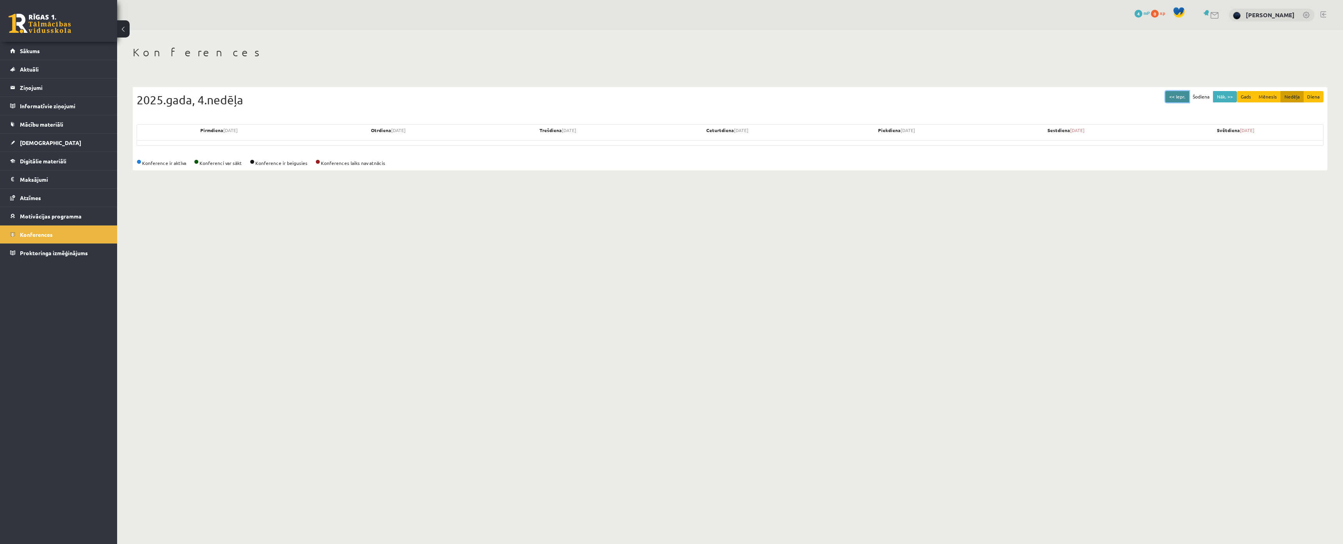
click at [1168, 96] on button "<< Iepr." at bounding box center [1178, 96] width 24 height 11
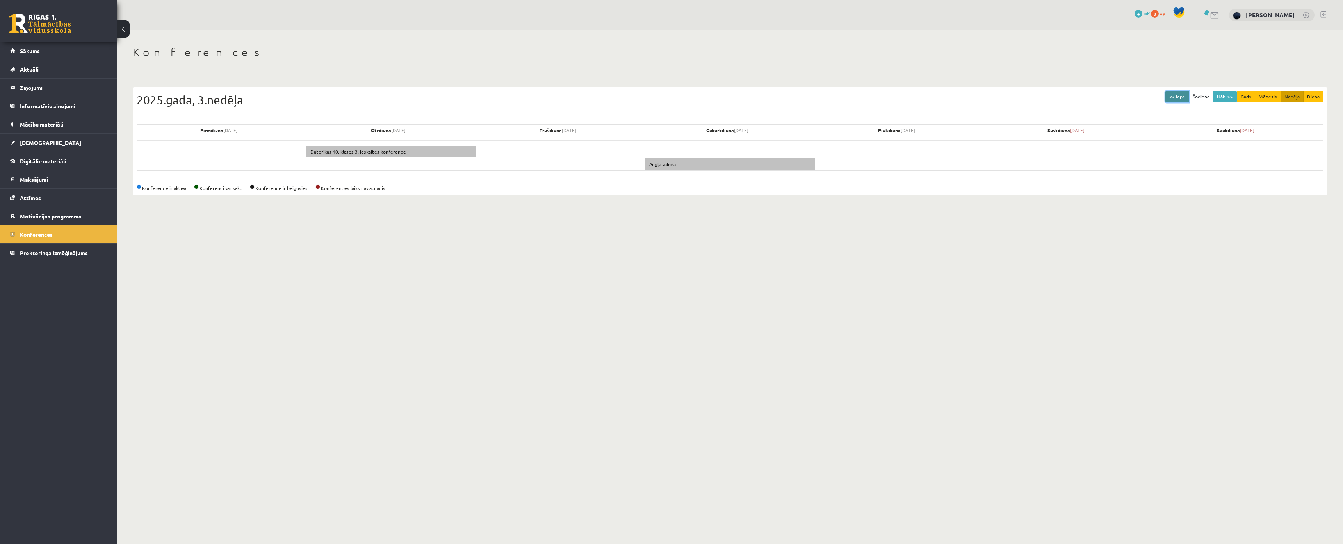
click at [1168, 96] on button "<< Iepr." at bounding box center [1178, 96] width 24 height 11
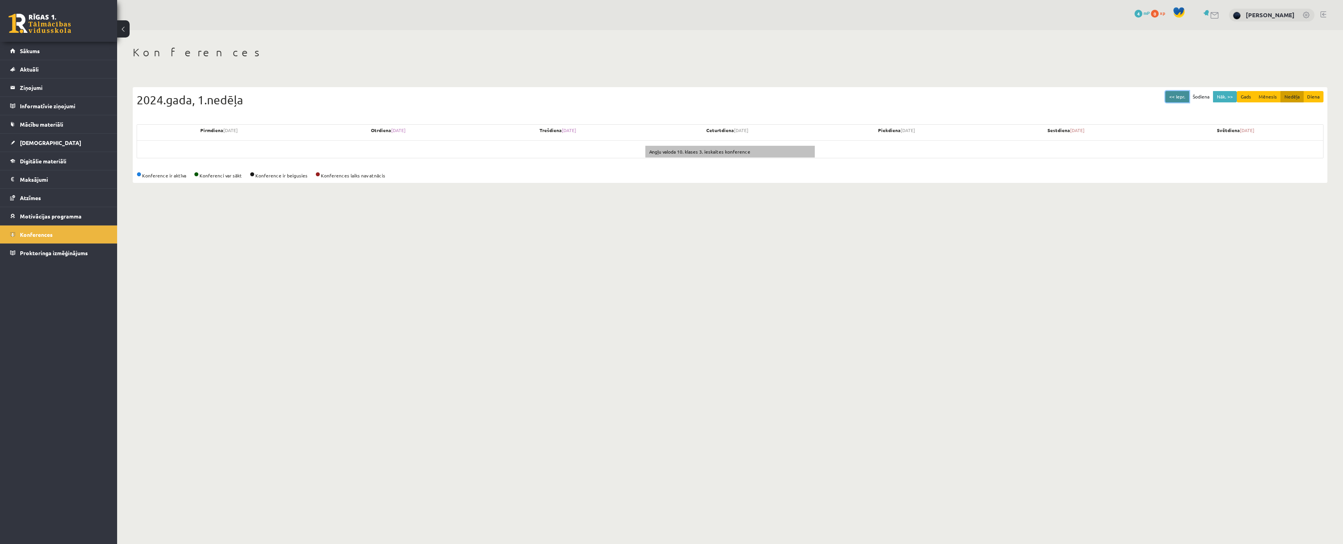
click at [1168, 96] on button "<< Iepr." at bounding box center [1178, 96] width 24 height 11
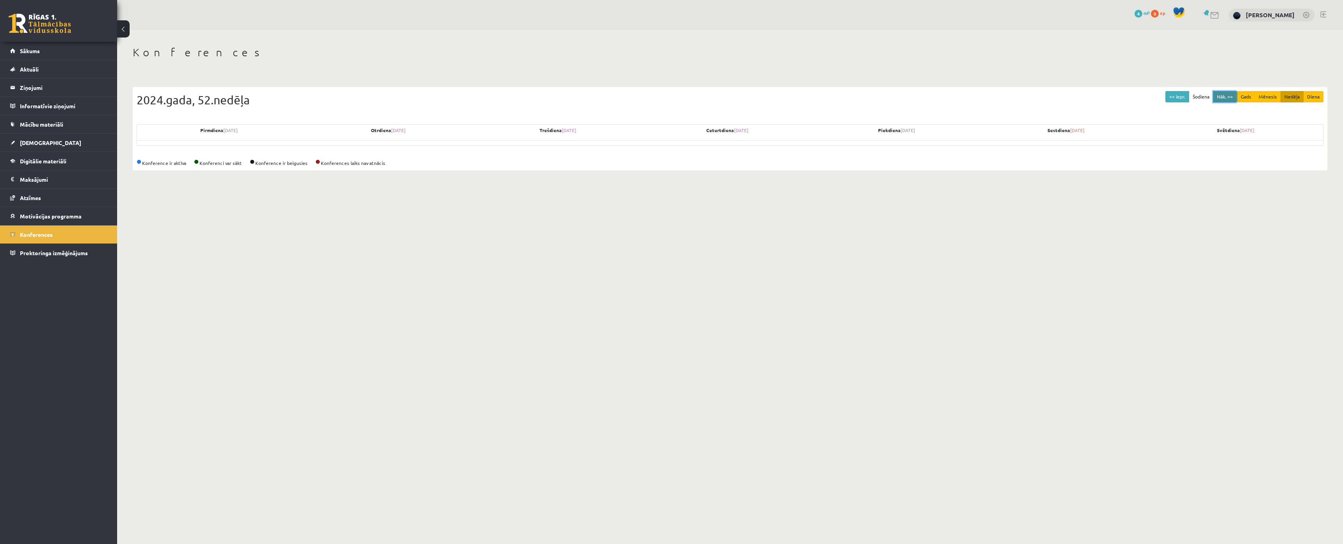
click at [1221, 94] on button "Nāk. >>" at bounding box center [1225, 96] width 24 height 11
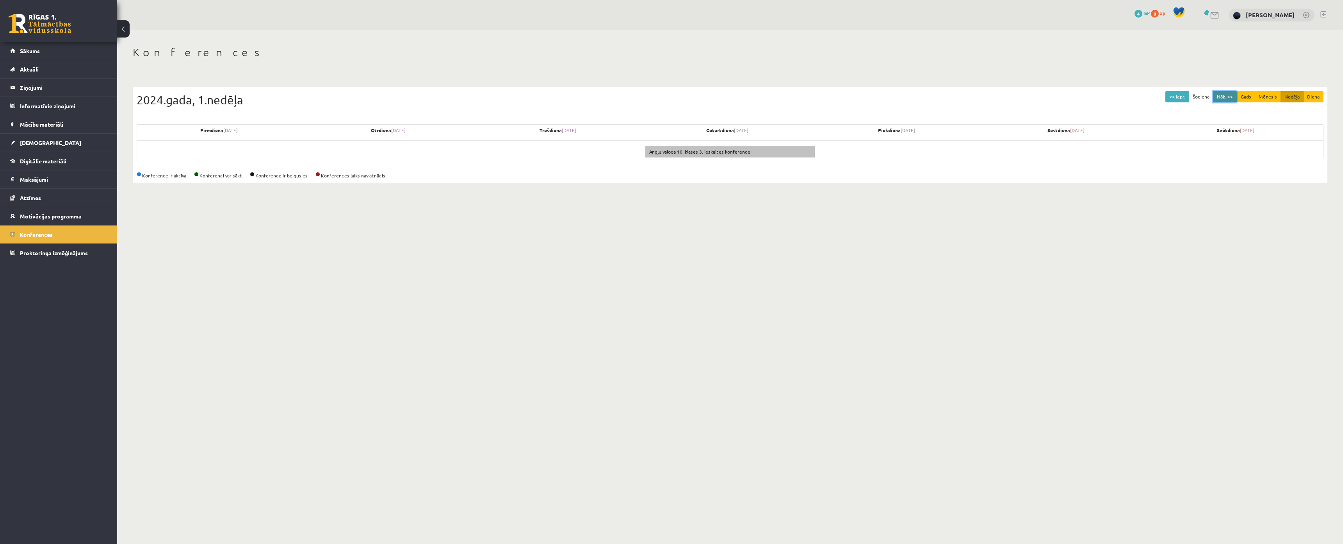
click at [1221, 94] on button "Nāk. >>" at bounding box center [1225, 96] width 24 height 11
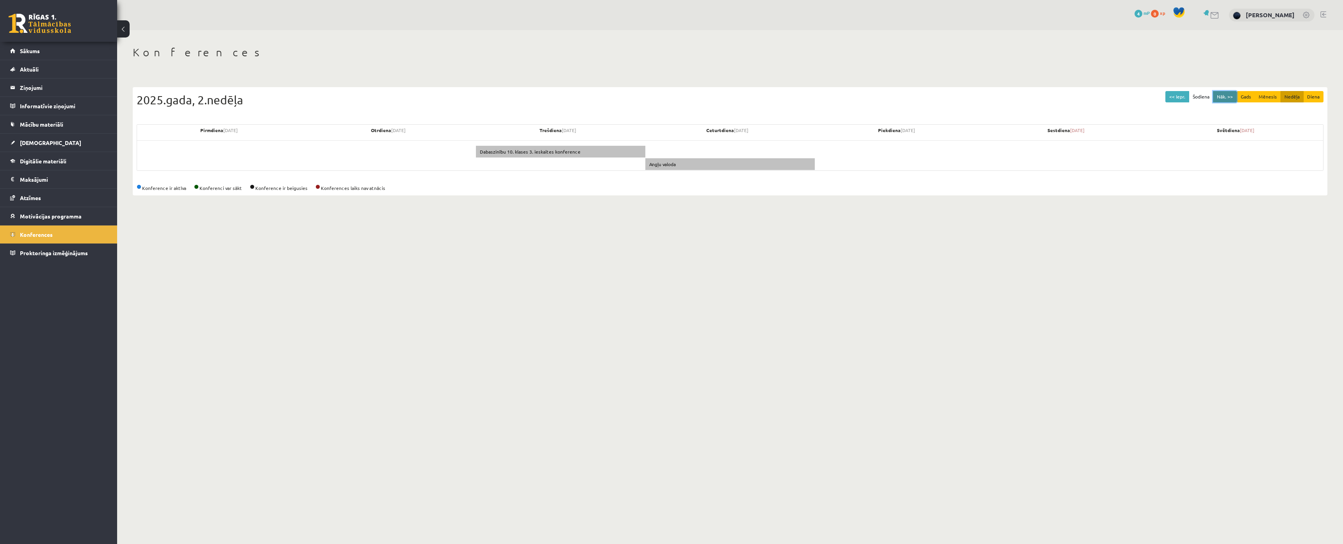
click at [1221, 94] on button "Nāk. >>" at bounding box center [1225, 96] width 24 height 11
click at [1223, 92] on button "Nāk. >>" at bounding box center [1225, 96] width 24 height 11
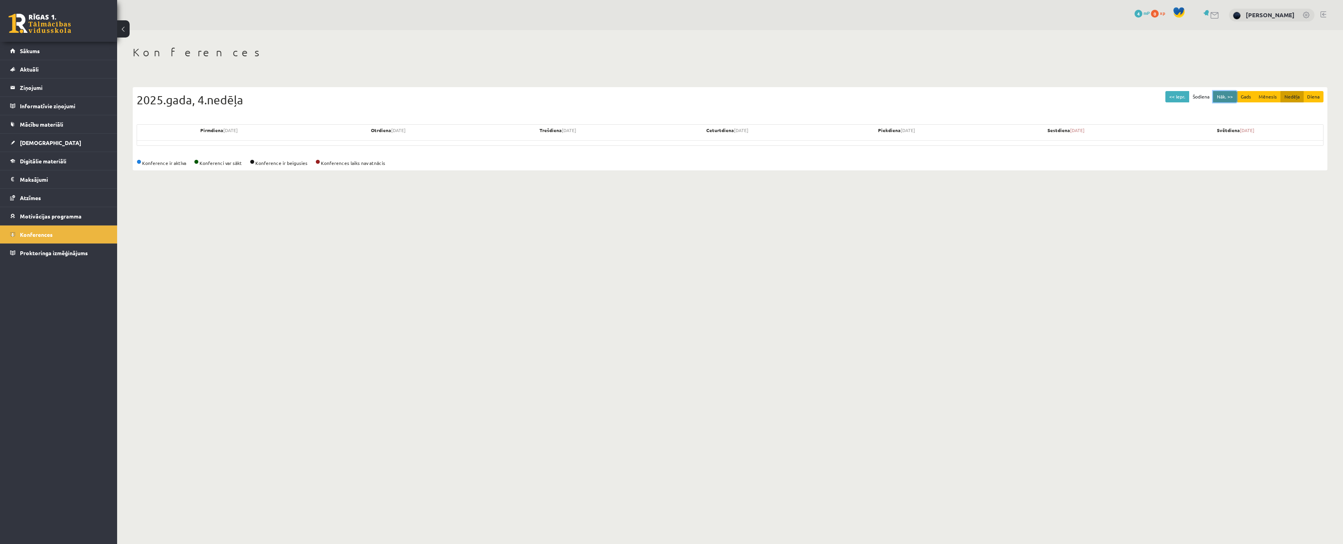
drag, startPoint x: 1223, startPoint y: 92, endPoint x: 1213, endPoint y: 96, distance: 10.5
click at [1219, 95] on button "Nāk. >>" at bounding box center [1225, 96] width 24 height 11
click at [1212, 96] on button "Šodiena" at bounding box center [1201, 96] width 25 height 11
click at [1213, 96] on button "Šodiena" at bounding box center [1201, 96] width 25 height 11
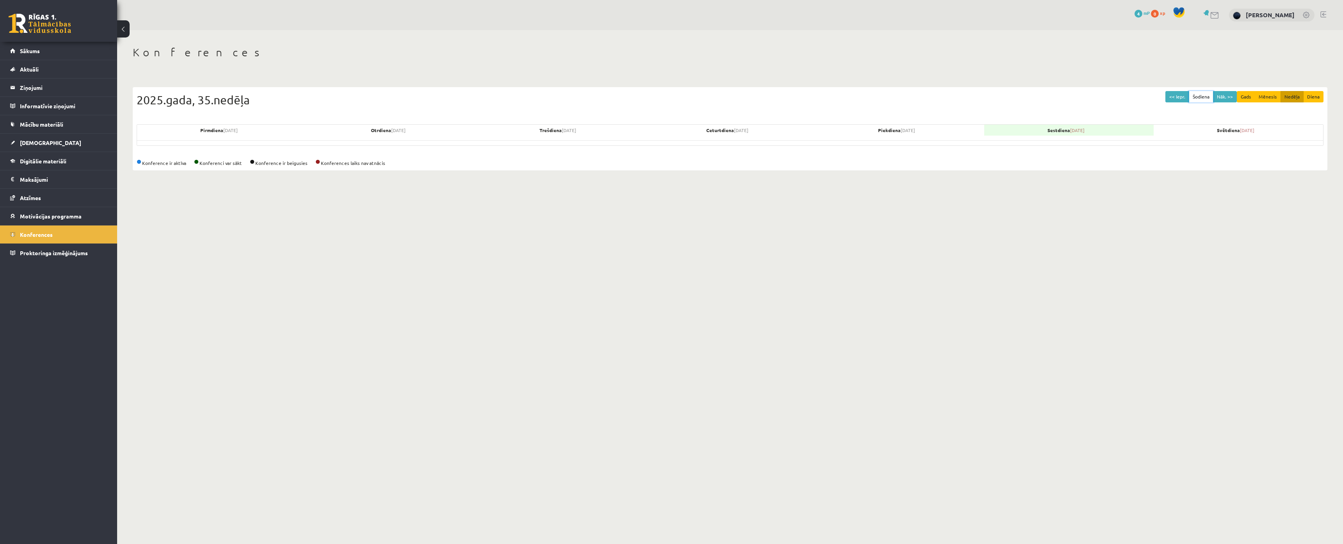
click at [1213, 96] on button "Šodiena" at bounding box center [1201, 96] width 25 height 11
click at [1222, 93] on button "Nāk. >>" at bounding box center [1225, 96] width 24 height 11
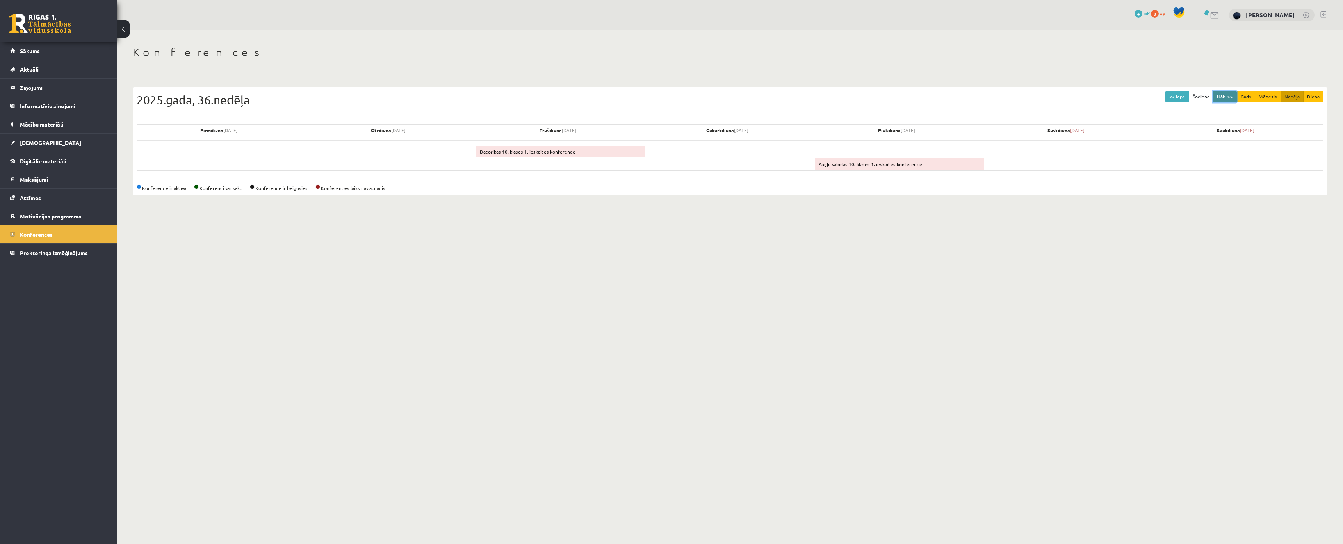
click at [1222, 93] on button "Nāk. >>" at bounding box center [1225, 96] width 24 height 11
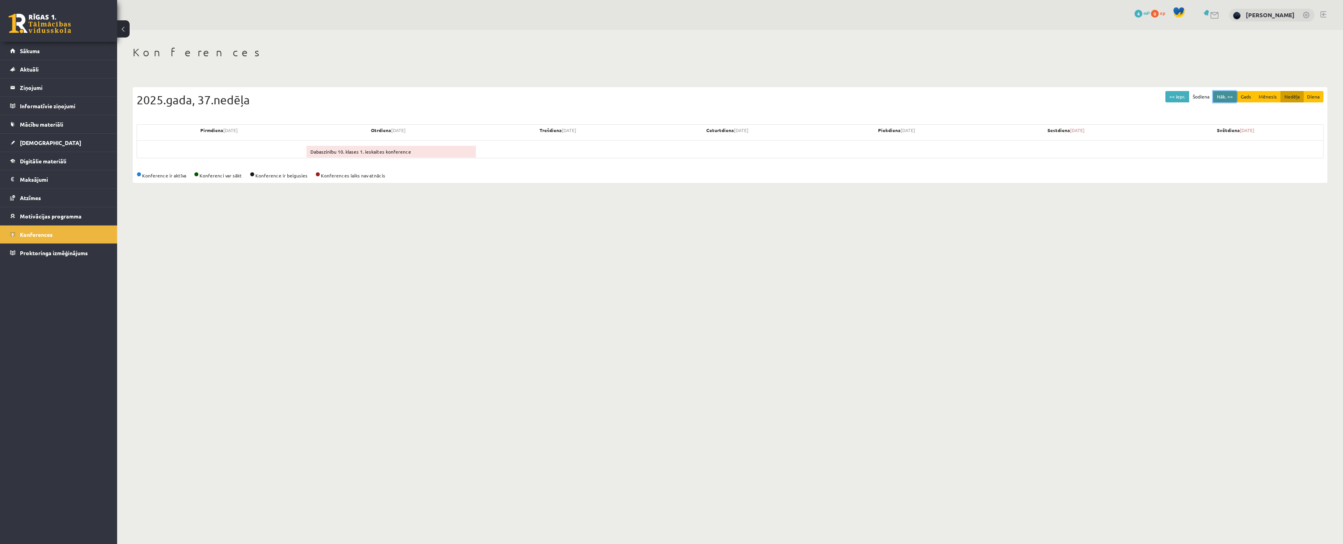
click at [1223, 94] on button "Nāk. >>" at bounding box center [1225, 96] width 24 height 11
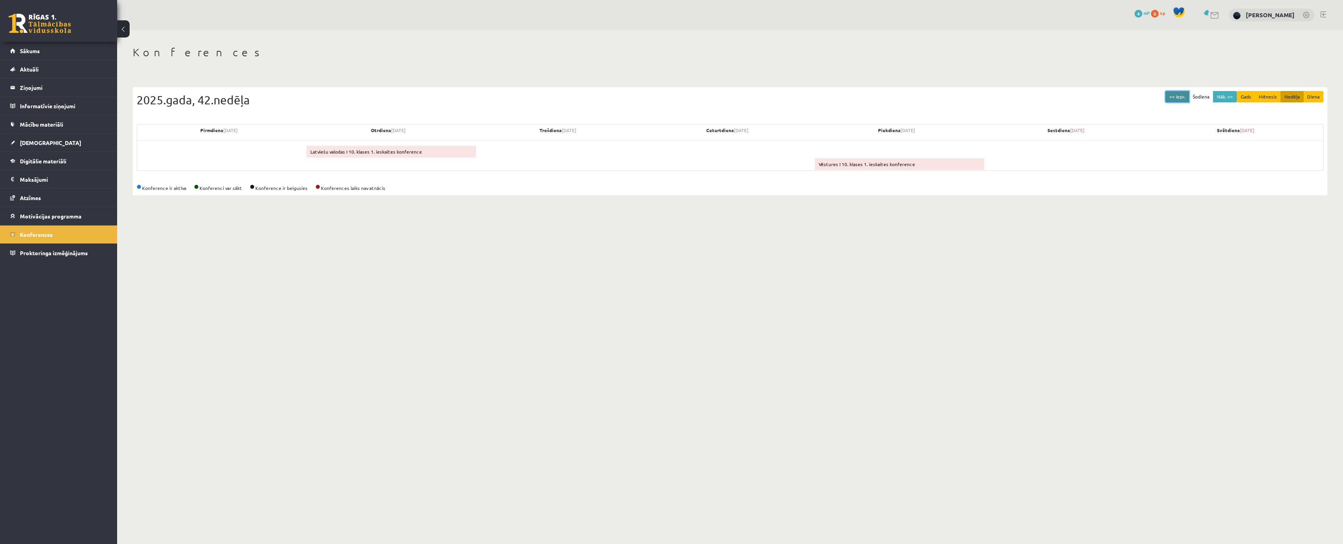
click at [1175, 98] on button "<< Iepr." at bounding box center [1178, 96] width 24 height 11
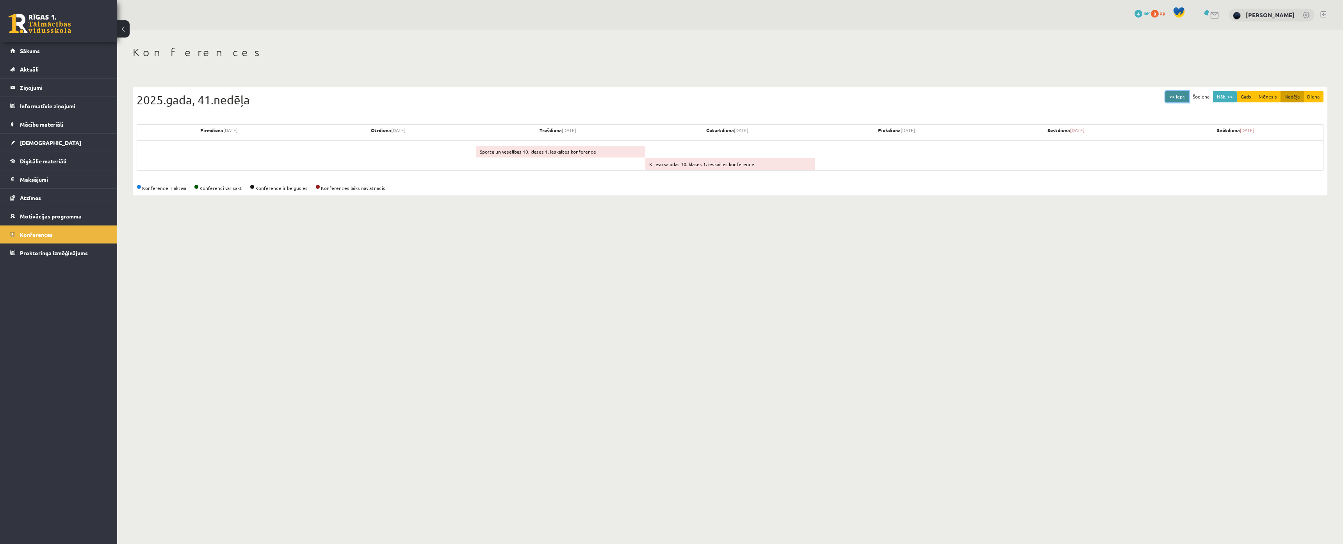
click at [1175, 98] on button "<< Iepr." at bounding box center [1178, 96] width 24 height 11
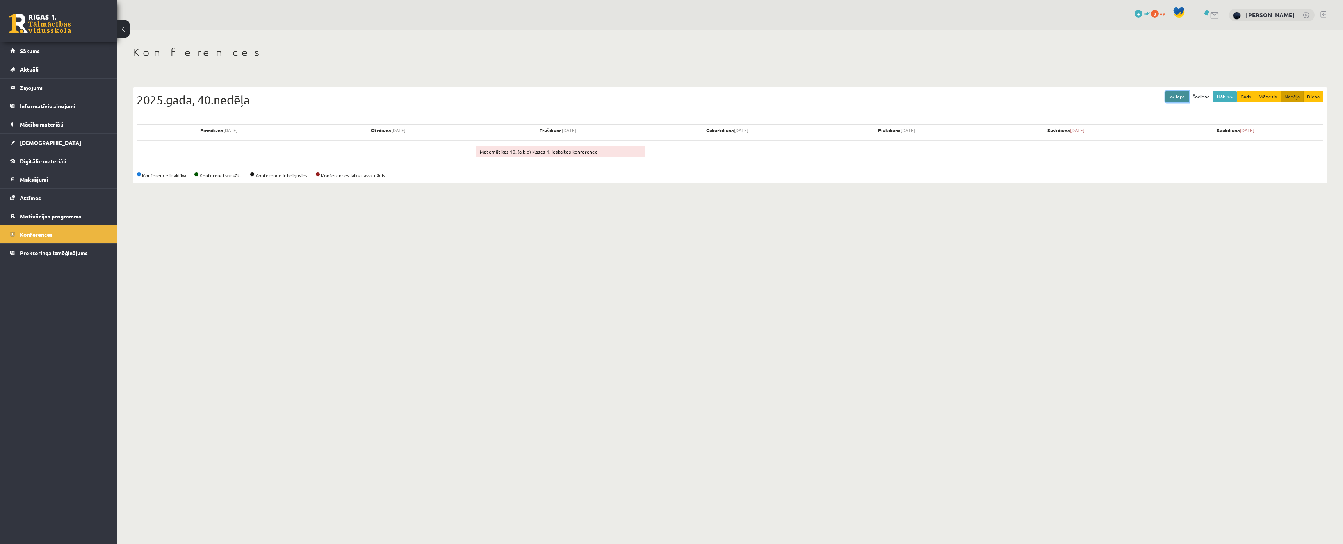
click at [1175, 98] on button "<< Iepr." at bounding box center [1178, 96] width 24 height 11
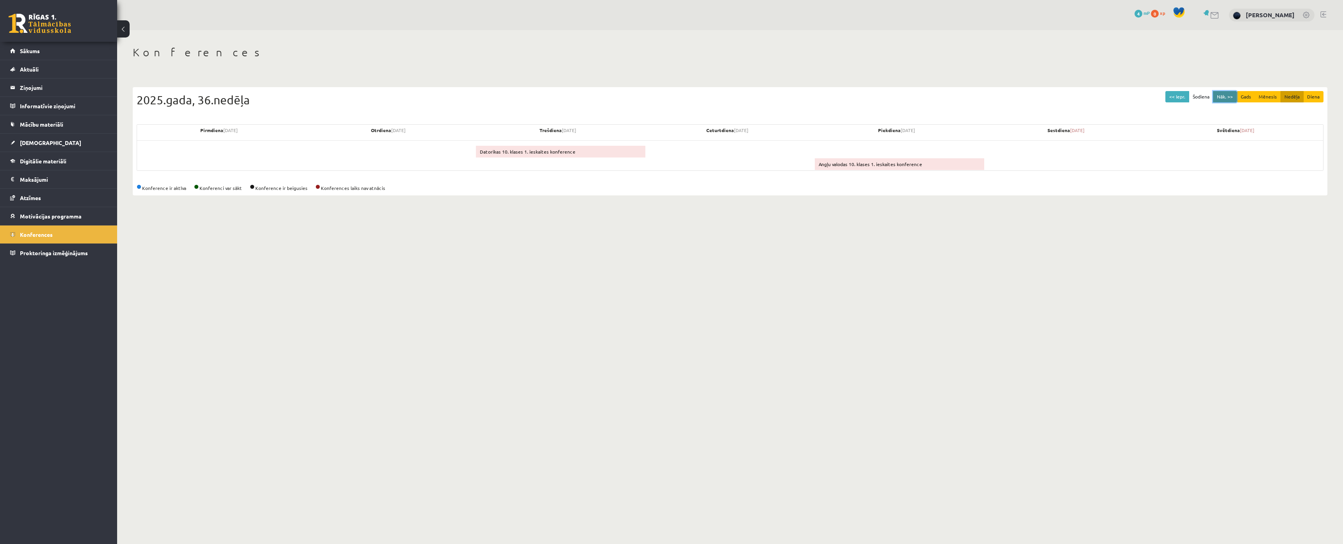
click at [1235, 96] on button "Nāk. >>" at bounding box center [1225, 96] width 24 height 11
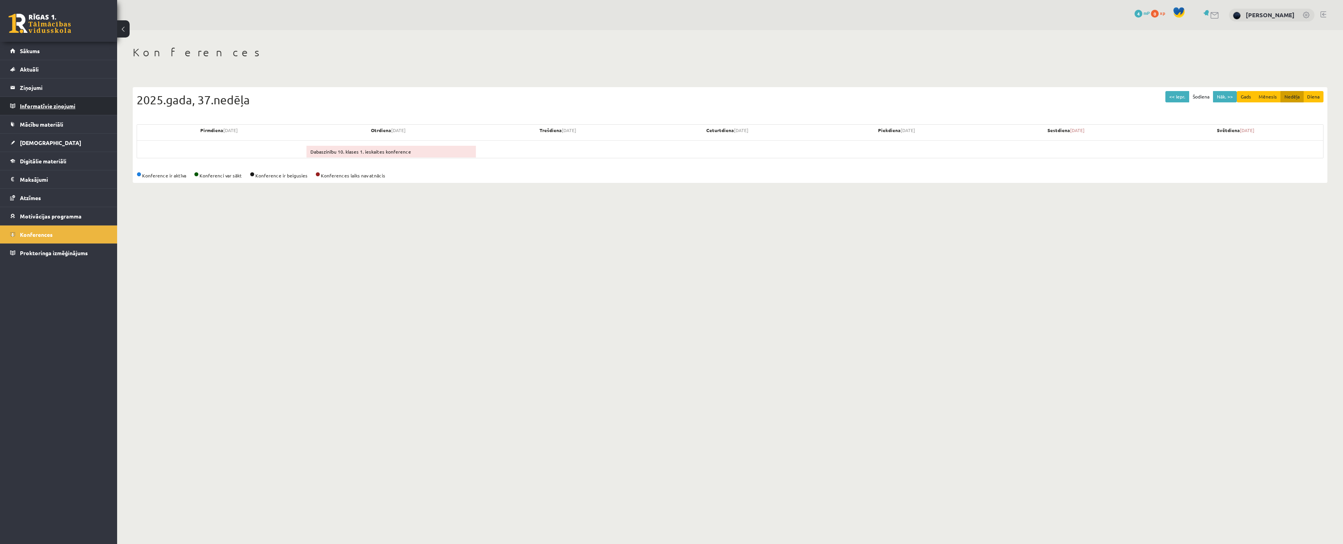
click at [41, 106] on legend "Informatīvie ziņojumi 0" at bounding box center [63, 106] width 87 height 18
